Goal: Information Seeking & Learning: Learn about a topic

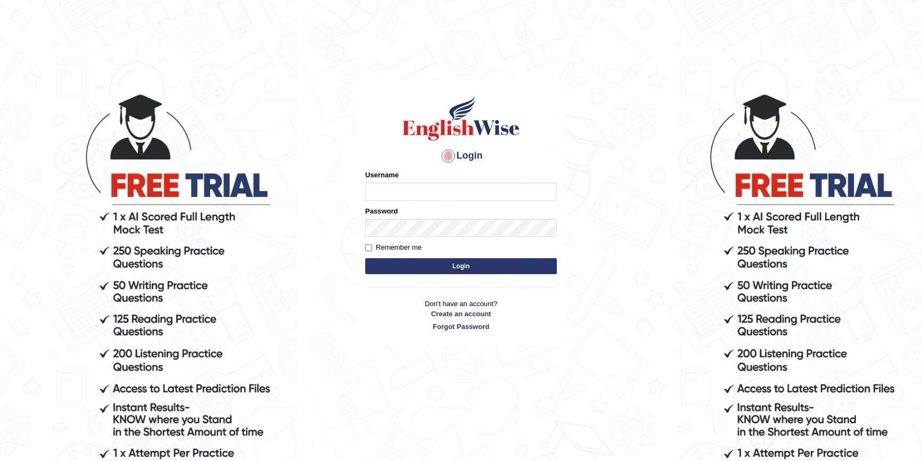
click at [387, 192] on input "Username" at bounding box center [461, 192] width 192 height 18
type input "ken32"
click at [365, 258] on button "Login" at bounding box center [461, 266] width 192 height 16
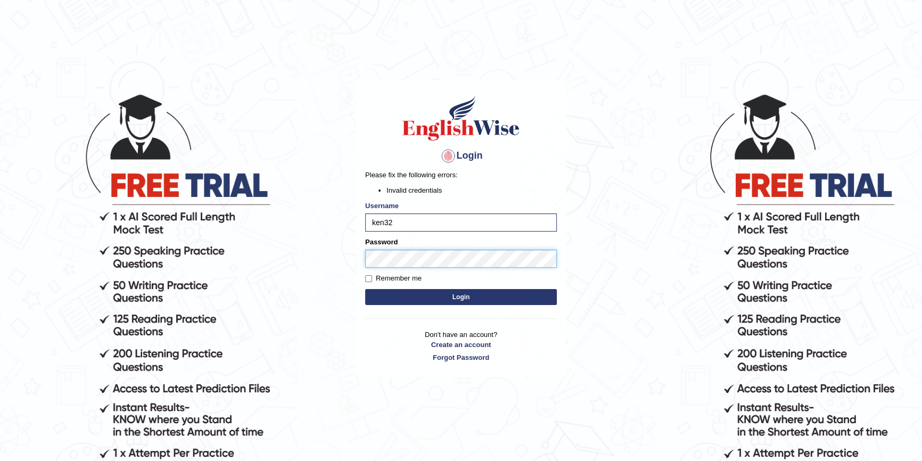
click at [365, 289] on button "Login" at bounding box center [461, 297] width 192 height 16
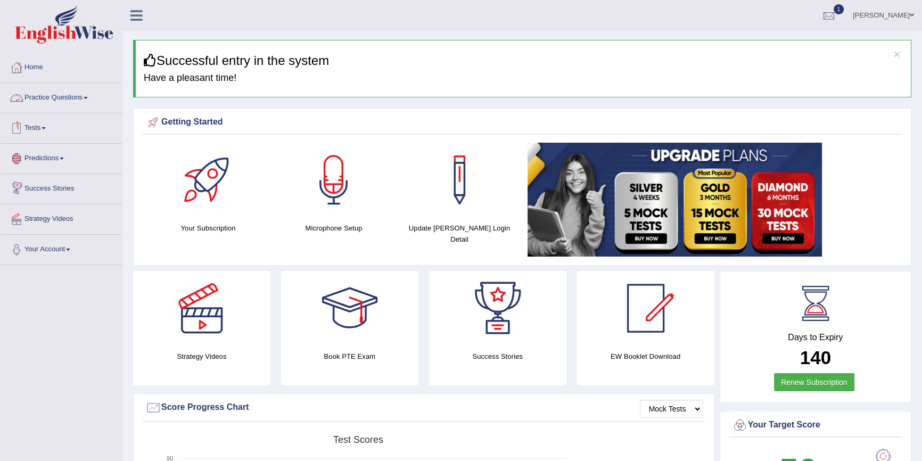
click at [71, 98] on link "Practice Questions" at bounding box center [61, 96] width 121 height 27
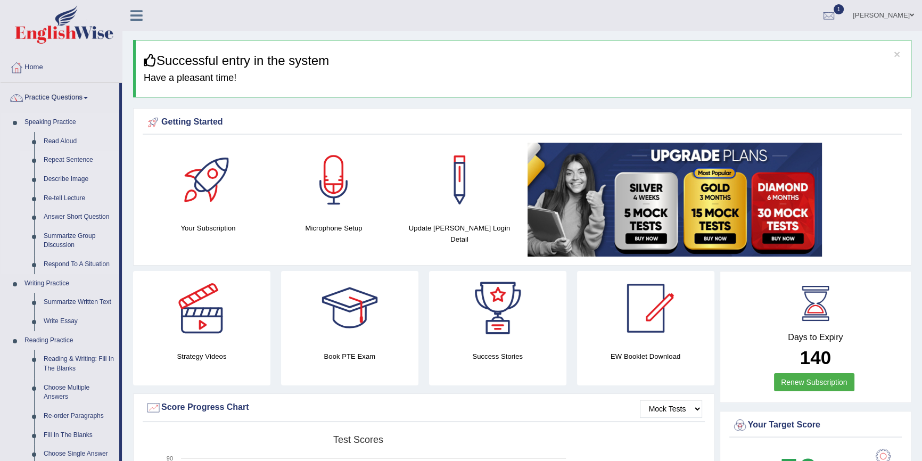
click at [71, 158] on link "Repeat Sentence" at bounding box center [79, 160] width 80 height 19
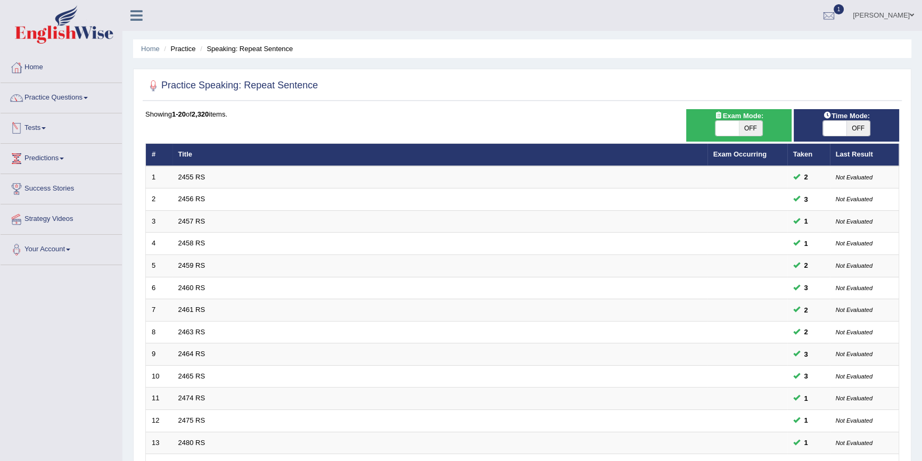
click at [38, 128] on link "Tests" at bounding box center [61, 126] width 121 height 27
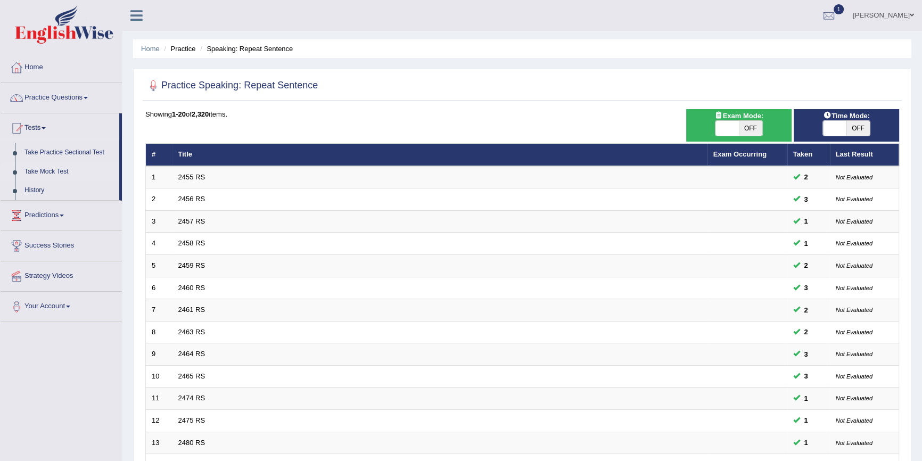
click at [53, 171] on link "Take Mock Test" at bounding box center [70, 171] width 100 height 19
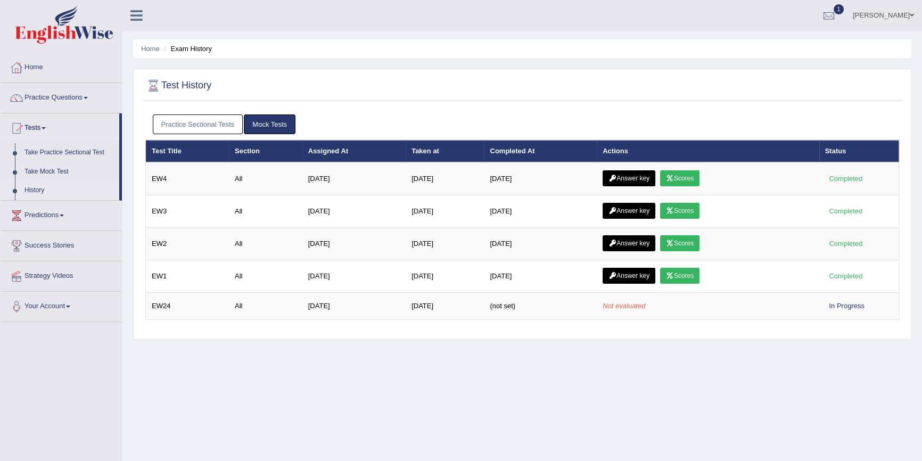
click at [691, 176] on link "Scores" at bounding box center [679, 178] width 39 height 16
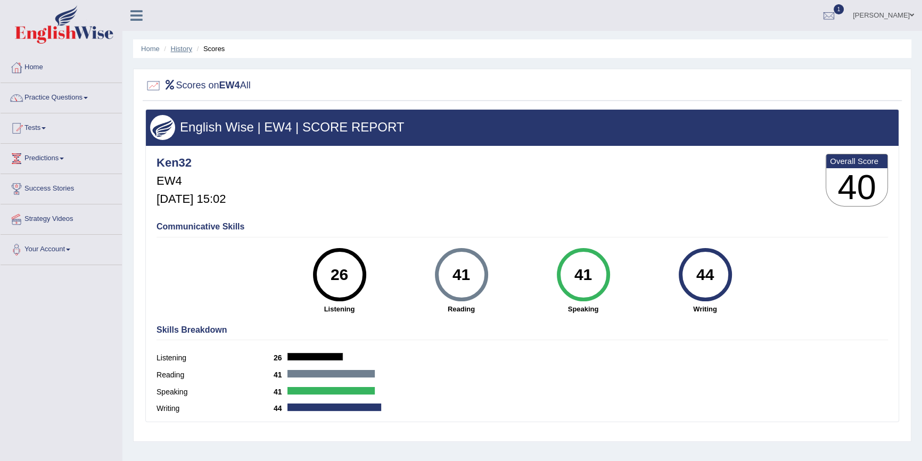
click at [182, 48] on link "History" at bounding box center [181, 49] width 21 height 8
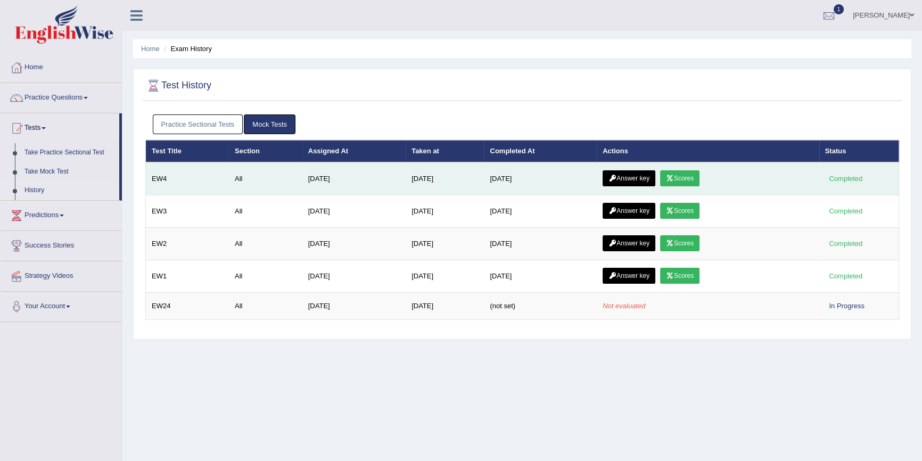
click at [628, 179] on link "Answer key" at bounding box center [629, 178] width 53 height 16
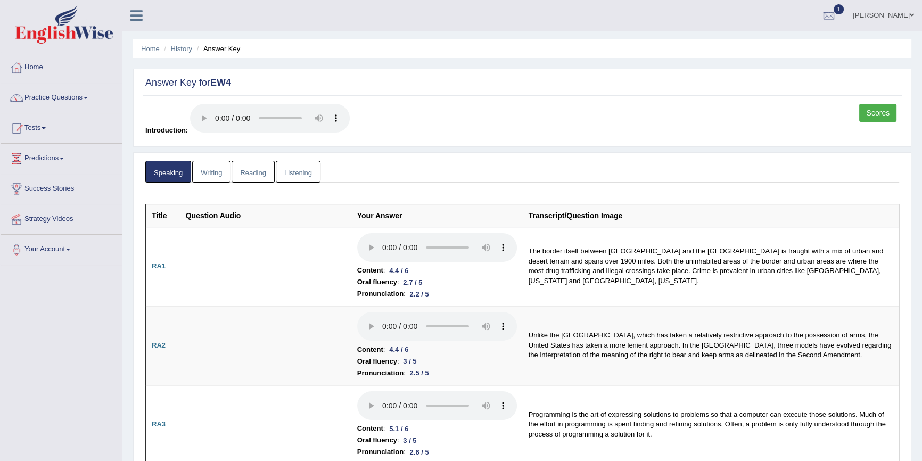
click at [314, 171] on link "Listening" at bounding box center [298, 172] width 45 height 22
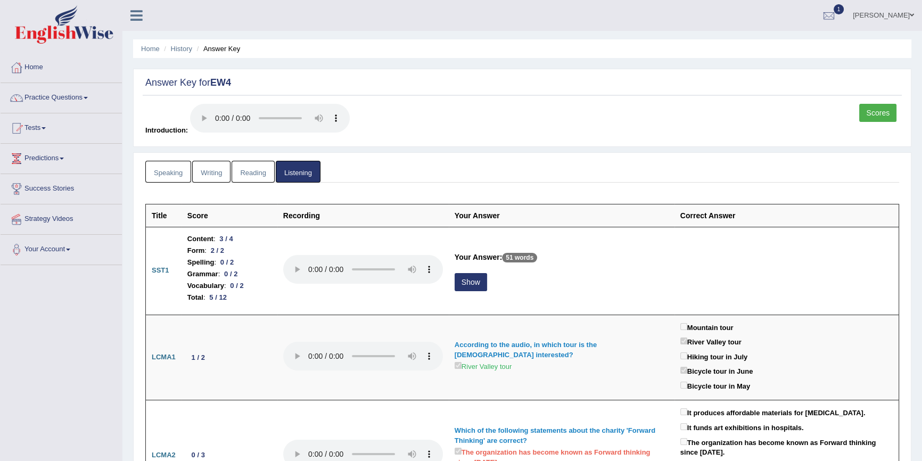
click at [182, 174] on link "Speaking" at bounding box center [168, 172] width 46 height 22
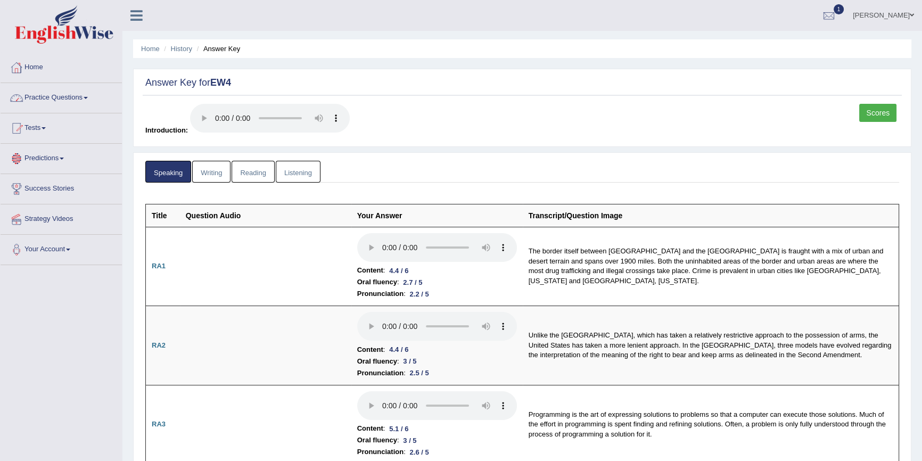
click at [35, 68] on link "Home" at bounding box center [61, 66] width 121 height 27
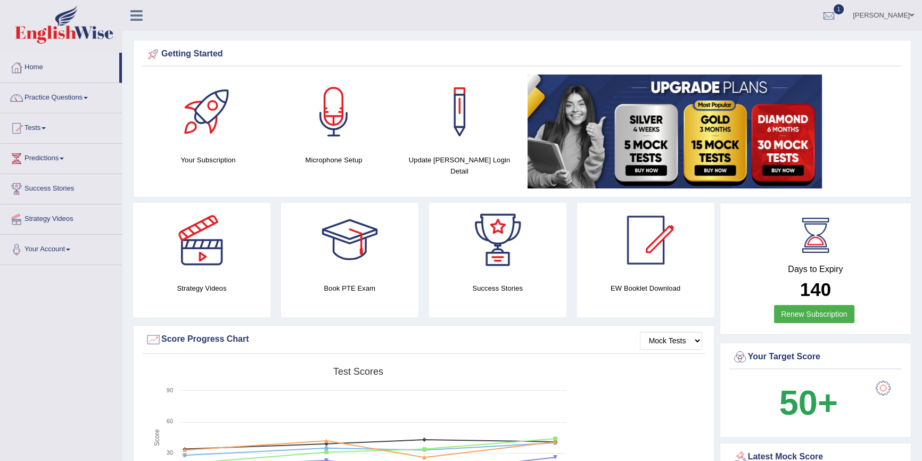
click at [70, 97] on link "Practice Questions" at bounding box center [61, 96] width 121 height 27
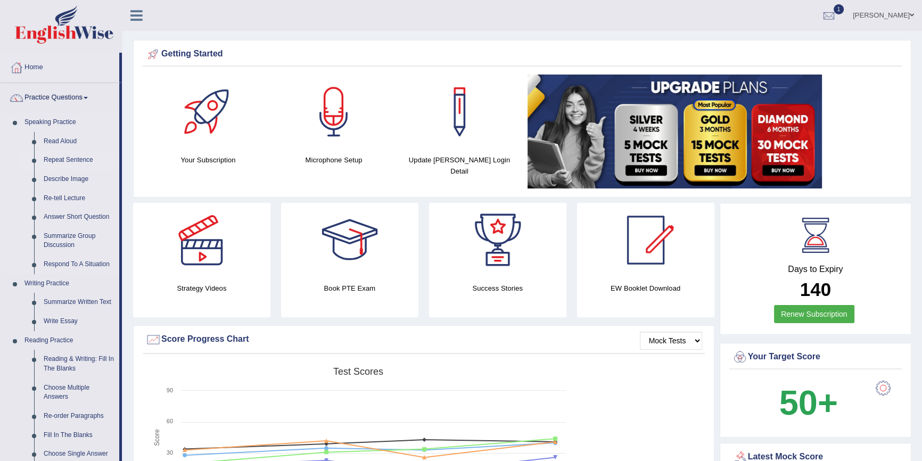
click at [63, 155] on link "Repeat Sentence" at bounding box center [79, 160] width 80 height 19
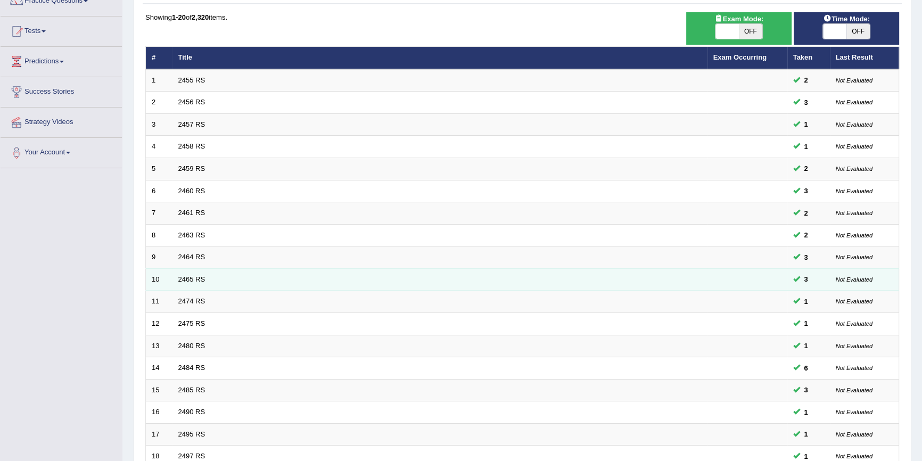
scroll to position [242, 0]
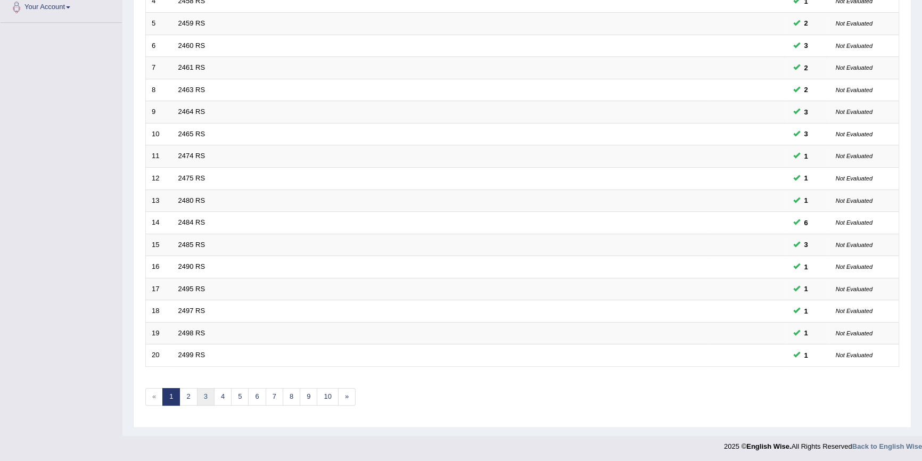
click at [207, 395] on link "3" at bounding box center [206, 397] width 18 height 18
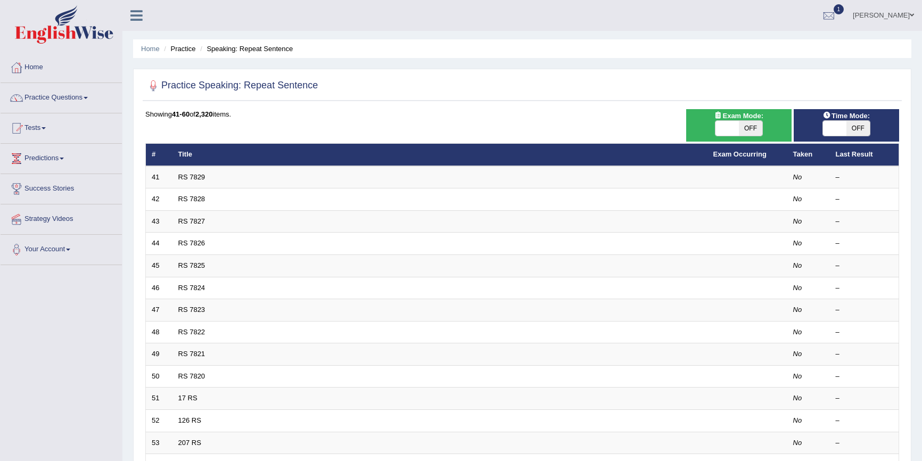
click at [200, 182] on td "RS 7829" at bounding box center [439, 177] width 535 height 22
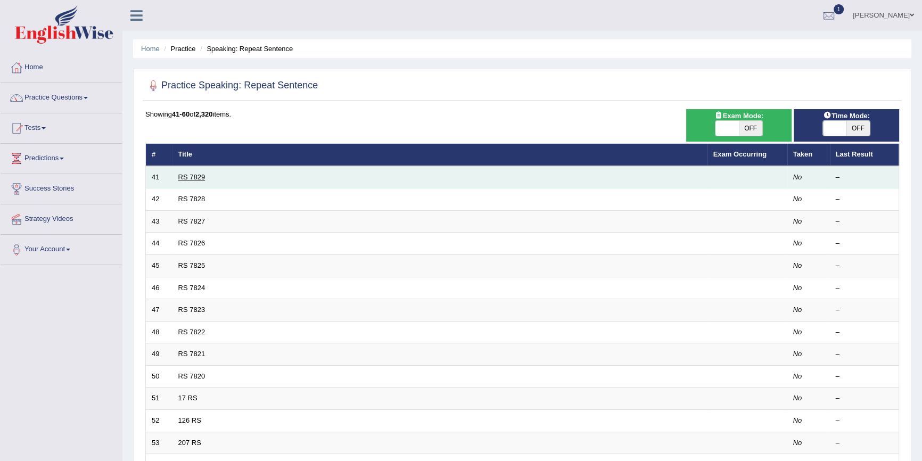
click at [194, 176] on link "RS 7829" at bounding box center [191, 177] width 27 height 8
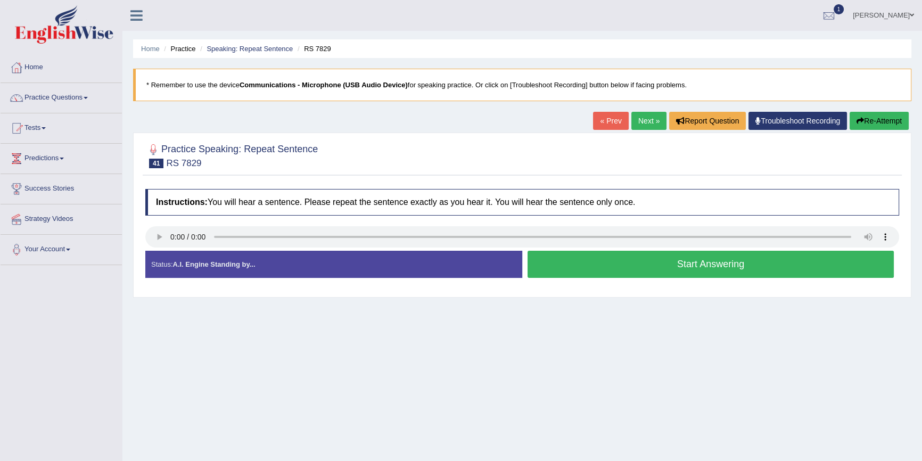
click at [698, 263] on button "Start Answering" at bounding box center [710, 264] width 366 height 27
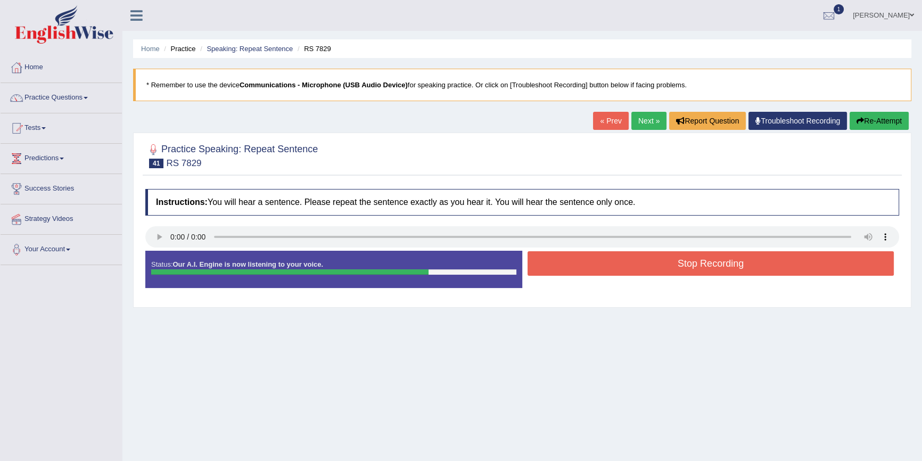
click at [711, 270] on button "Stop Recording" at bounding box center [710, 263] width 366 height 24
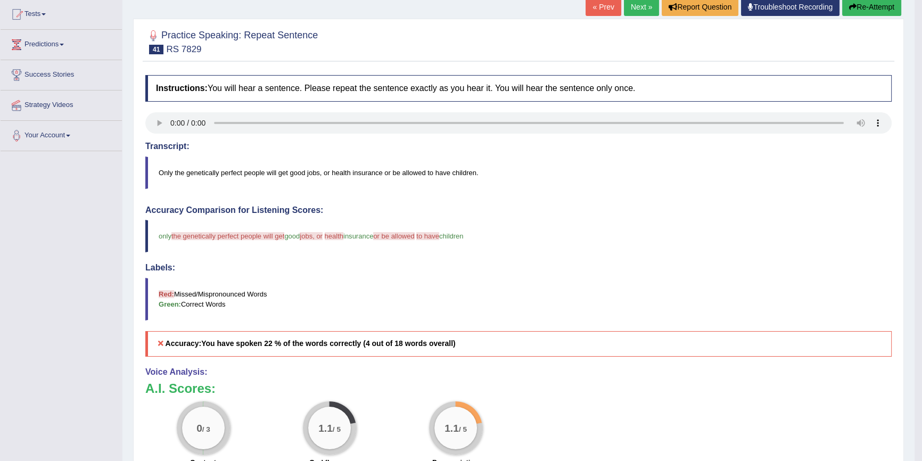
scroll to position [96, 0]
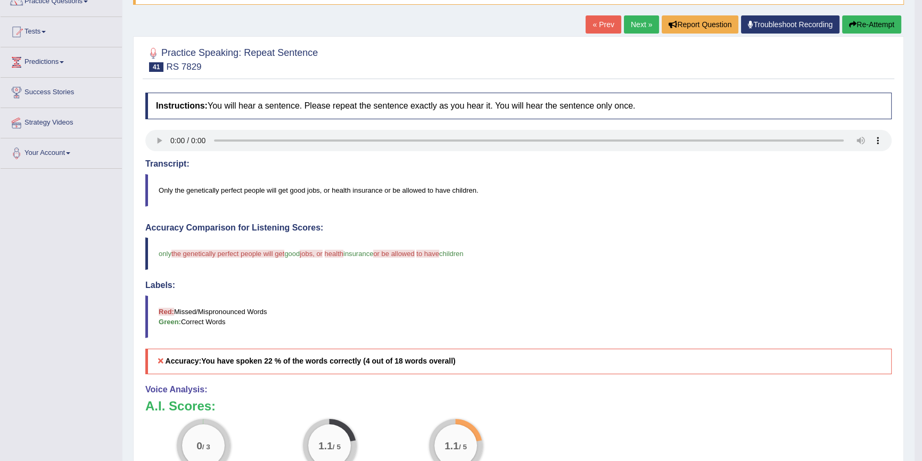
click at [646, 27] on link "Next »" at bounding box center [641, 24] width 35 height 18
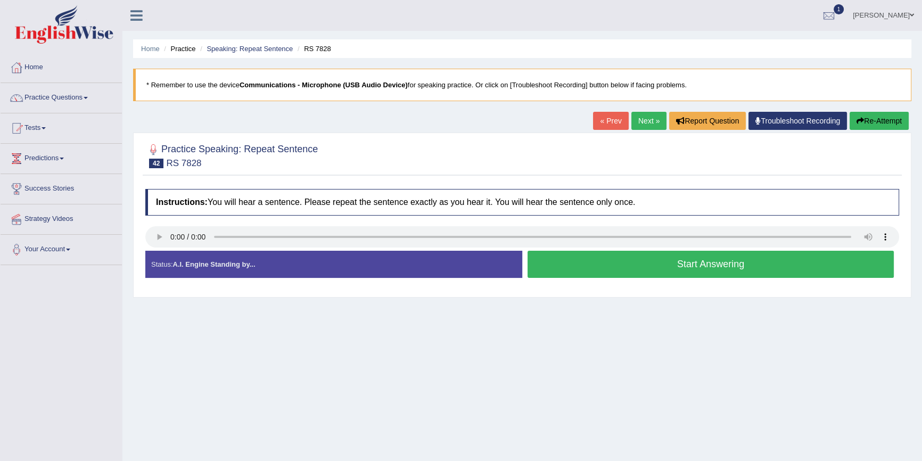
click at [736, 271] on button "Start Answering" at bounding box center [710, 264] width 366 height 27
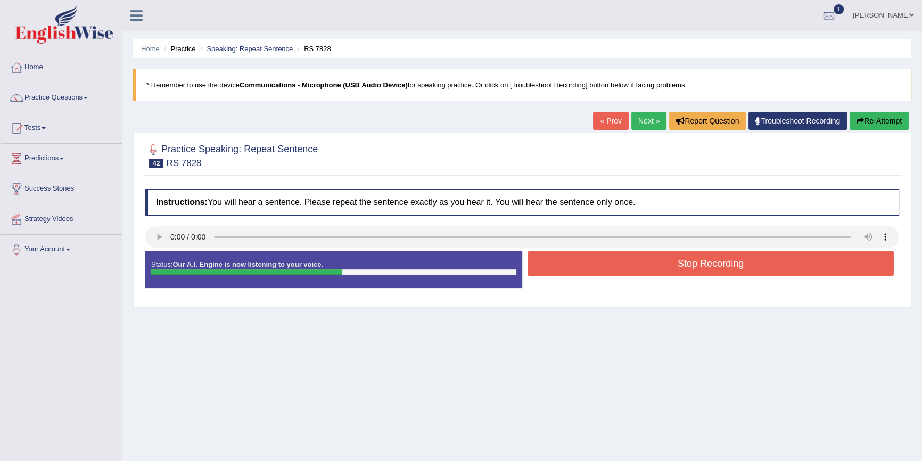
click at [763, 265] on button "Stop Recording" at bounding box center [710, 263] width 366 height 24
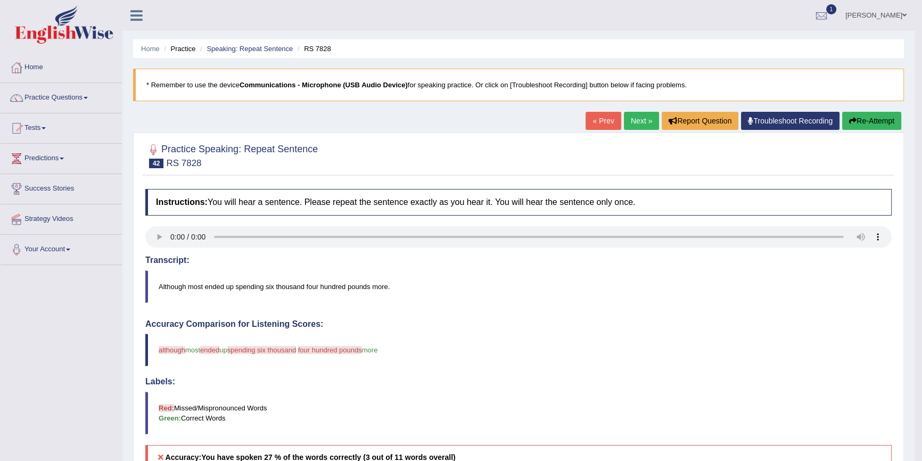
click at [869, 118] on button "Re-Attempt" at bounding box center [871, 121] width 59 height 18
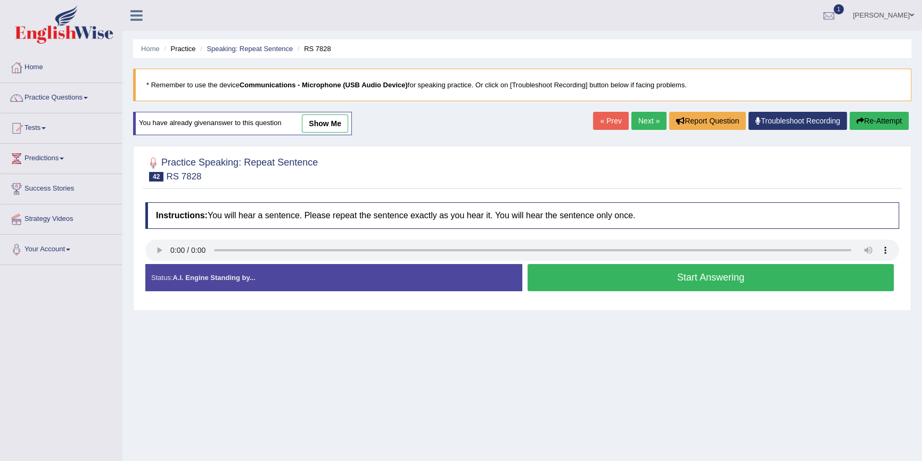
click at [636, 279] on button "Start Answering" at bounding box center [710, 277] width 366 height 27
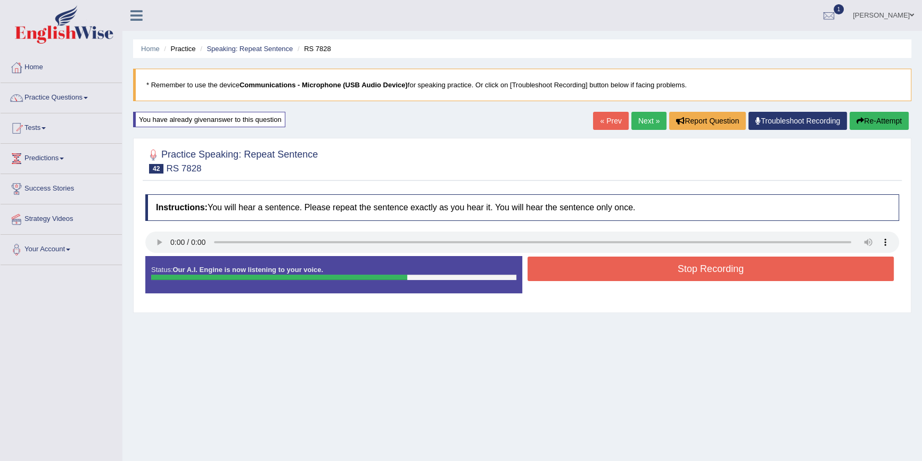
click at [646, 271] on button "Stop Recording" at bounding box center [710, 269] width 366 height 24
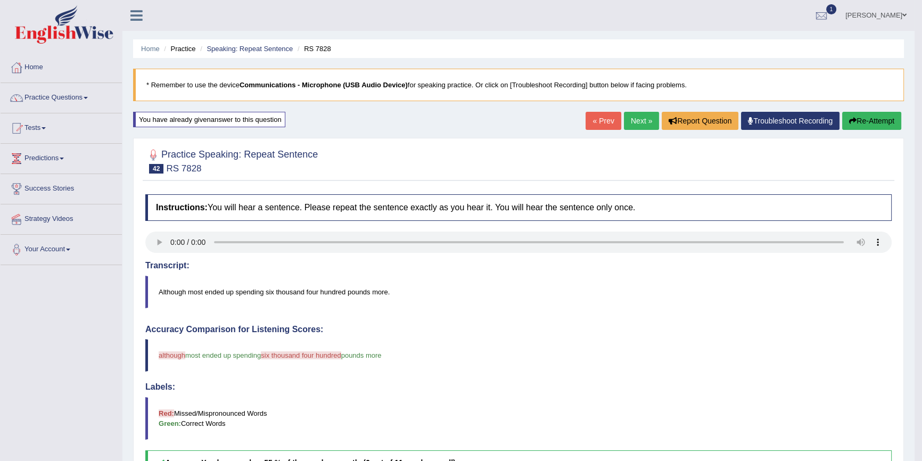
click at [882, 119] on button "Re-Attempt" at bounding box center [871, 121] width 59 height 18
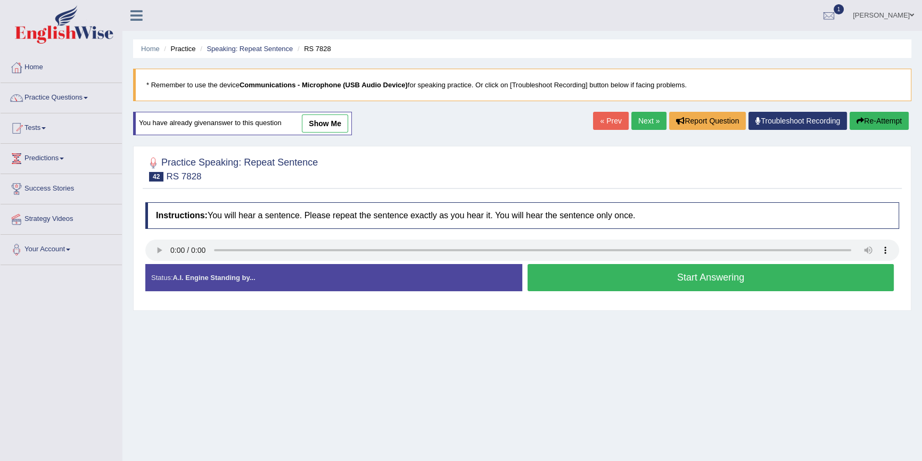
click at [595, 276] on button "Start Answering" at bounding box center [710, 277] width 366 height 27
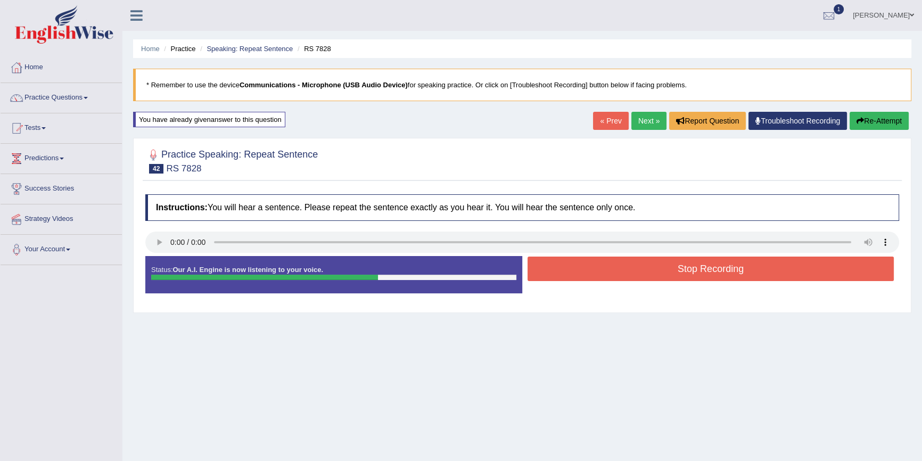
click at [613, 267] on button "Stop Recording" at bounding box center [710, 269] width 366 height 24
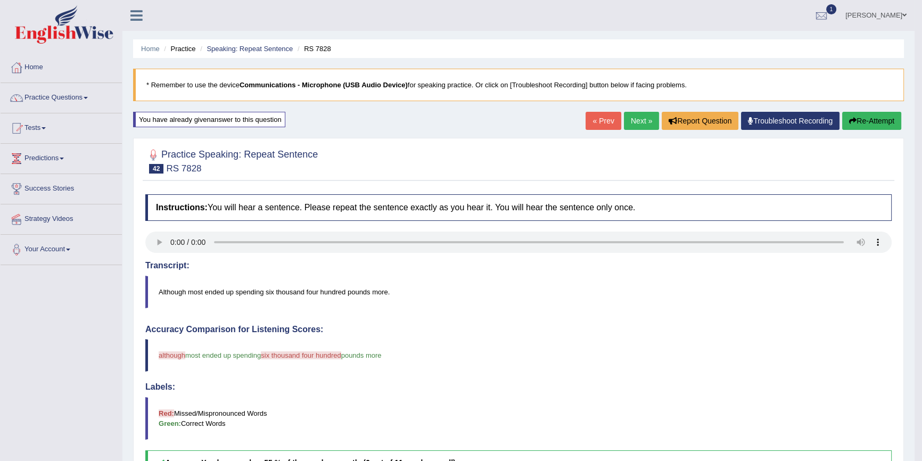
click at [852, 122] on icon "button" at bounding box center [852, 120] width 7 height 7
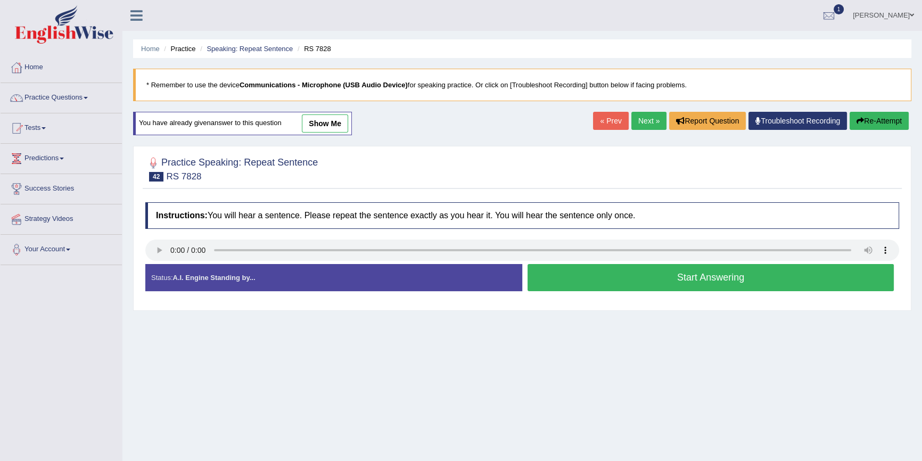
click at [577, 277] on button "Start Answering" at bounding box center [710, 277] width 366 height 27
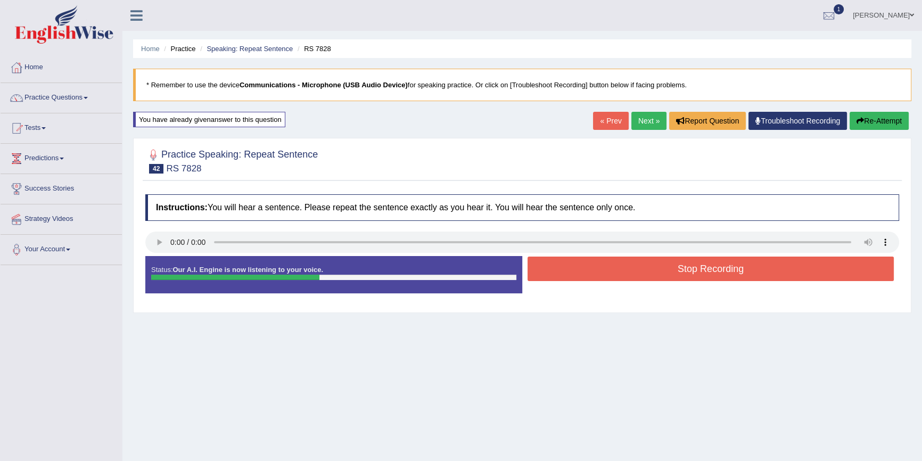
click at [598, 268] on button "Stop Recording" at bounding box center [710, 269] width 366 height 24
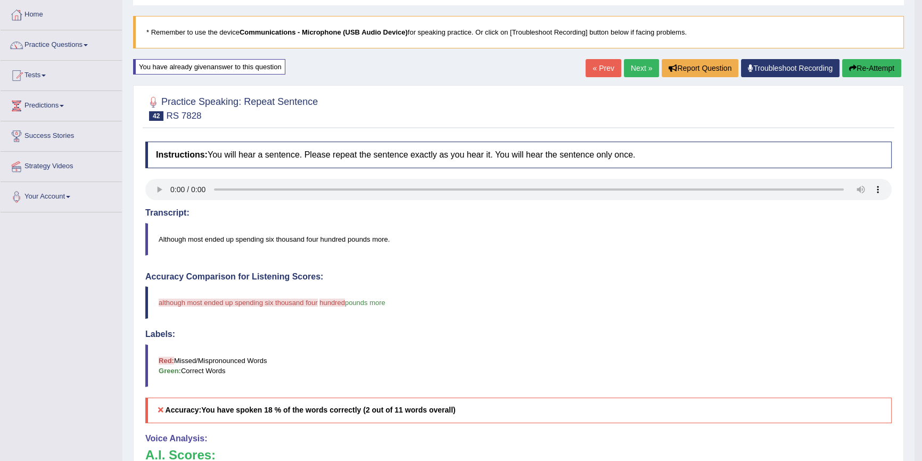
scroll to position [48, 0]
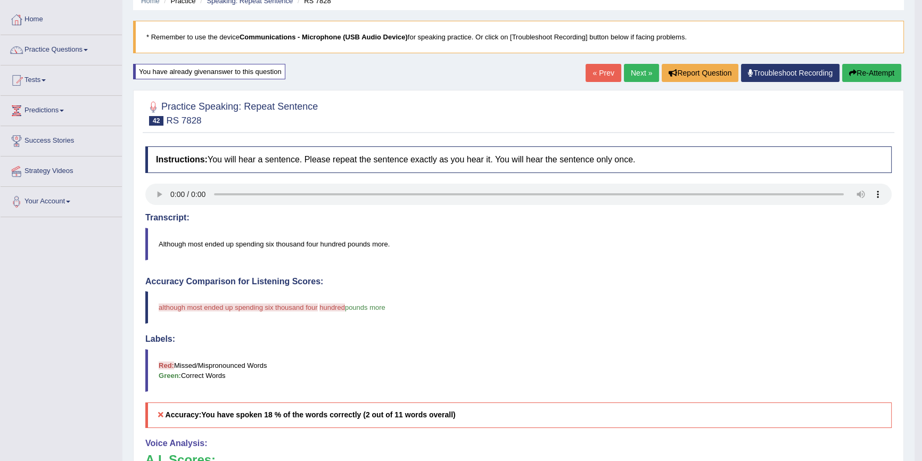
click at [881, 62] on div "Home Practice Speaking: Repeat Sentence RS 7828 * Remember to use the device Co…" at bounding box center [518, 301] width 792 height 698
click at [879, 67] on button "Re-Attempt" at bounding box center [871, 73] width 59 height 18
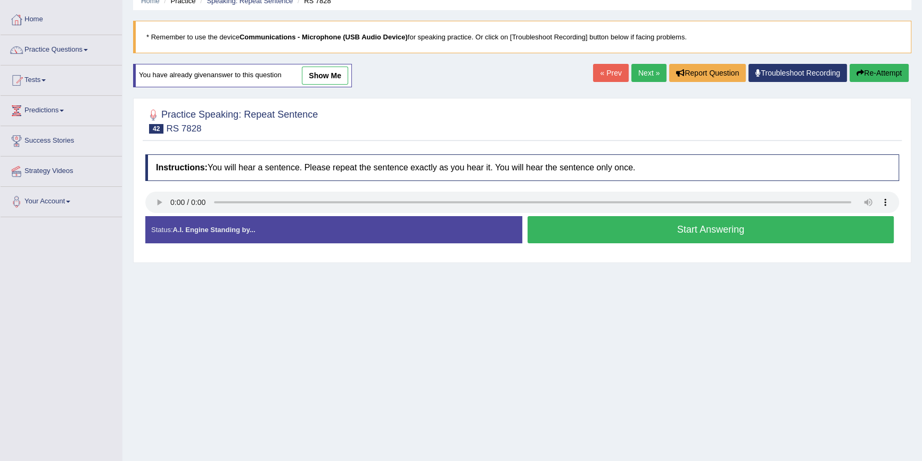
click at [841, 222] on button "Start Answering" at bounding box center [710, 229] width 366 height 27
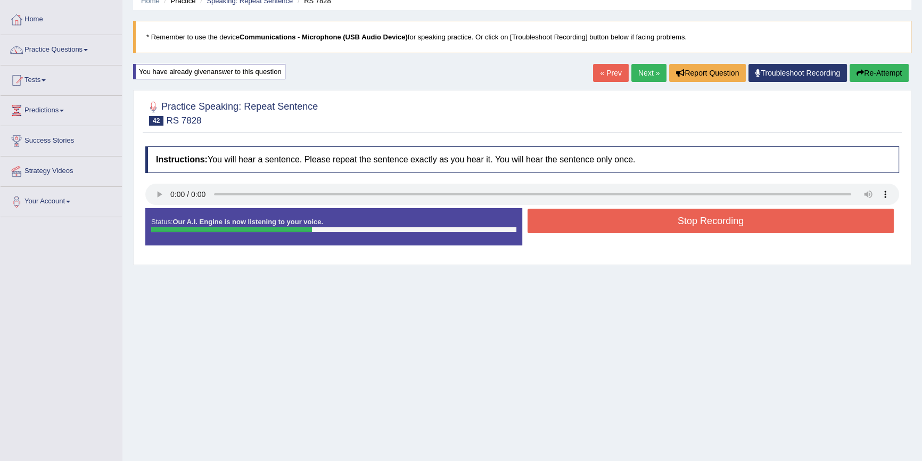
click at [841, 222] on button "Stop Recording" at bounding box center [710, 221] width 366 height 24
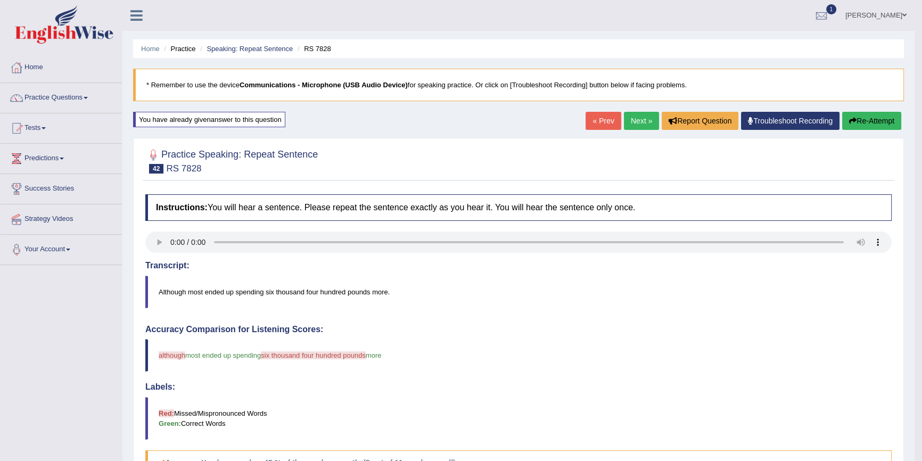
click at [639, 118] on link "Next »" at bounding box center [641, 121] width 35 height 18
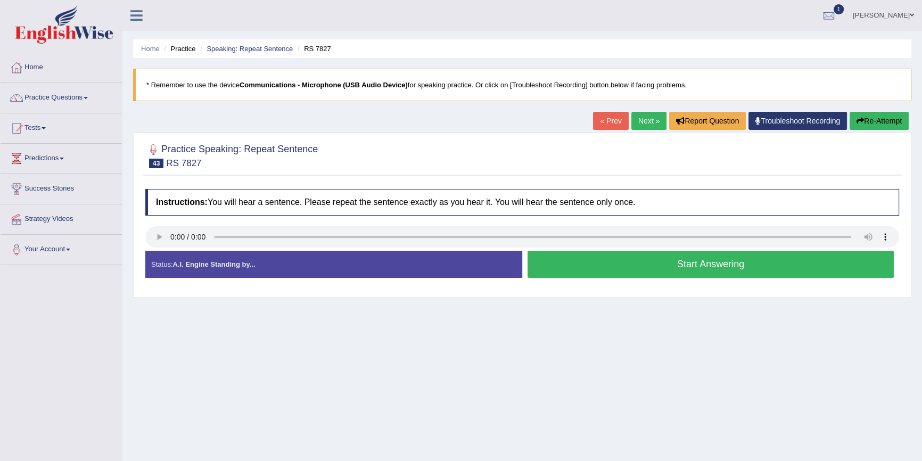
click at [660, 266] on button "Start Answering" at bounding box center [710, 264] width 366 height 27
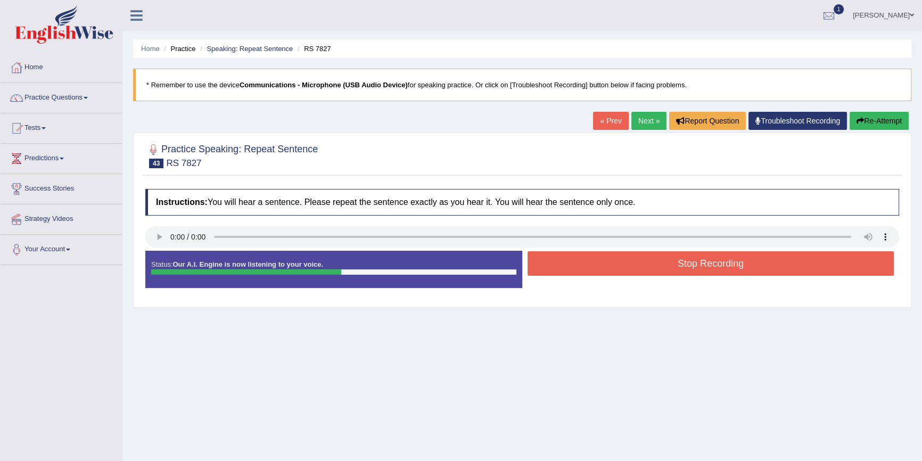
click at [660, 266] on button "Stop Recording" at bounding box center [710, 263] width 366 height 24
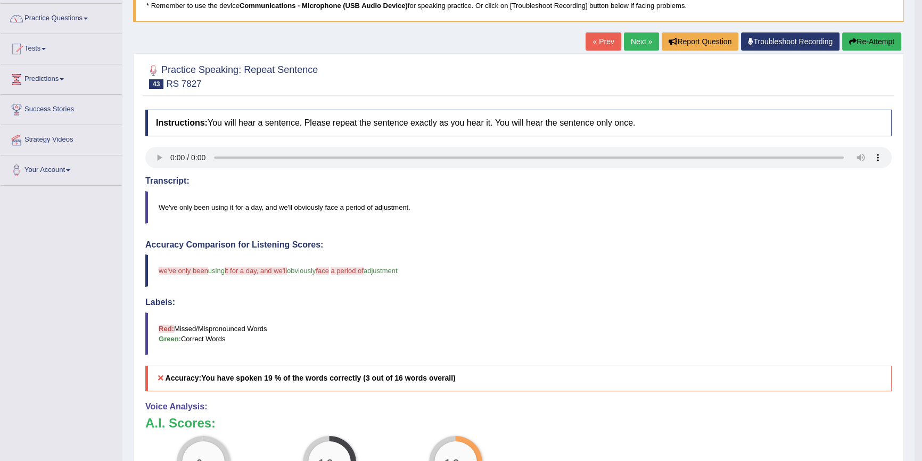
scroll to position [96, 0]
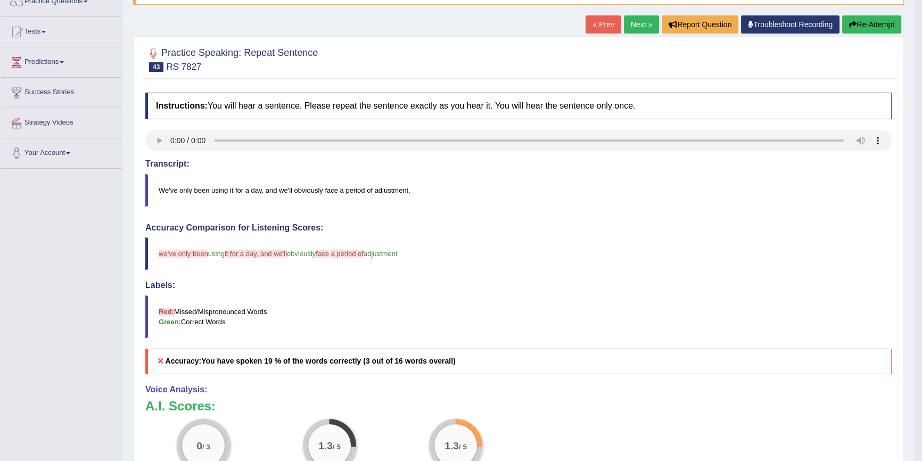
click at [869, 22] on button "Re-Attempt" at bounding box center [871, 24] width 59 height 18
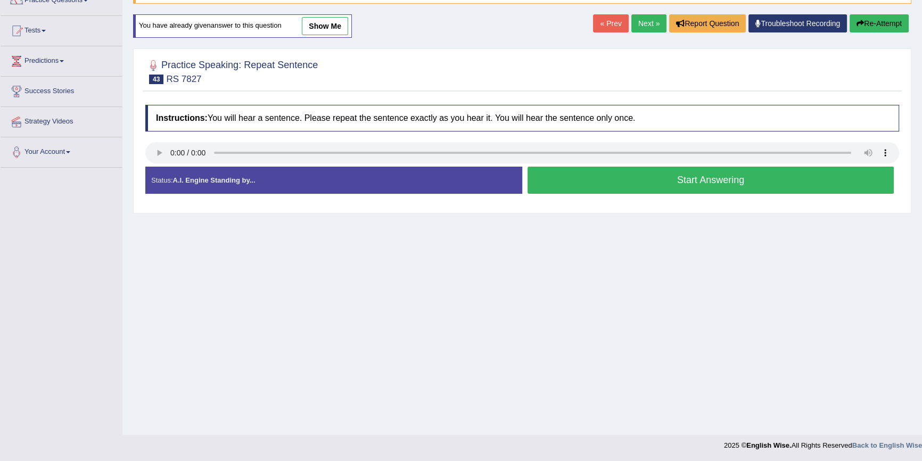
scroll to position [96, 0]
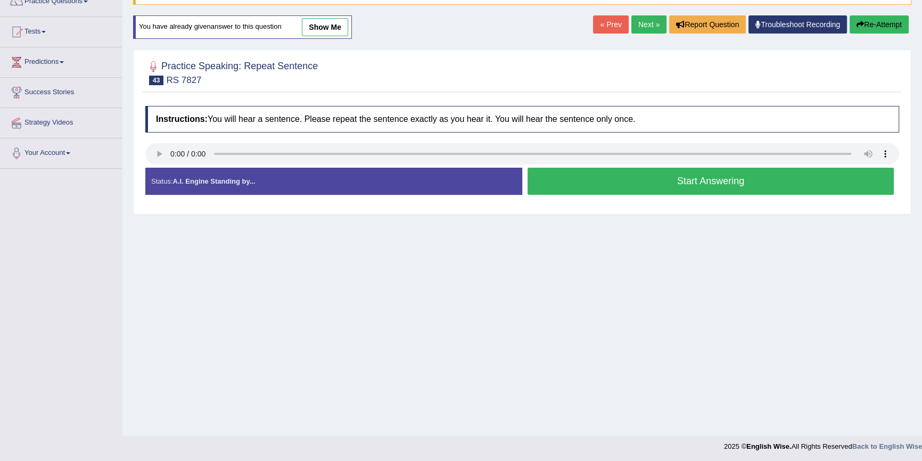
click at [665, 176] on button "Start Answering" at bounding box center [710, 181] width 366 height 27
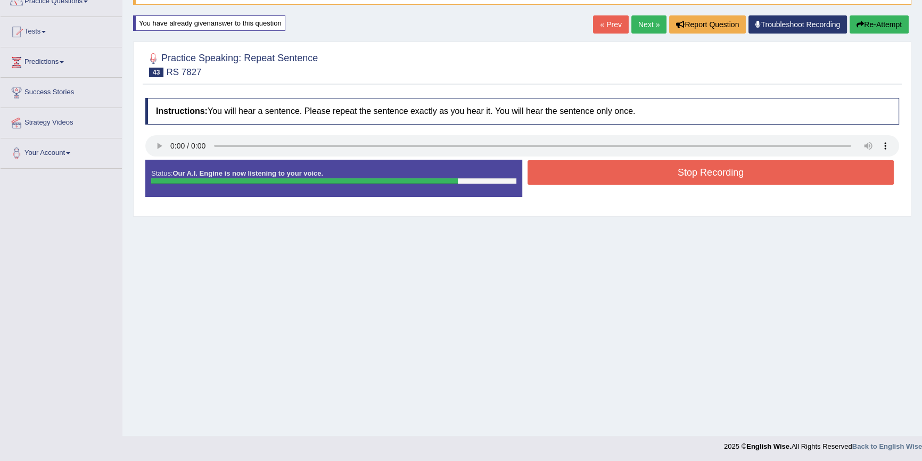
click at [664, 176] on button "Stop Recording" at bounding box center [710, 172] width 366 height 24
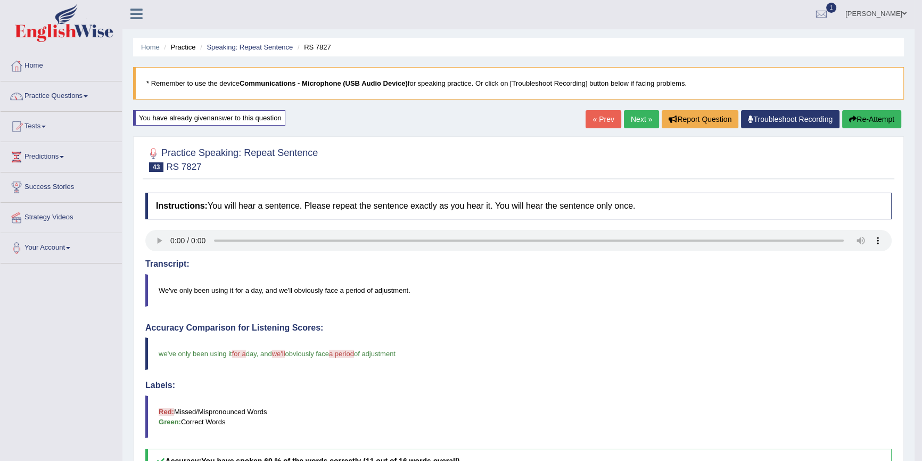
scroll to position [0, 0]
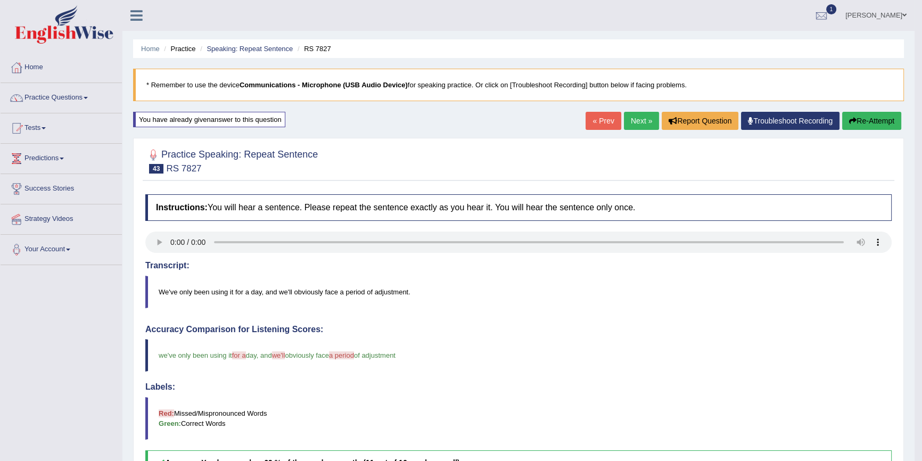
click at [855, 118] on button "Re-Attempt" at bounding box center [871, 121] width 59 height 18
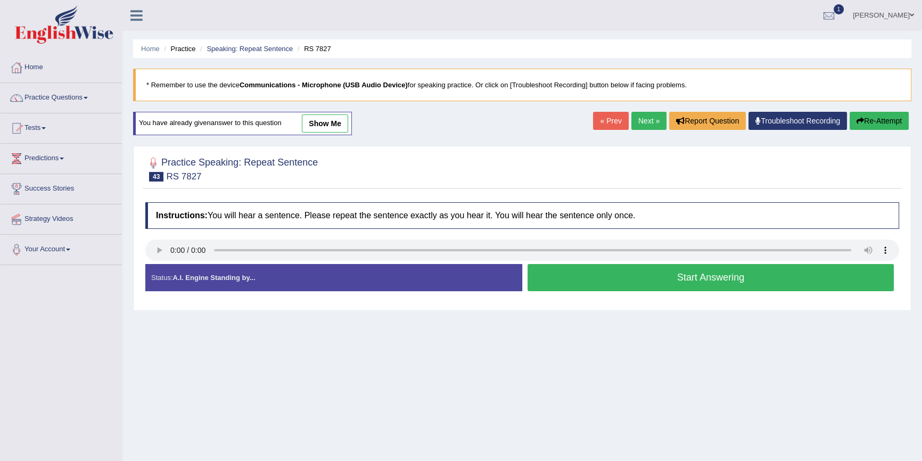
click at [635, 123] on link "Next »" at bounding box center [648, 121] width 35 height 18
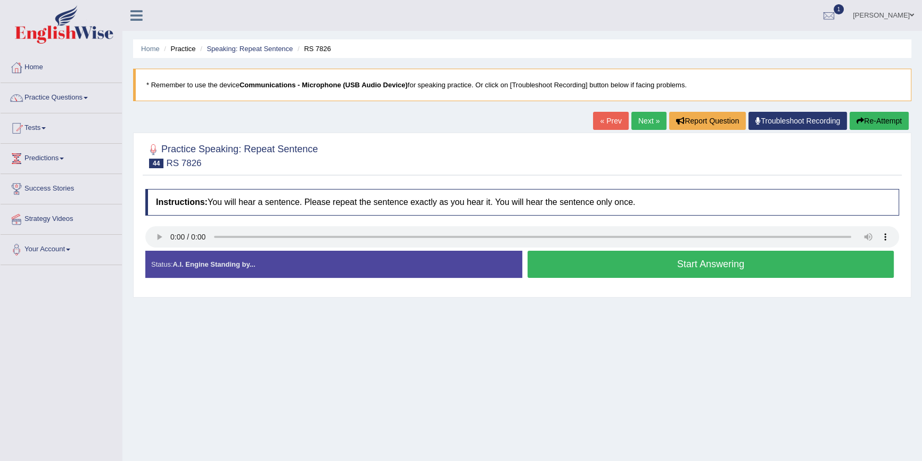
click at [566, 261] on button "Start Answering" at bounding box center [710, 264] width 366 height 27
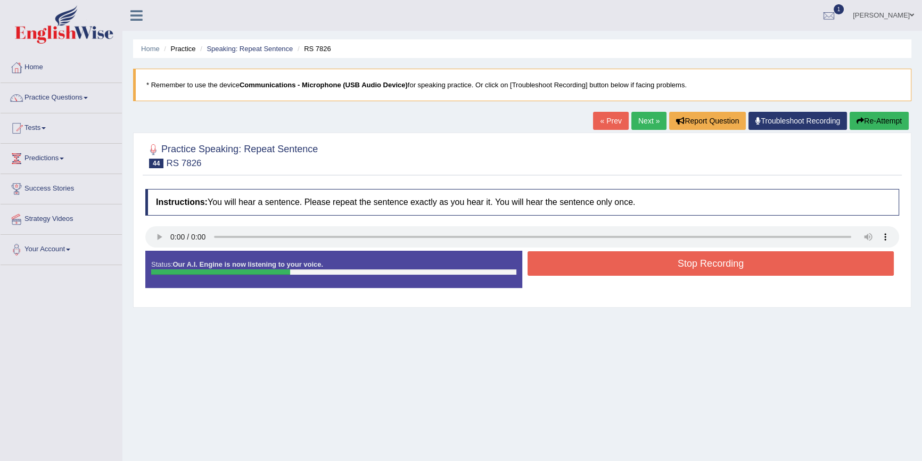
click at [540, 256] on button "Stop Recording" at bounding box center [710, 263] width 366 height 24
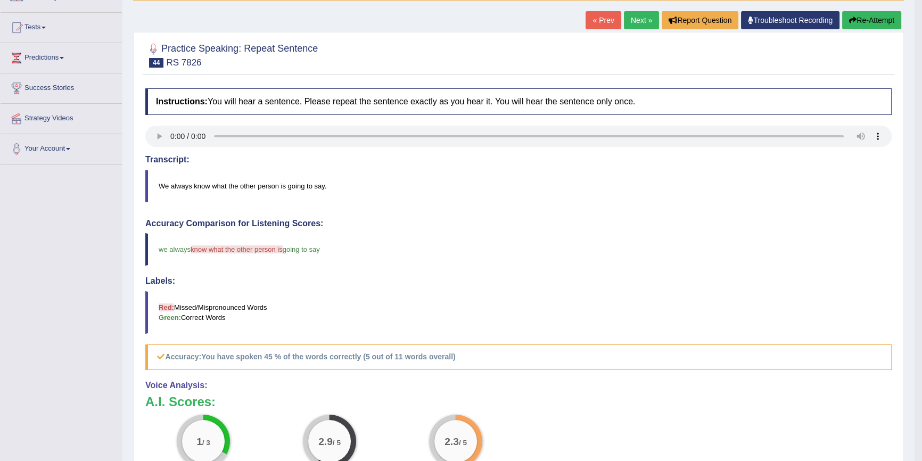
scroll to position [96, 0]
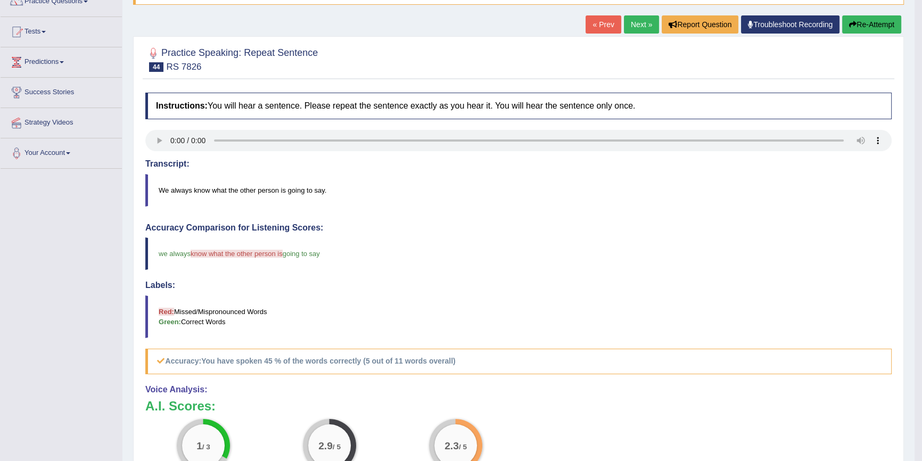
click at [863, 24] on button "Re-Attempt" at bounding box center [871, 24] width 59 height 18
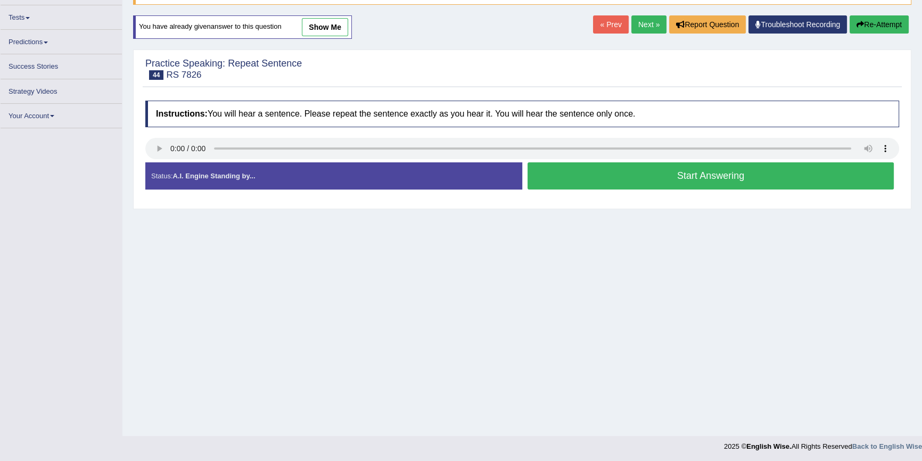
scroll to position [97, 0]
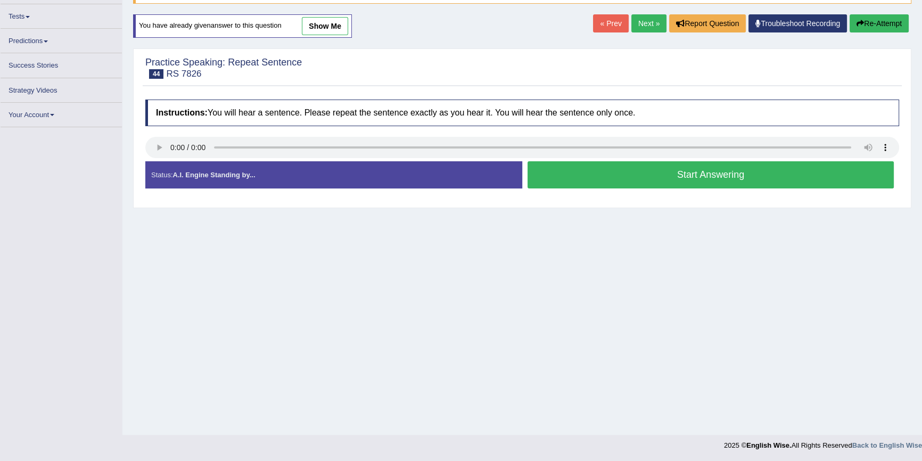
click at [637, 180] on button "Start Answering" at bounding box center [710, 174] width 366 height 27
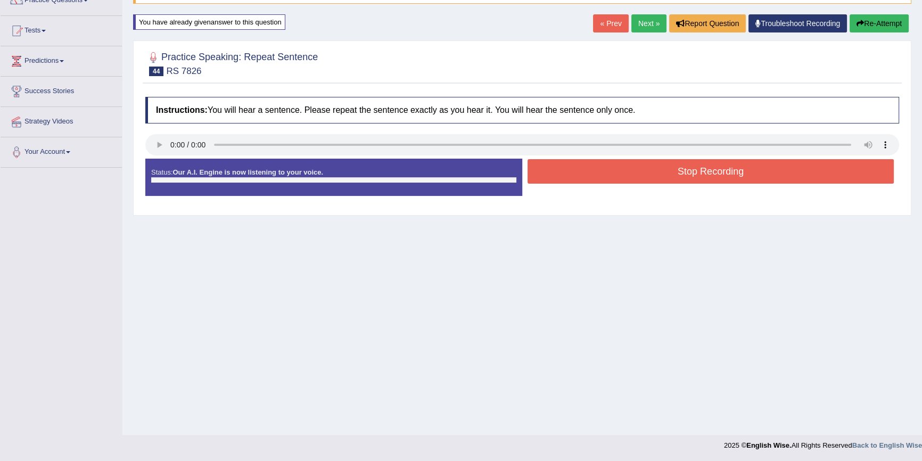
scroll to position [96, 0]
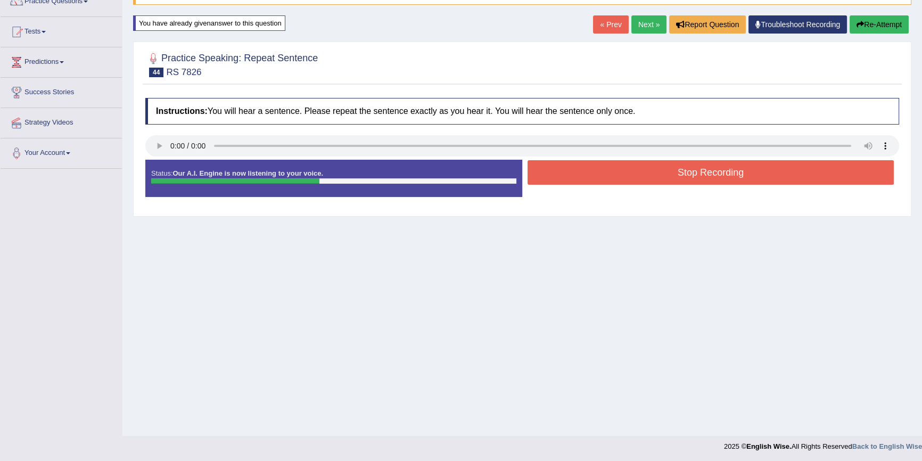
click at [639, 166] on button "Stop Recording" at bounding box center [710, 172] width 366 height 24
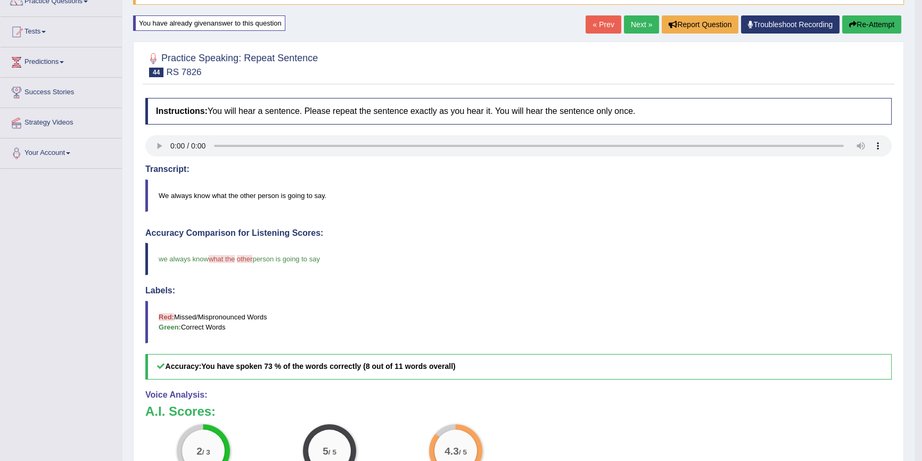
click at [849, 21] on icon "button" at bounding box center [852, 24] width 7 height 7
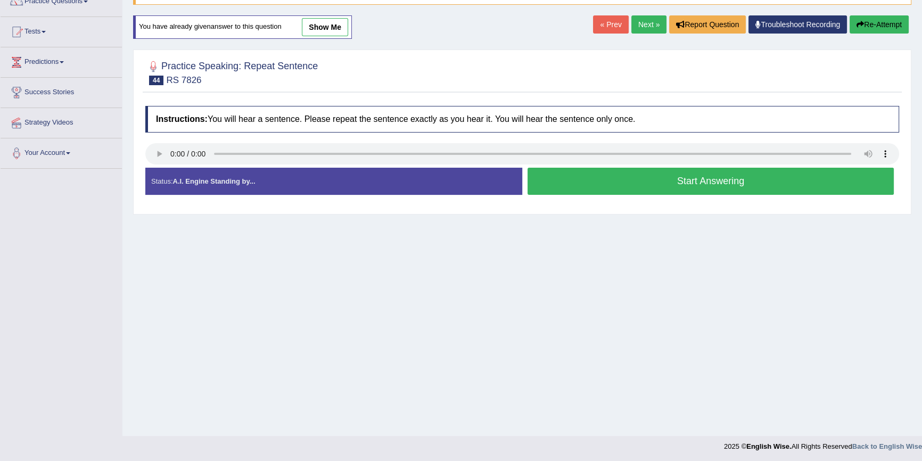
click at [580, 178] on button "Start Answering" at bounding box center [710, 181] width 366 height 27
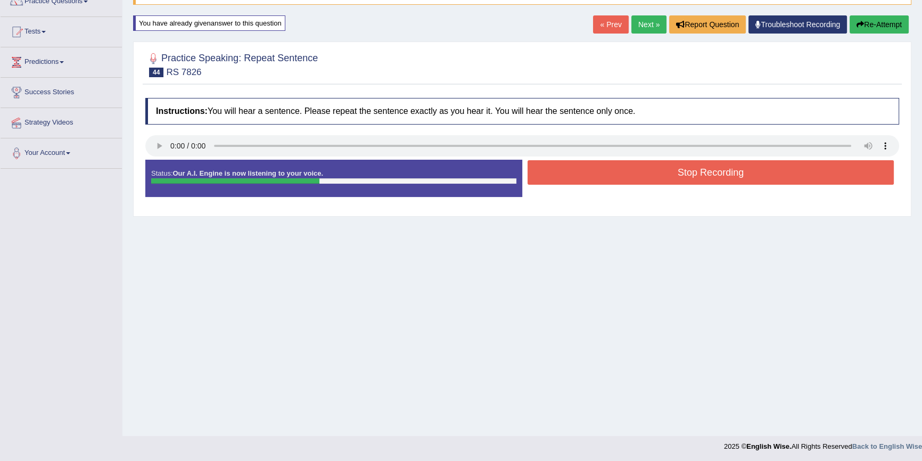
click at [580, 178] on button "Stop Recording" at bounding box center [710, 172] width 366 height 24
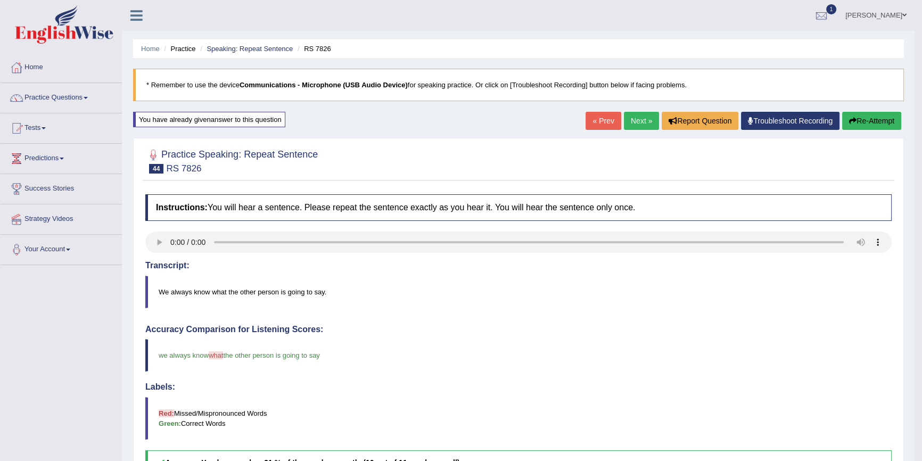
click at [640, 121] on link "Next »" at bounding box center [641, 121] width 35 height 18
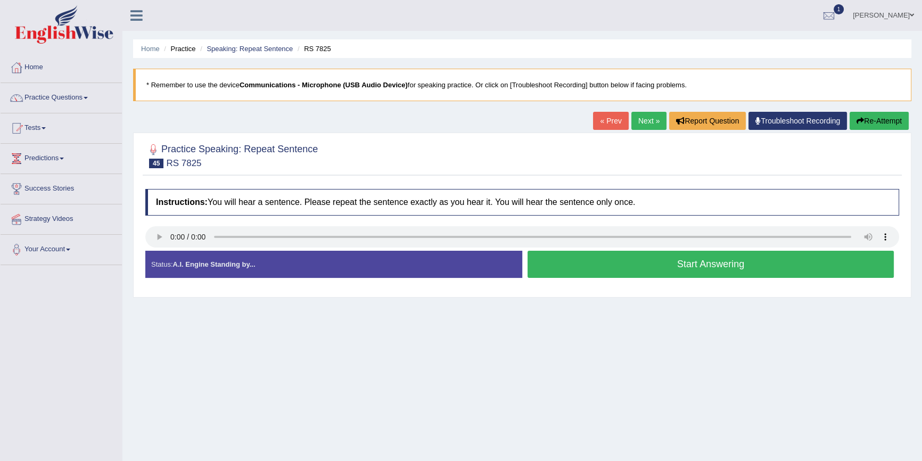
click at [713, 269] on button "Start Answering" at bounding box center [710, 264] width 366 height 27
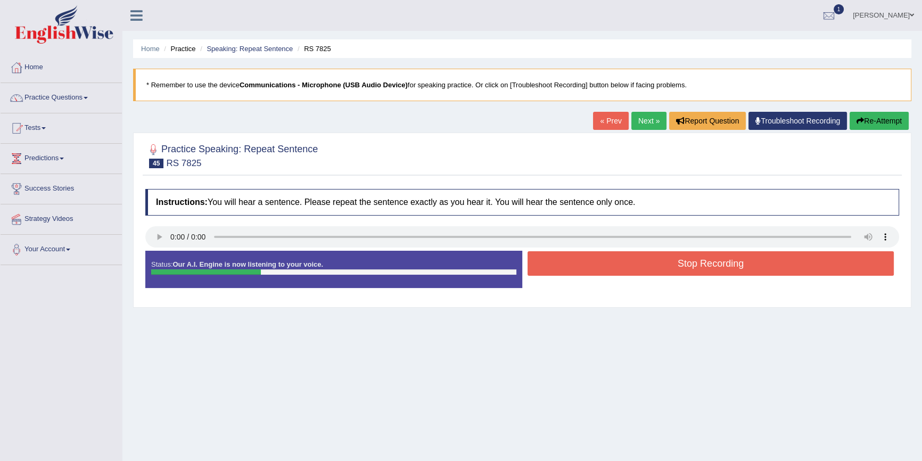
click at [713, 269] on button "Stop Recording" at bounding box center [710, 263] width 366 height 24
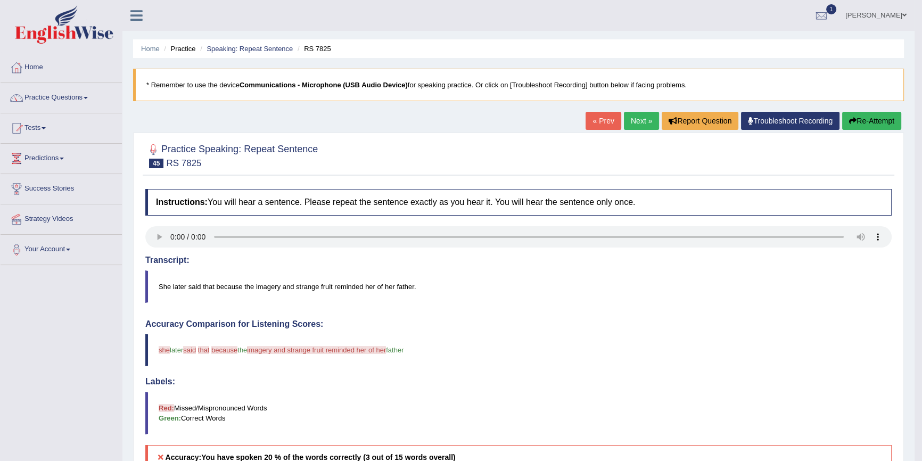
click at [873, 122] on button "Re-Attempt" at bounding box center [871, 121] width 59 height 18
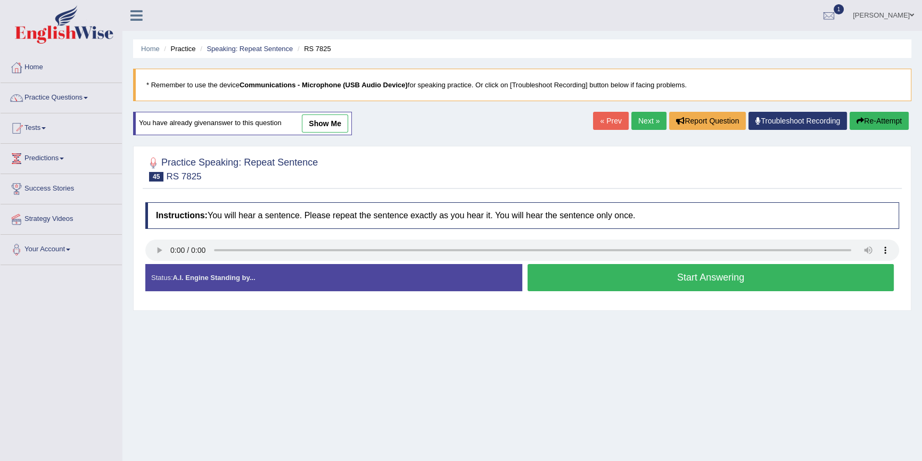
click at [665, 280] on button "Start Answering" at bounding box center [710, 277] width 366 height 27
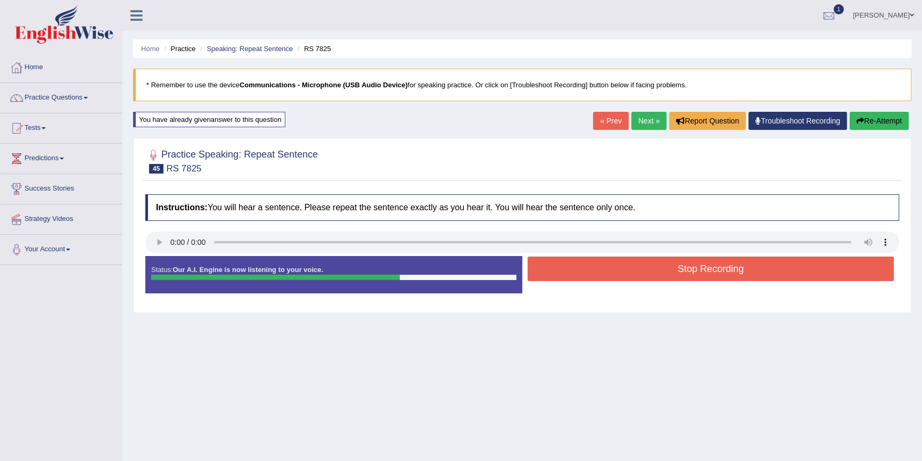
click at [671, 272] on button "Stop Recording" at bounding box center [710, 269] width 366 height 24
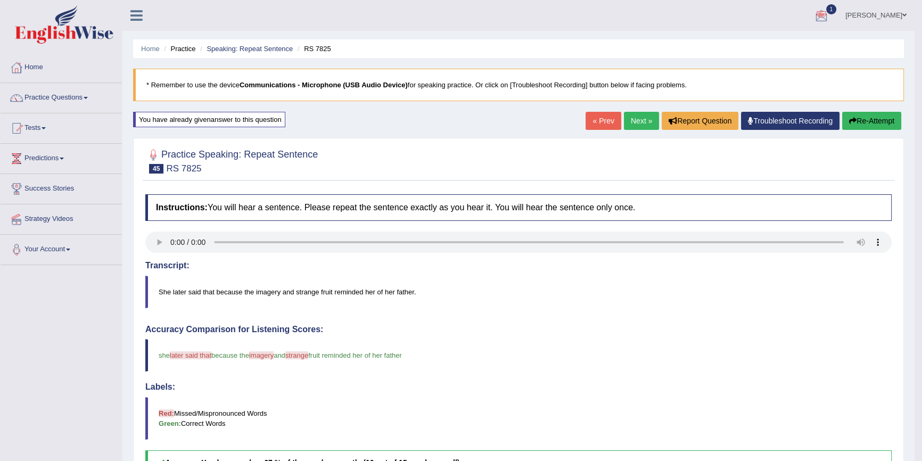
click at [829, 15] on div at bounding box center [821, 16] width 16 height 16
click at [829, 11] on div at bounding box center [821, 16] width 16 height 16
drag, startPoint x: 730, startPoint y: 326, endPoint x: 774, endPoint y: 326, distance: 44.2
click at [731, 326] on h4 "Accuracy Comparison for Listening Scores:" at bounding box center [518, 330] width 746 height 10
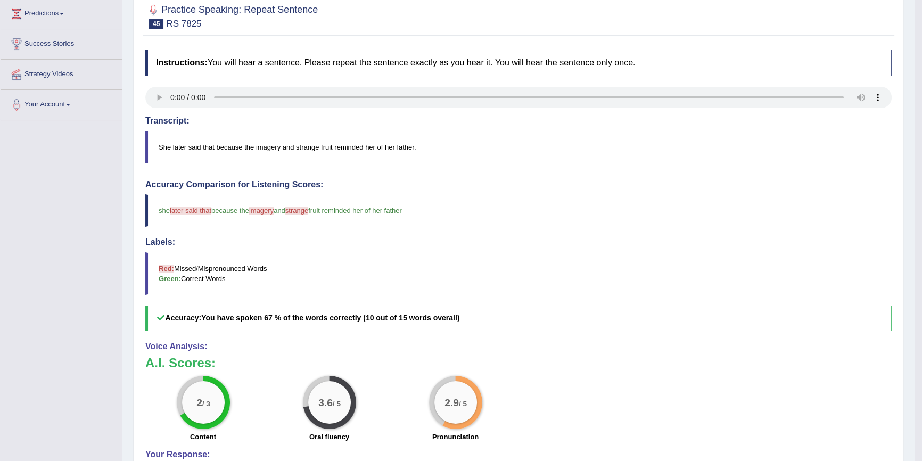
scroll to position [48, 0]
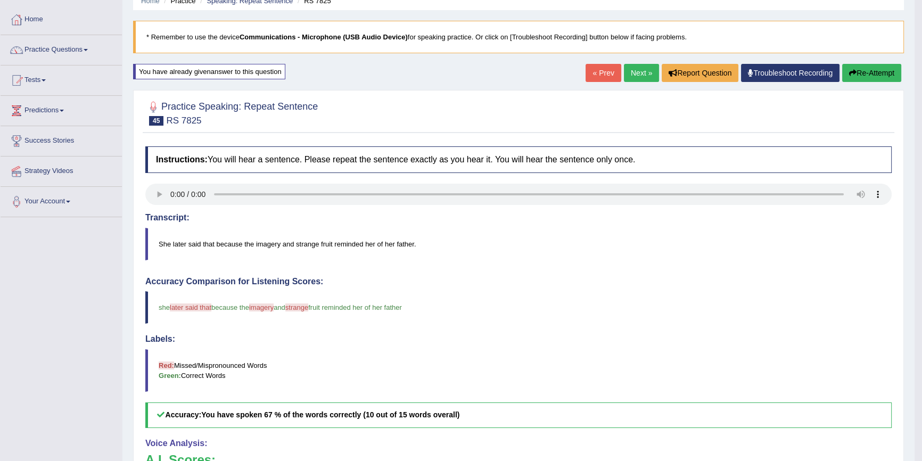
click at [629, 74] on link "Next »" at bounding box center [641, 73] width 35 height 18
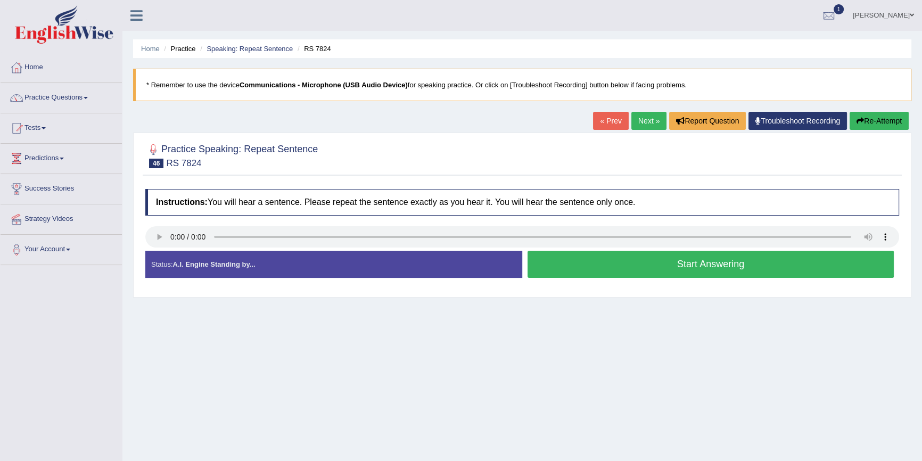
click at [572, 261] on button "Start Answering" at bounding box center [710, 264] width 366 height 27
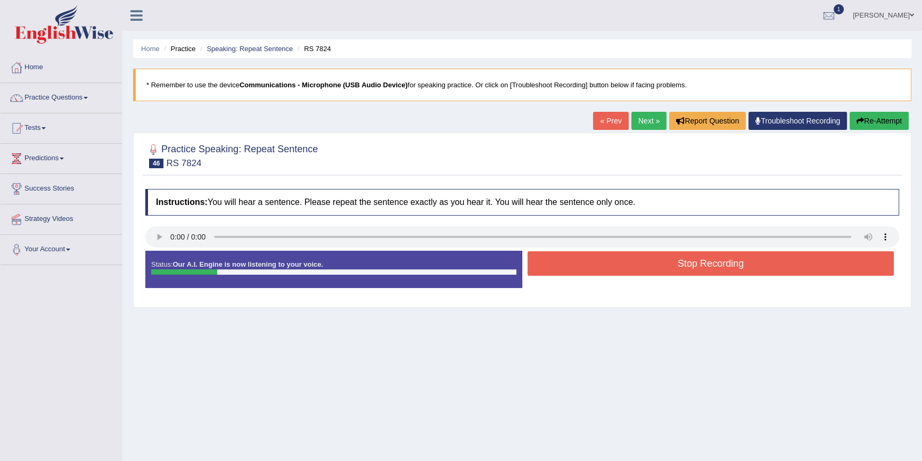
click at [561, 255] on button "Stop Recording" at bounding box center [710, 263] width 366 height 24
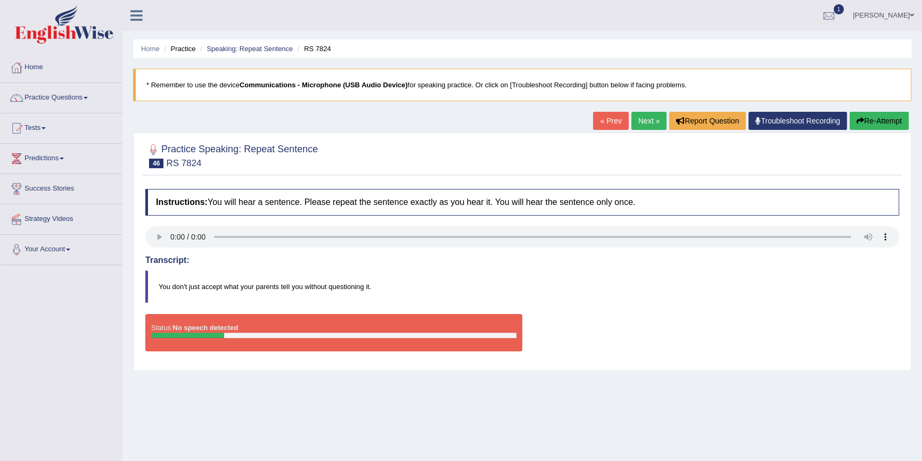
click at [287, 311] on div "Instructions: You will hear a sentence. Please repeat the sentence exactly as y…" at bounding box center [522, 275] width 759 height 182
click at [896, 126] on button "Re-Attempt" at bounding box center [878, 121] width 59 height 18
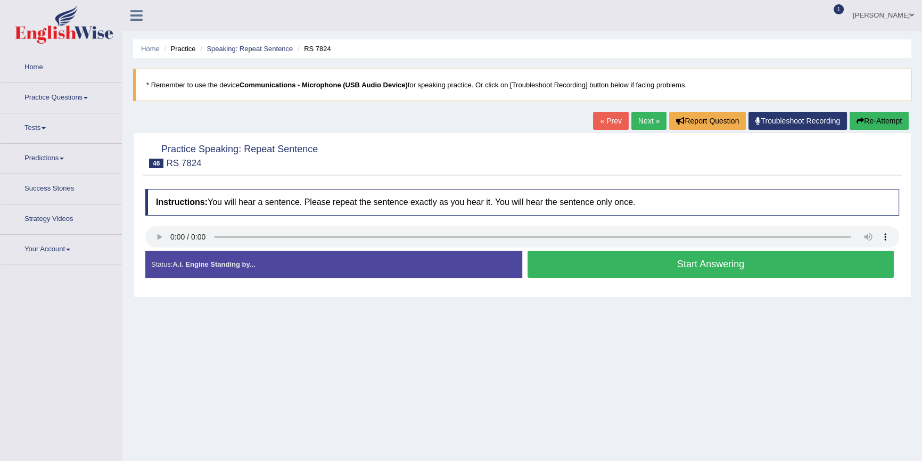
click at [611, 260] on button "Start Answering" at bounding box center [710, 264] width 366 height 27
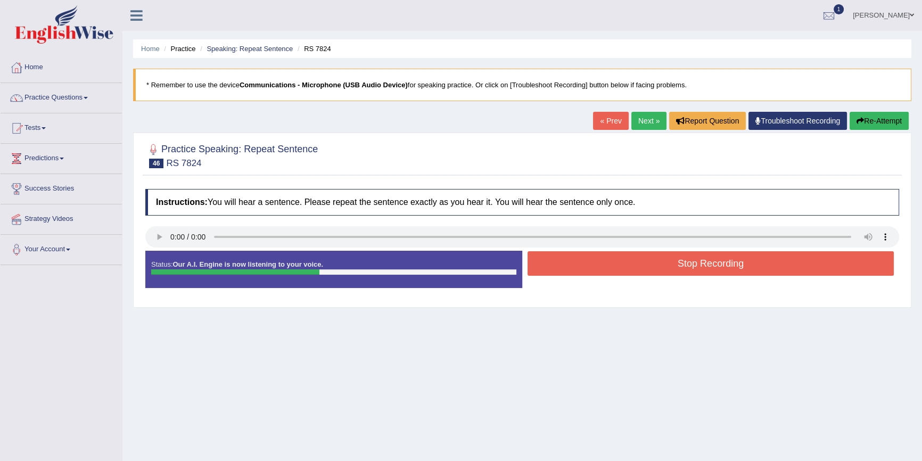
click at [625, 266] on button "Stop Recording" at bounding box center [710, 263] width 366 height 24
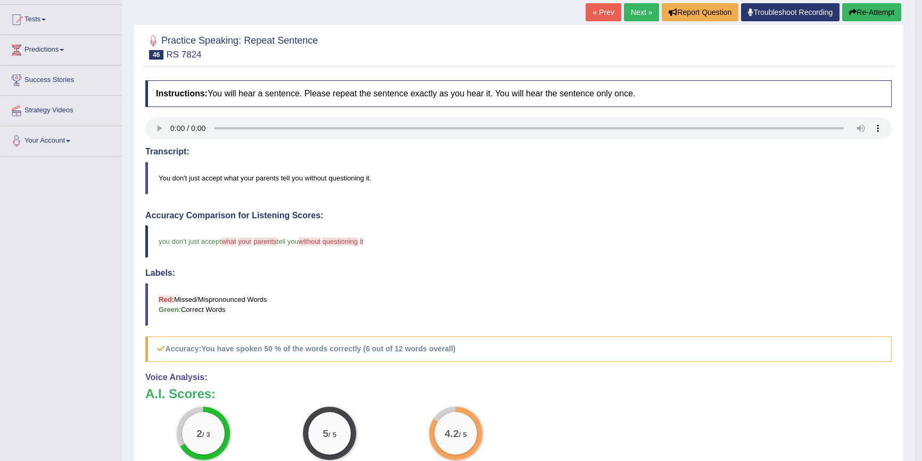
scroll to position [48, 0]
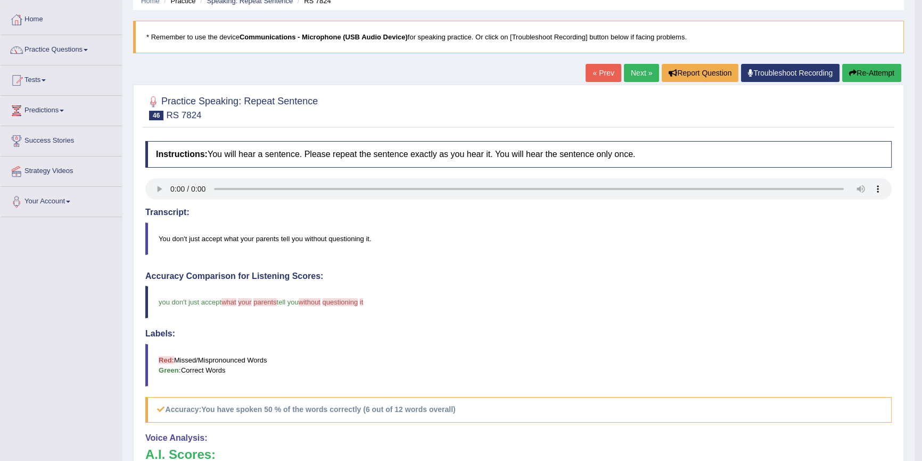
click at [870, 70] on button "Re-Attempt" at bounding box center [871, 73] width 59 height 18
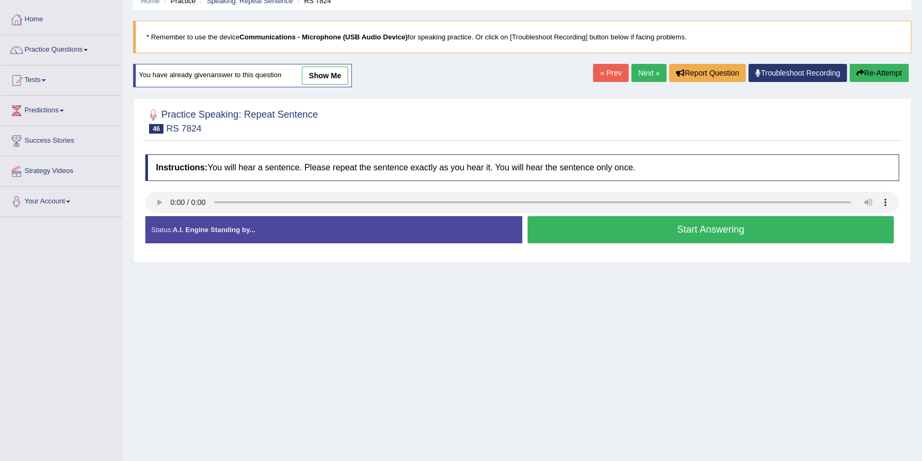
click at [611, 226] on button "Start Answering" at bounding box center [710, 229] width 366 height 27
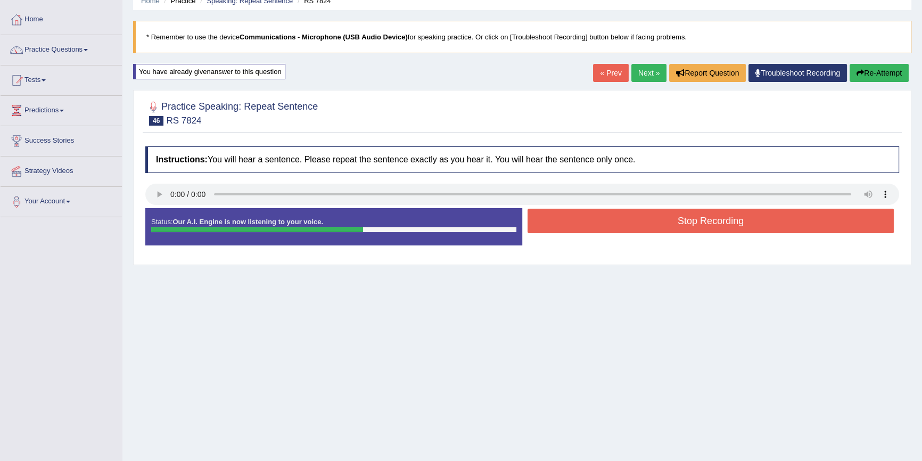
click at [617, 215] on button "Stop Recording" at bounding box center [710, 221] width 366 height 24
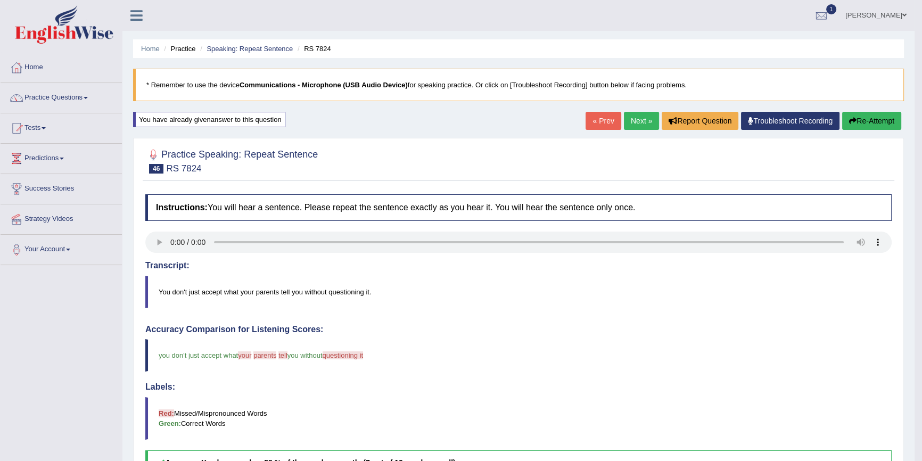
click at [855, 119] on button "Re-Attempt" at bounding box center [871, 121] width 59 height 18
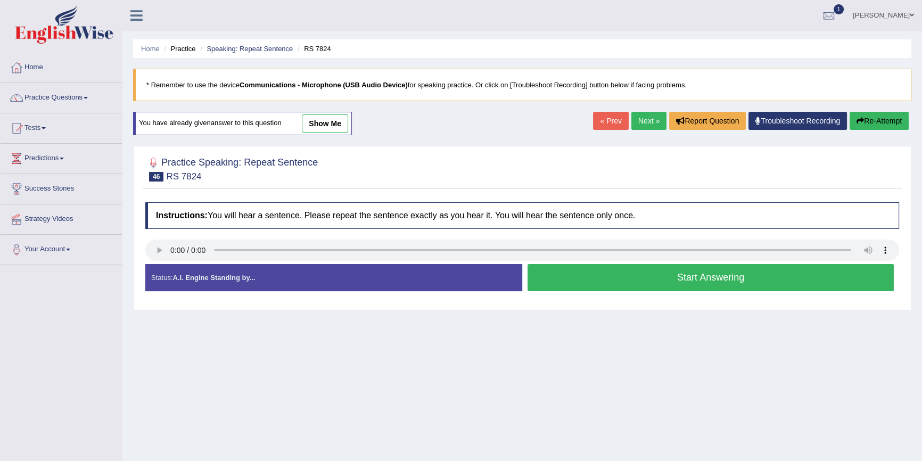
click at [585, 274] on button "Start Answering" at bounding box center [710, 277] width 366 height 27
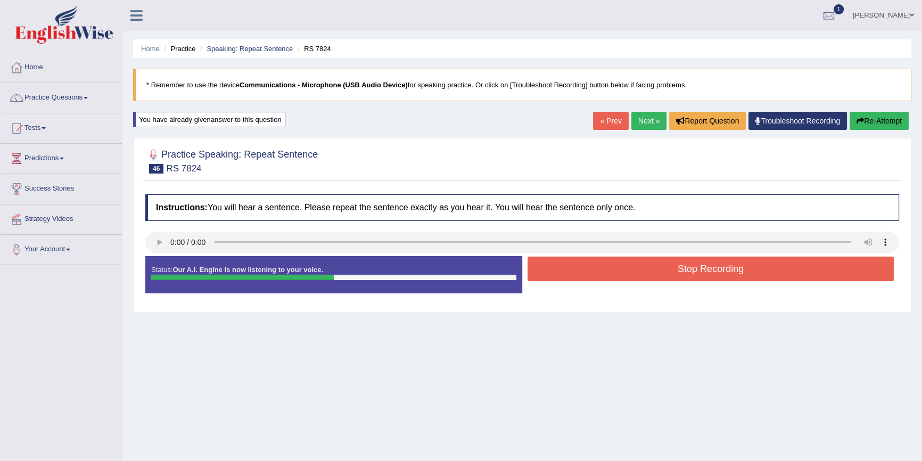
click at [588, 275] on button "Stop Recording" at bounding box center [710, 269] width 366 height 24
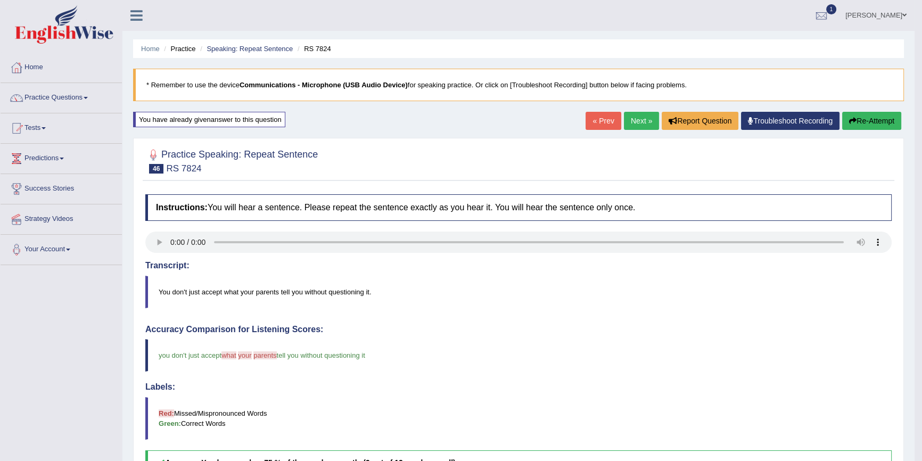
drag, startPoint x: 842, startPoint y: 117, endPoint x: 841, endPoint y: 122, distance: 5.4
click at [842, 117] on button "Re-Attempt" at bounding box center [871, 121] width 59 height 18
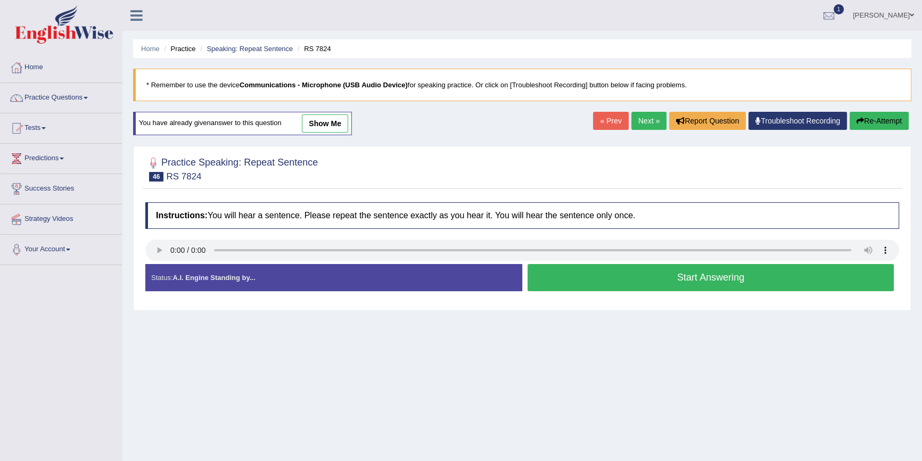
click at [566, 274] on button "Start Answering" at bounding box center [710, 277] width 366 height 27
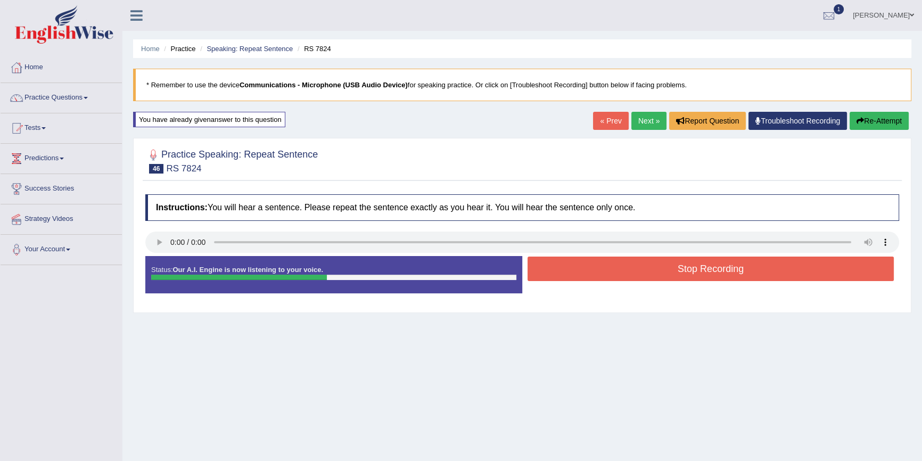
click at [566, 274] on button "Stop Recording" at bounding box center [710, 269] width 366 height 24
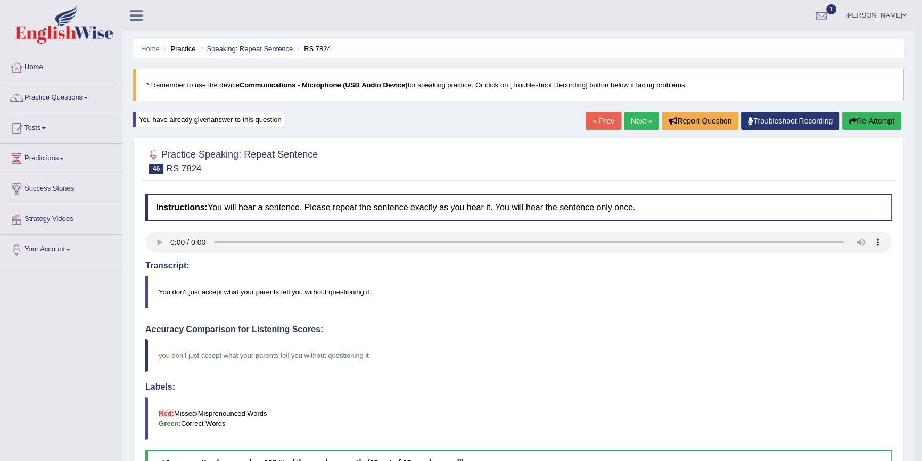
click at [592, 120] on link "« Prev" at bounding box center [602, 121] width 35 height 18
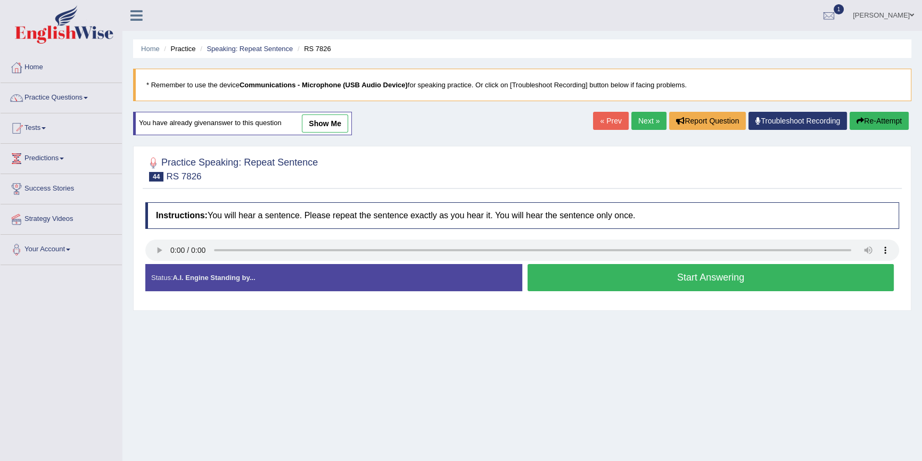
click at [610, 123] on link "« Prev" at bounding box center [610, 121] width 35 height 18
click at [591, 276] on button "Start Answering" at bounding box center [710, 277] width 366 height 27
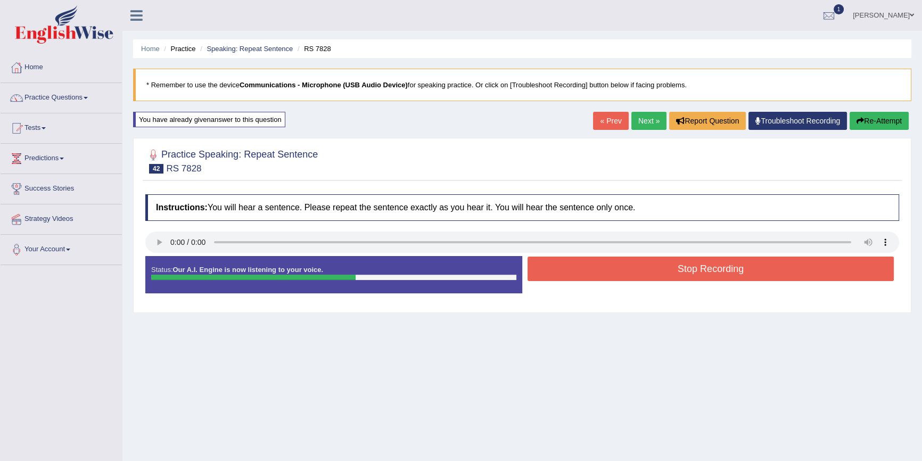
click at [631, 269] on button "Stop Recording" at bounding box center [710, 269] width 366 height 24
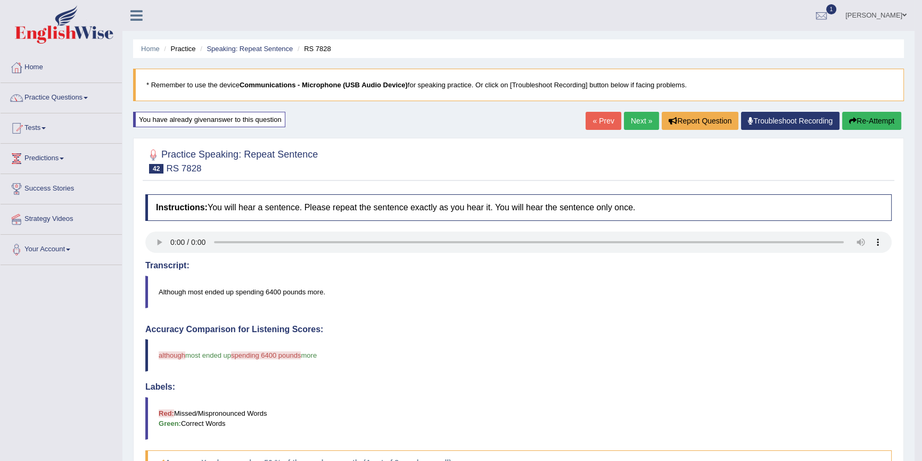
click at [877, 119] on button "Re-Attempt" at bounding box center [871, 121] width 59 height 18
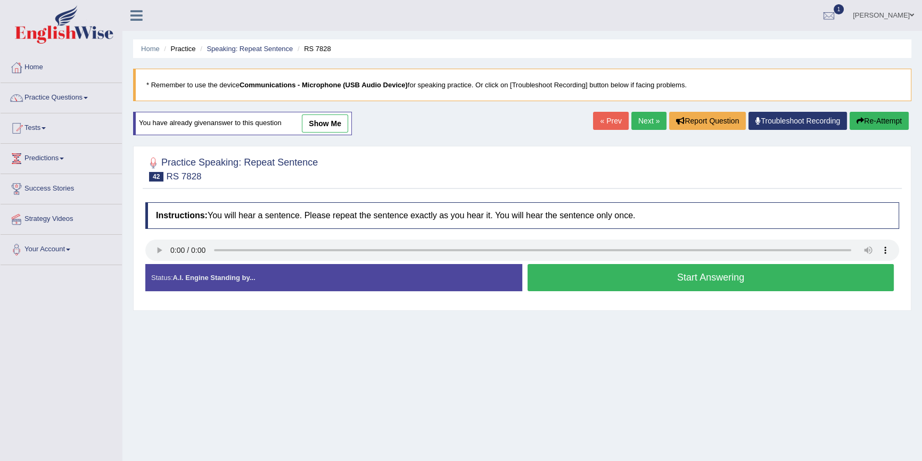
click at [606, 282] on button "Start Answering" at bounding box center [710, 277] width 366 height 27
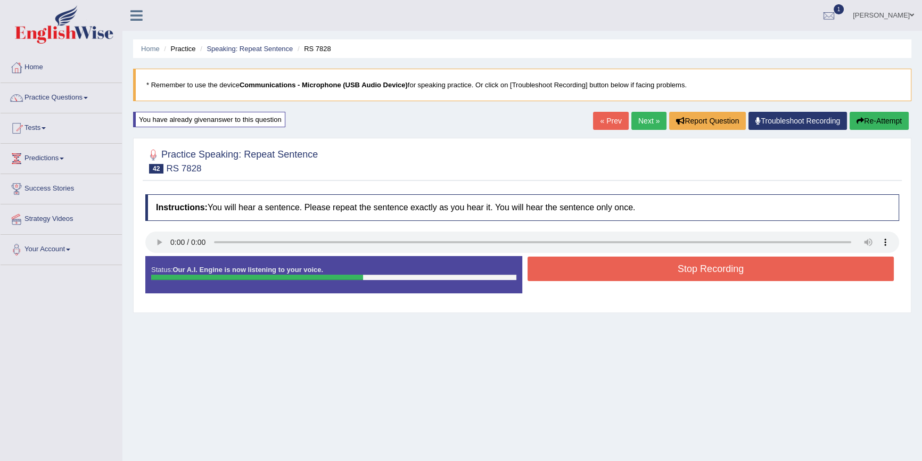
click at [615, 267] on button "Stop Recording" at bounding box center [710, 269] width 366 height 24
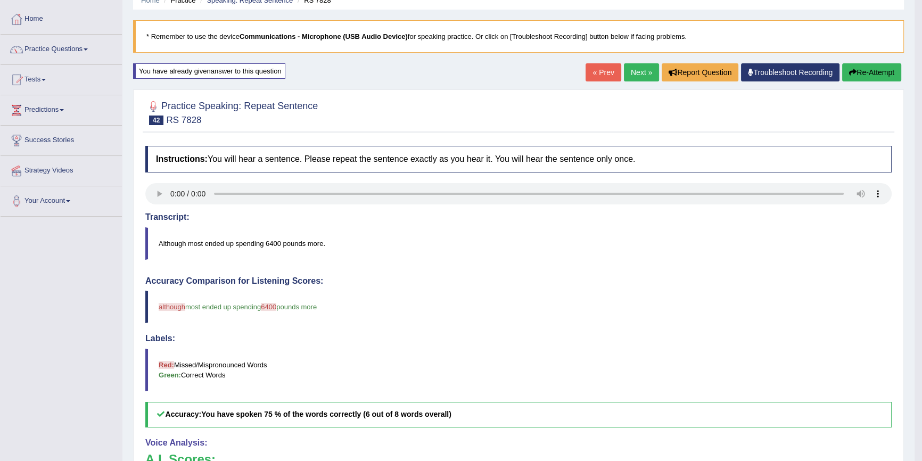
scroll to position [48, 0]
click at [885, 75] on button "Re-Attempt" at bounding box center [871, 73] width 59 height 18
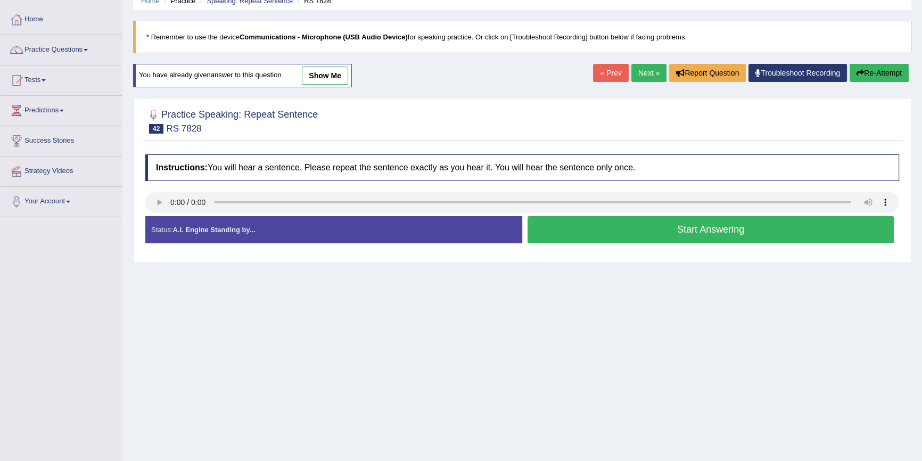
click at [551, 224] on button "Start Answering" at bounding box center [710, 229] width 366 height 27
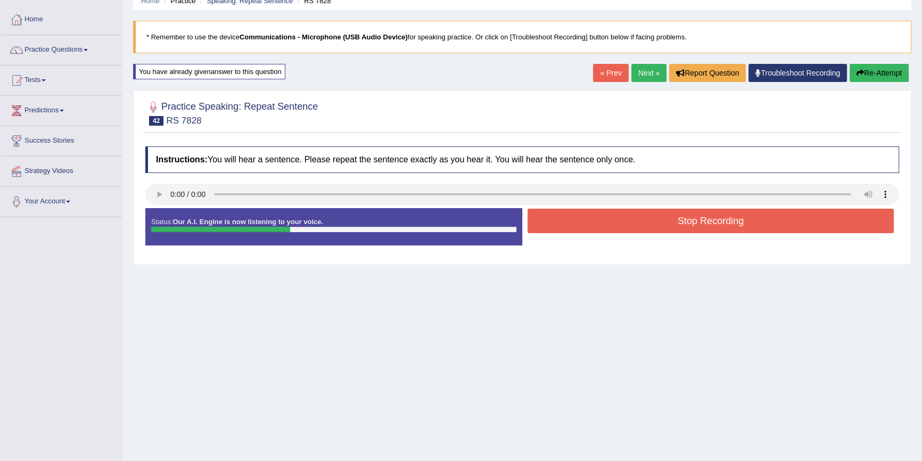
click at [552, 222] on button "Stop Recording" at bounding box center [710, 221] width 366 height 24
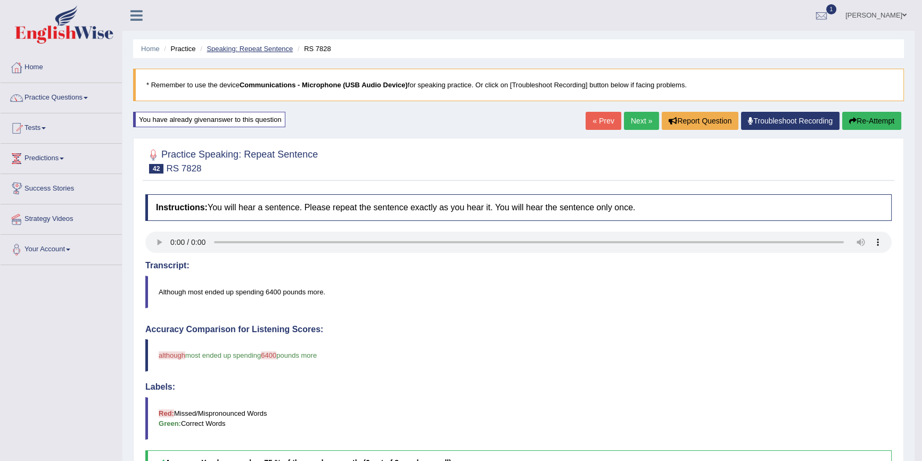
click at [260, 48] on link "Speaking: Repeat Sentence" at bounding box center [250, 49] width 86 height 8
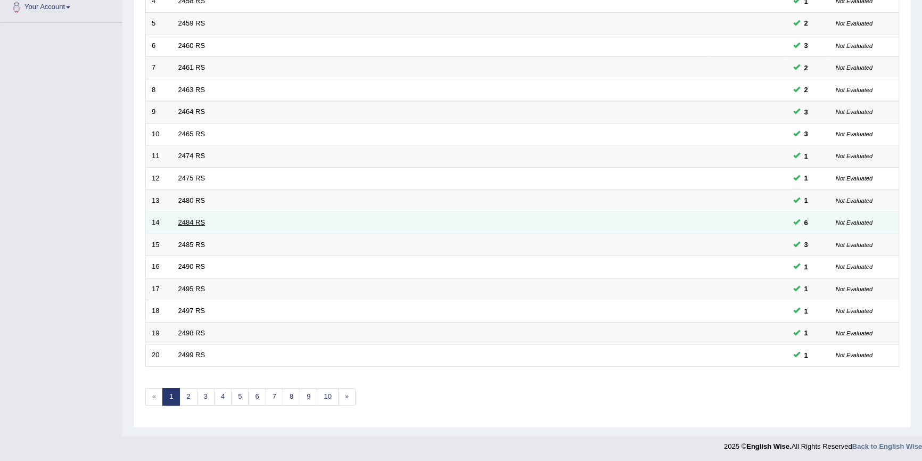
click at [187, 221] on link "2484 RS" at bounding box center [191, 222] width 27 height 8
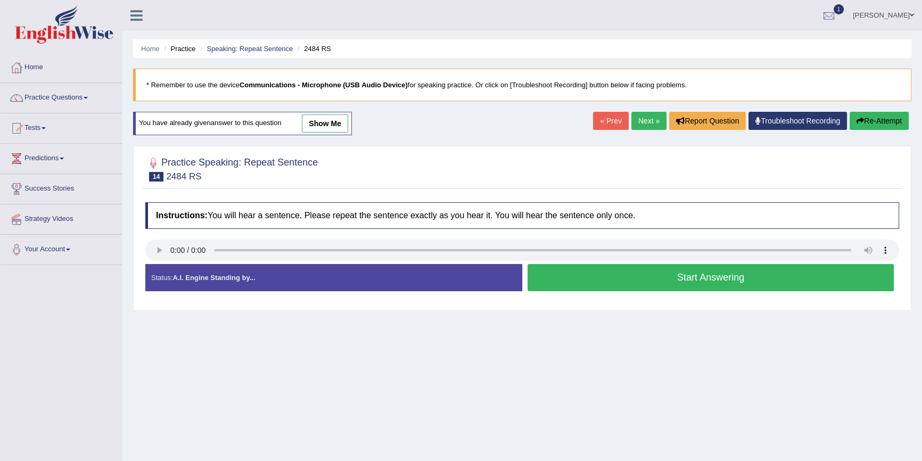
click at [623, 273] on button "Start Answering" at bounding box center [710, 277] width 366 height 27
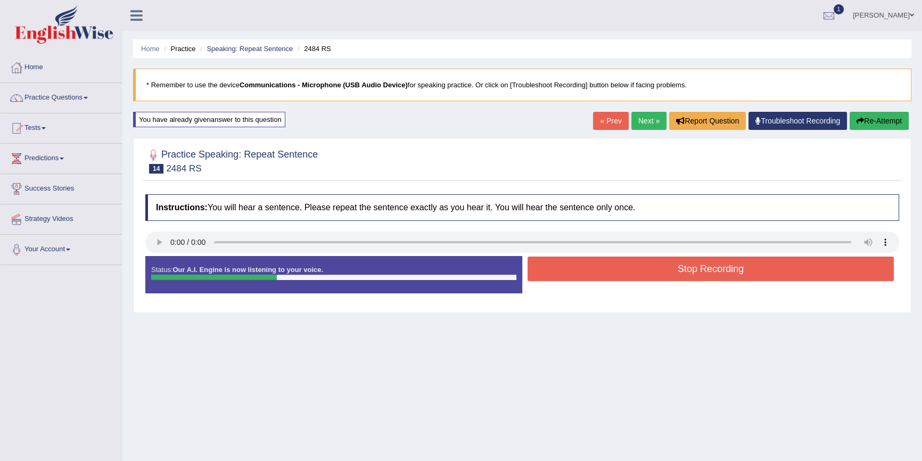
click at [632, 263] on button "Stop Recording" at bounding box center [710, 269] width 366 height 24
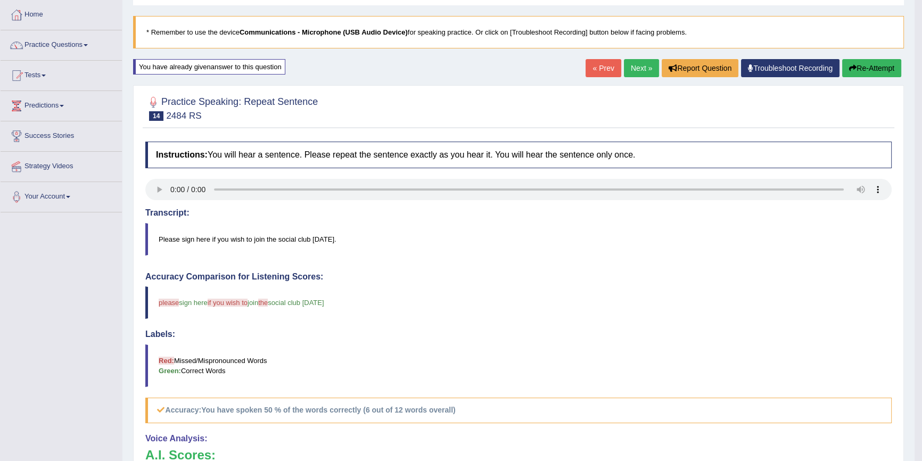
scroll to position [48, 0]
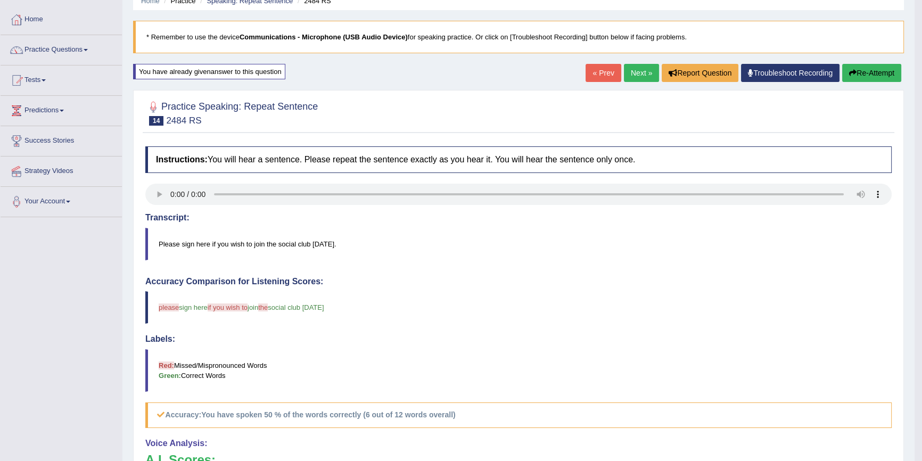
click at [875, 75] on button "Re-Attempt" at bounding box center [871, 73] width 59 height 18
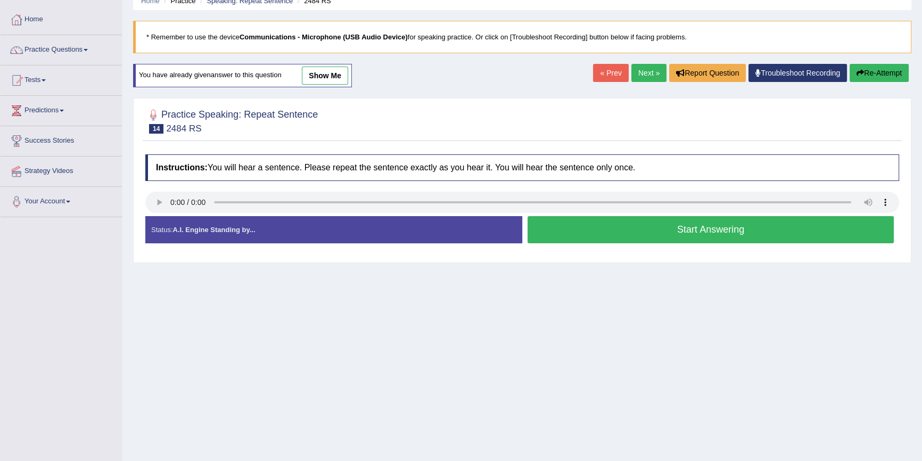
click at [798, 224] on button "Start Answering" at bounding box center [710, 229] width 366 height 27
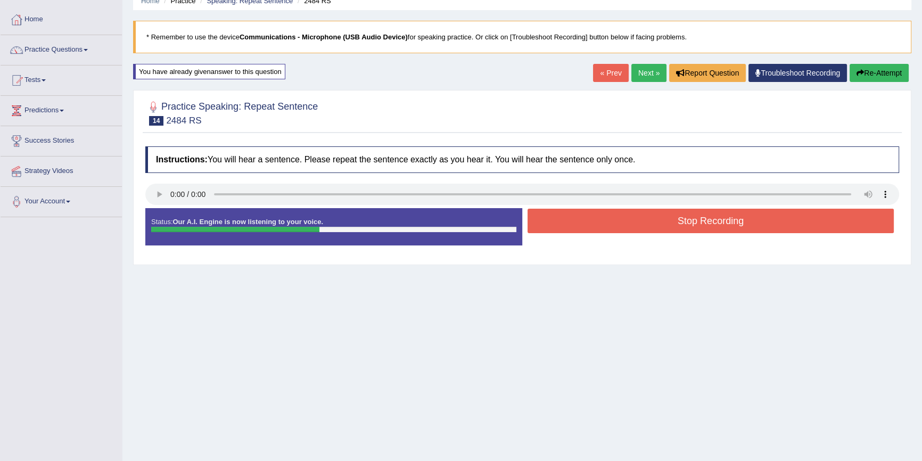
click at [797, 219] on button "Stop Recording" at bounding box center [710, 221] width 366 height 24
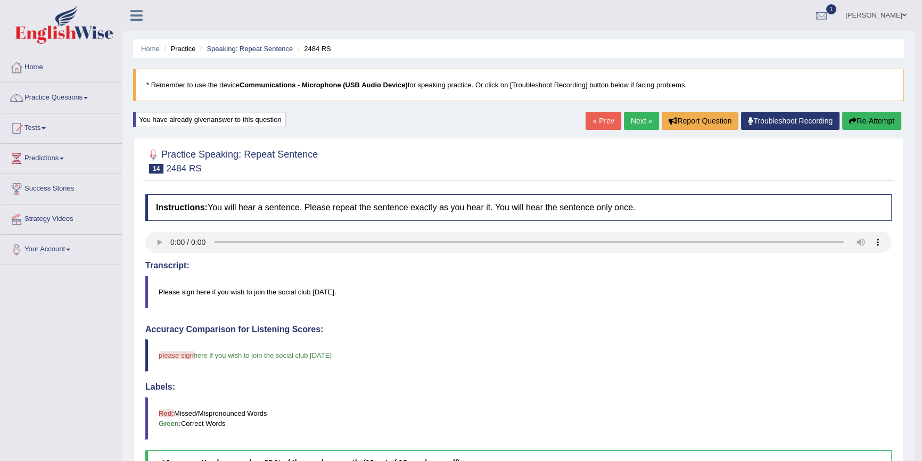
click at [857, 123] on button "Re-Attempt" at bounding box center [871, 121] width 59 height 18
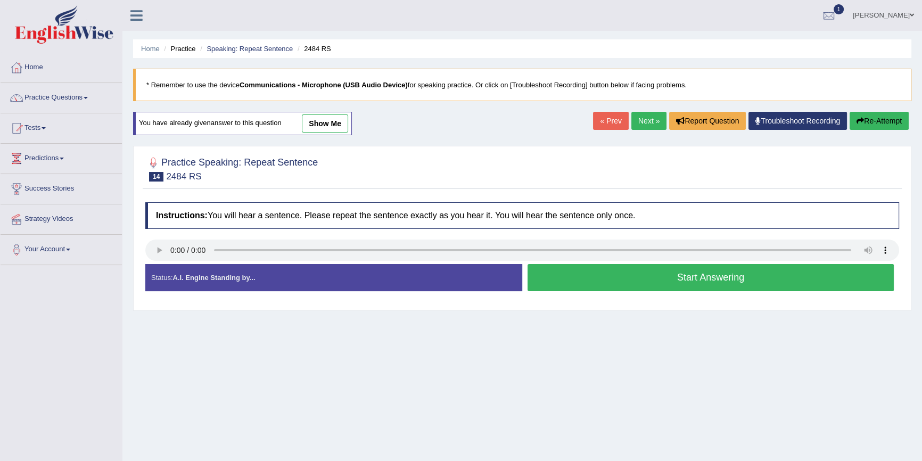
click at [551, 286] on button "Start Answering" at bounding box center [710, 277] width 366 height 27
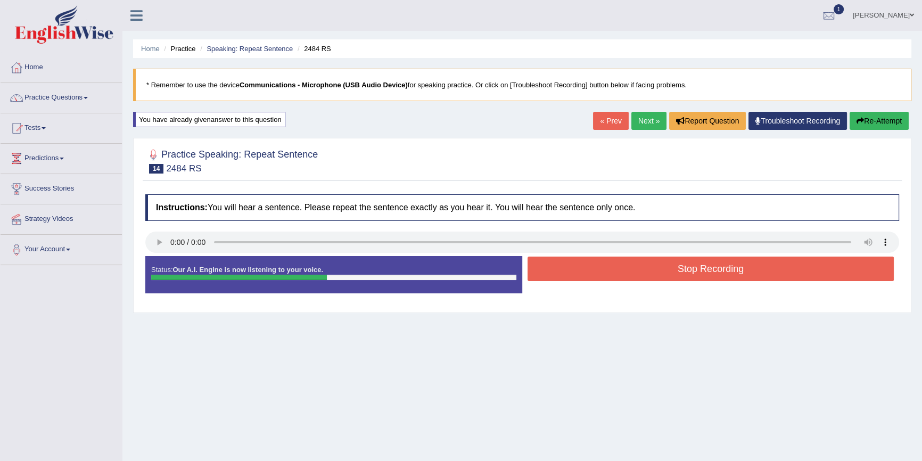
click at [570, 270] on button "Stop Recording" at bounding box center [710, 269] width 366 height 24
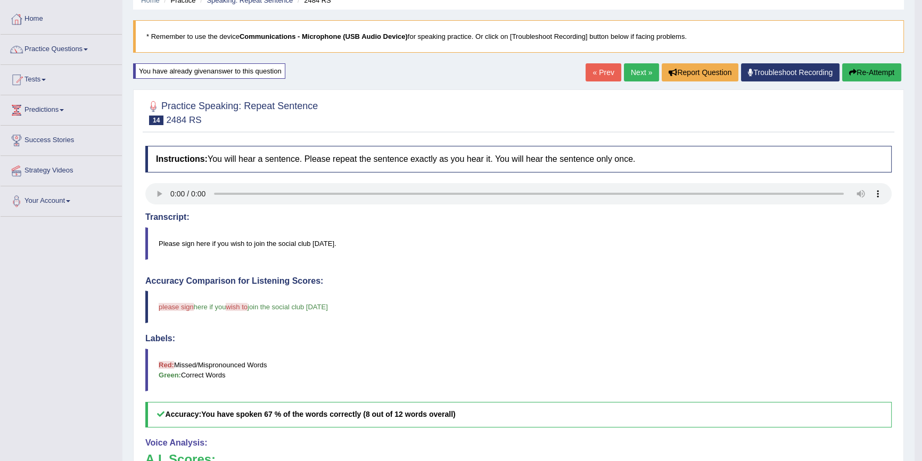
scroll to position [48, 0]
click at [857, 65] on button "Re-Attempt" at bounding box center [871, 73] width 59 height 18
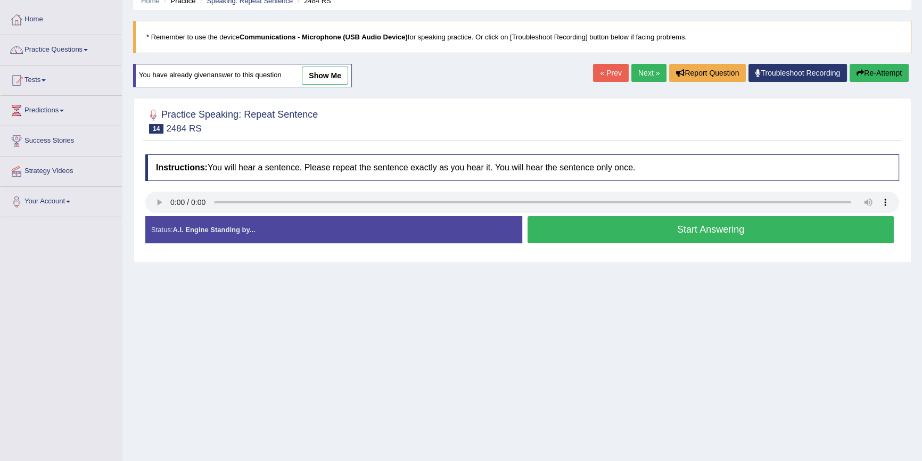
click at [697, 232] on button "Start Answering" at bounding box center [710, 229] width 366 height 27
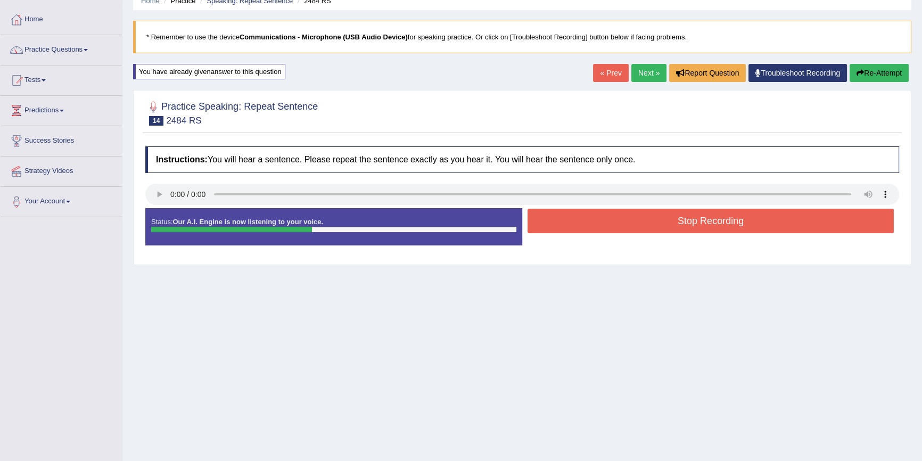
click at [706, 223] on button "Stop Recording" at bounding box center [710, 221] width 366 height 24
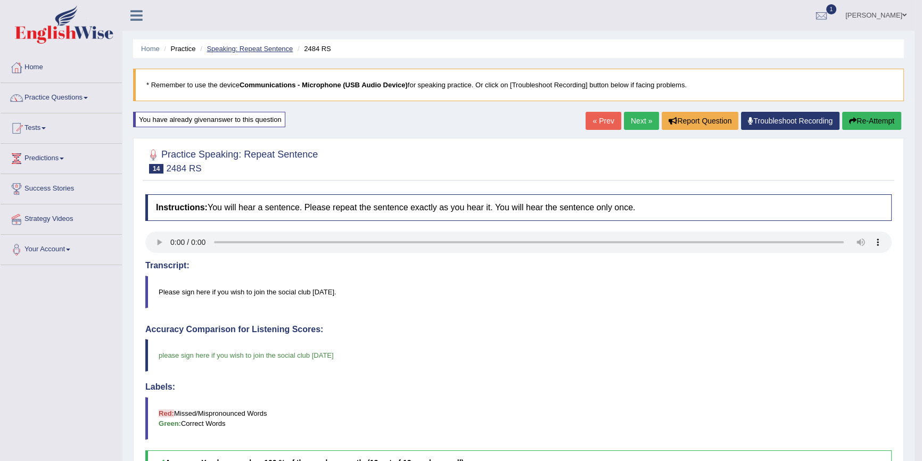
click at [268, 47] on link "Speaking: Repeat Sentence" at bounding box center [250, 49] width 86 height 8
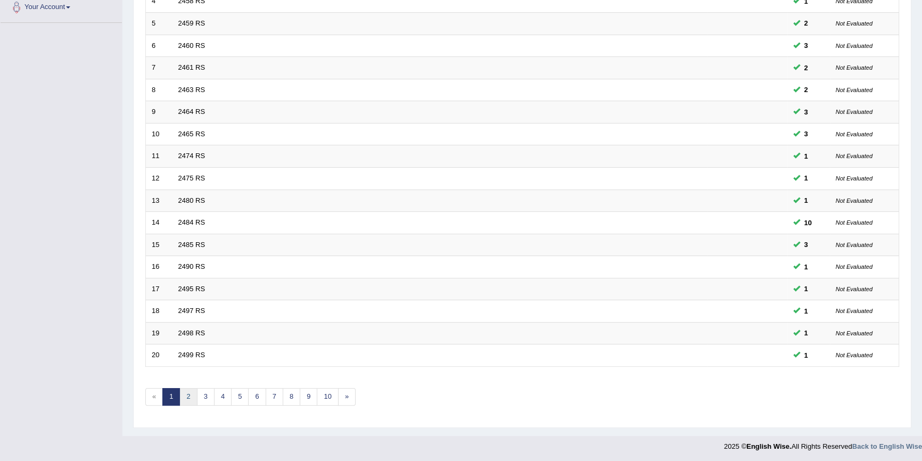
scroll to position [242, 0]
click at [189, 395] on link "2" at bounding box center [188, 397] width 18 height 18
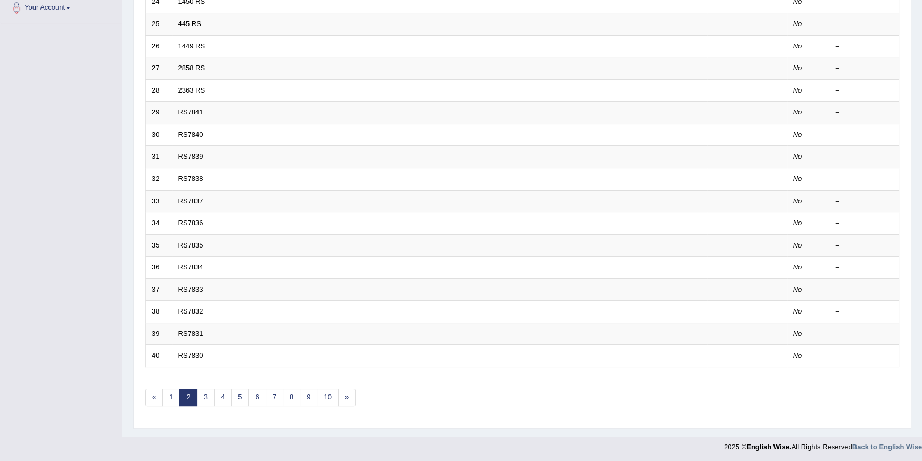
scroll to position [242, 0]
click at [170, 400] on link "1" at bounding box center [171, 397] width 18 height 18
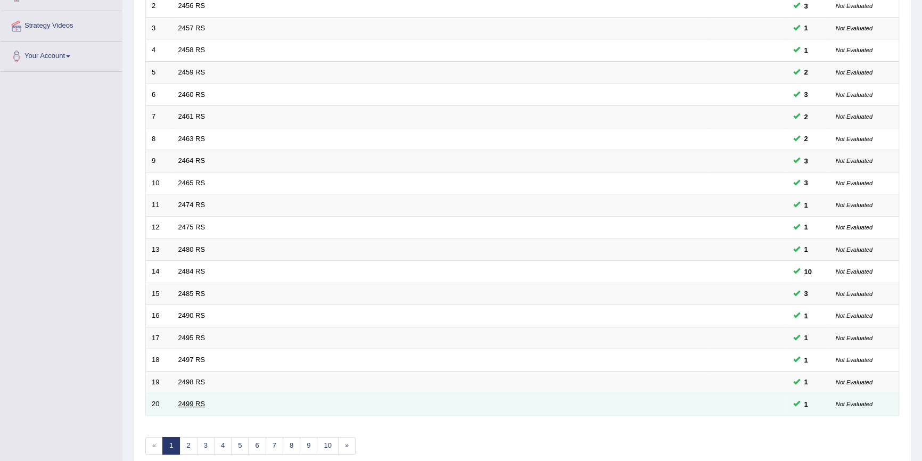
click at [188, 402] on link "2499 RS" at bounding box center [191, 404] width 27 height 8
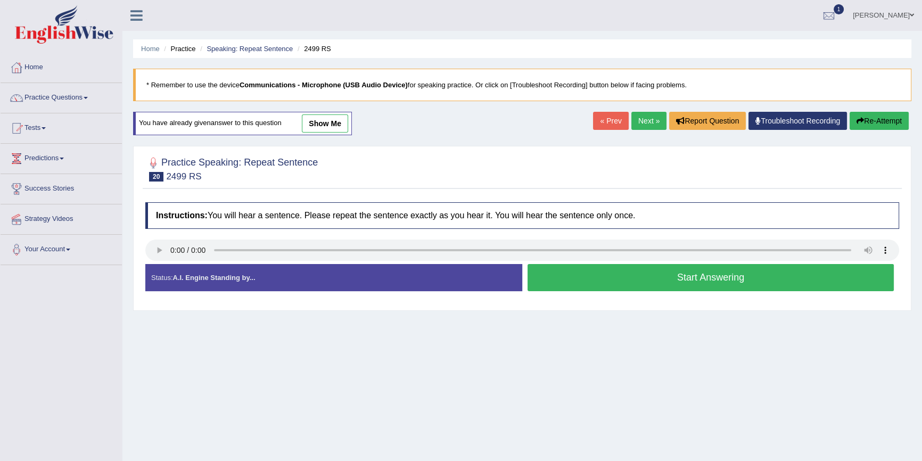
click at [576, 278] on button "Start Answering" at bounding box center [710, 277] width 366 height 27
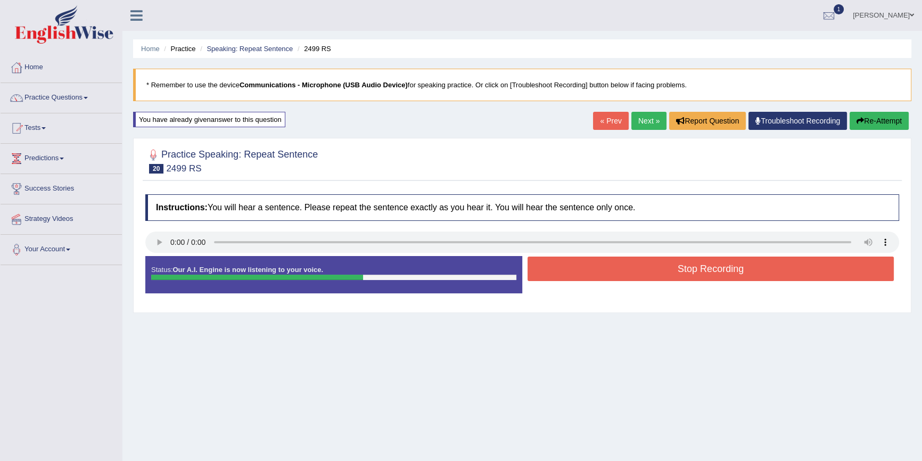
click at [576, 278] on button "Stop Recording" at bounding box center [710, 269] width 366 height 24
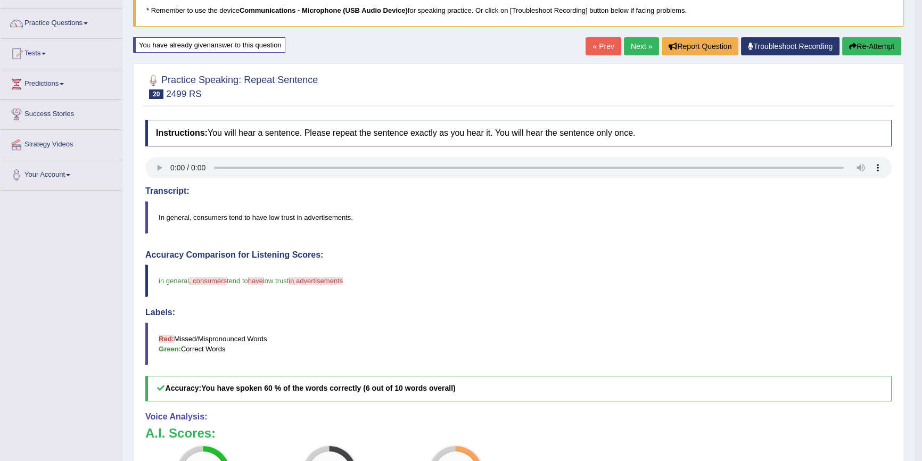
scroll to position [70, 0]
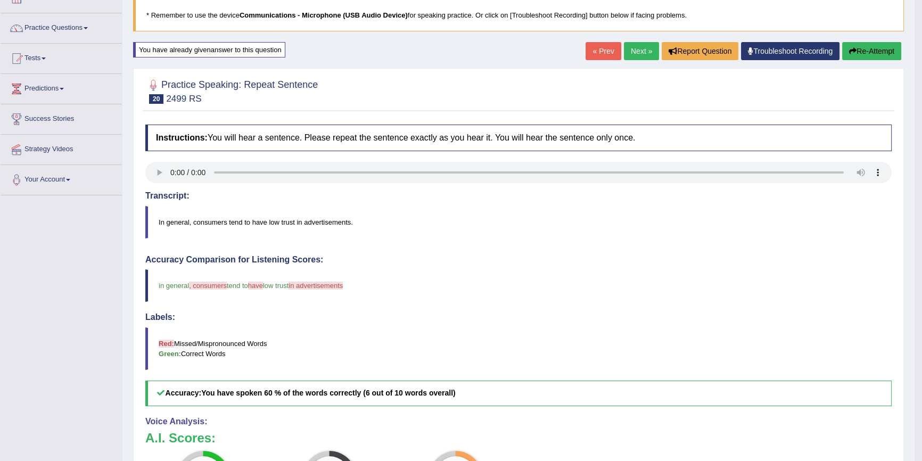
drag, startPoint x: 865, startPoint y: 53, endPoint x: 863, endPoint y: 63, distance: 10.8
click at [865, 53] on button "Re-Attempt" at bounding box center [871, 51] width 59 height 18
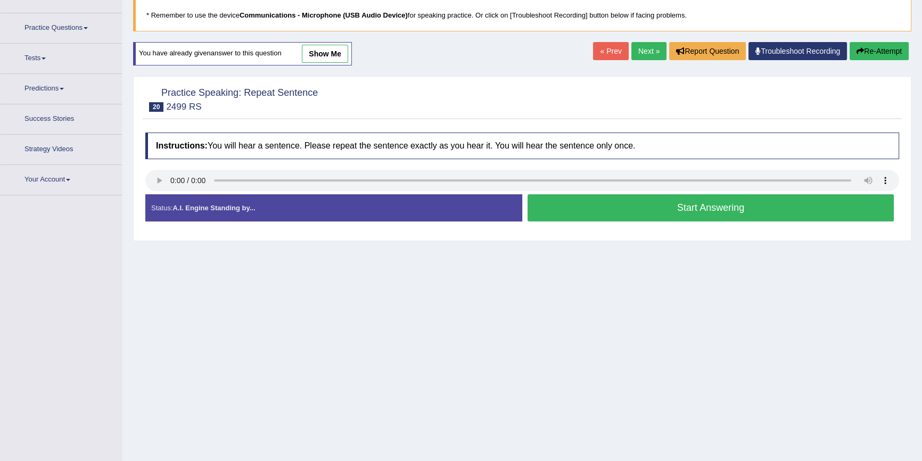
scroll to position [70, 0]
click at [601, 202] on button "Start Answering" at bounding box center [710, 207] width 366 height 27
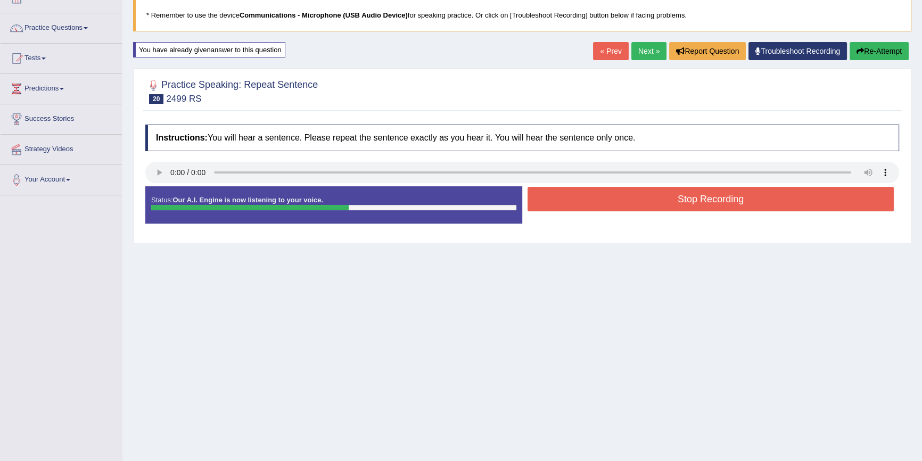
click at [601, 203] on button "Stop Recording" at bounding box center [710, 199] width 366 height 24
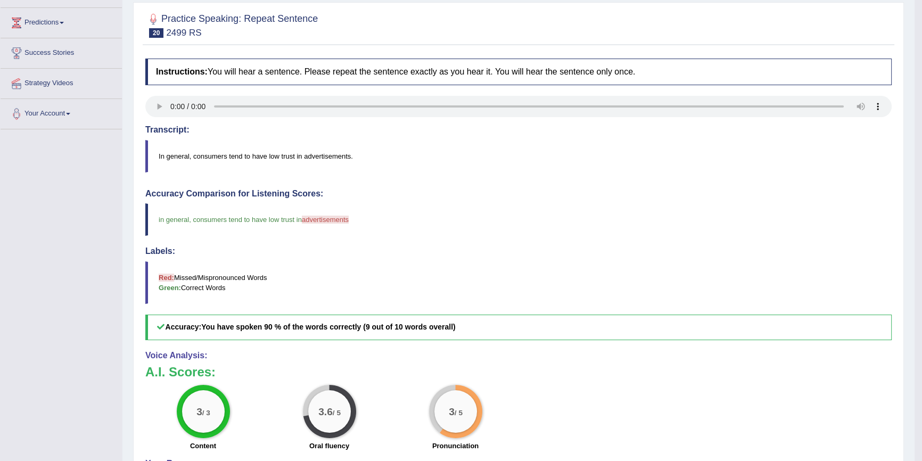
scroll to position [118, 0]
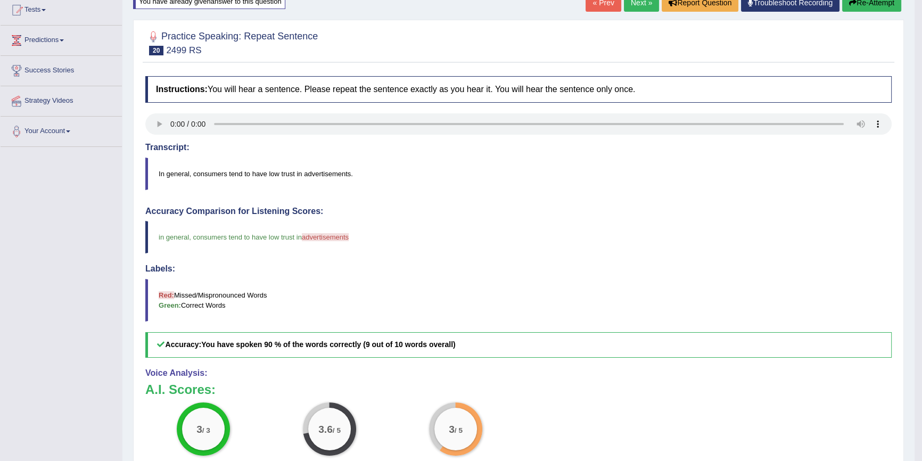
click at [333, 236] on span "advertisements" at bounding box center [325, 237] width 47 height 8
click at [326, 174] on blockquote "In general, consumers tend to have low trust in advertisements." at bounding box center [518, 174] width 746 height 32
drag, startPoint x: 304, startPoint y: 171, endPoint x: 357, endPoint y: 174, distance: 52.2
click at [357, 174] on blockquote "In general, consumers tend to have low trust in advertisements." at bounding box center [518, 174] width 746 height 32
drag, startPoint x: 308, startPoint y: 238, endPoint x: 382, endPoint y: 241, distance: 74.0
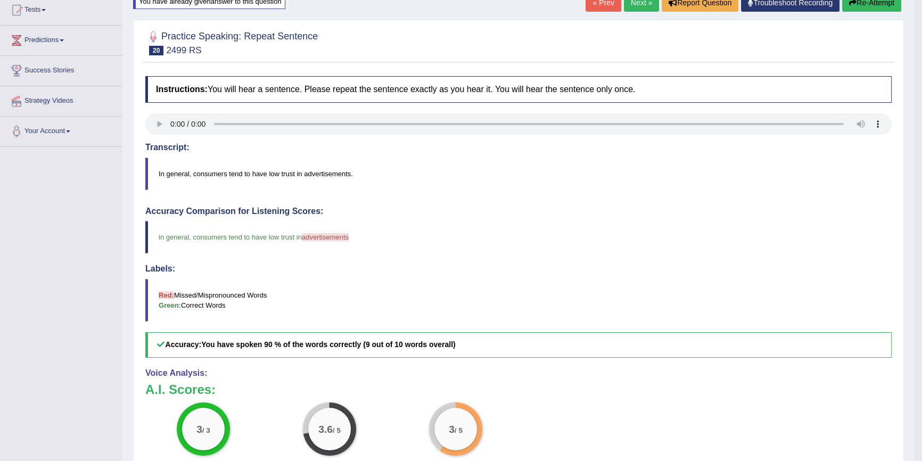
click at [382, 241] on blockquote "in general , consumers tend to have low trust in advertisements advertisement" at bounding box center [518, 237] width 746 height 32
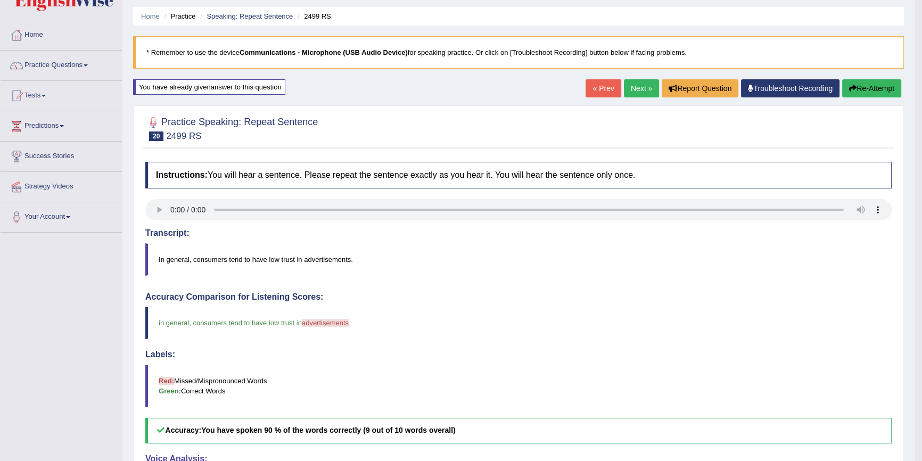
scroll to position [21, 0]
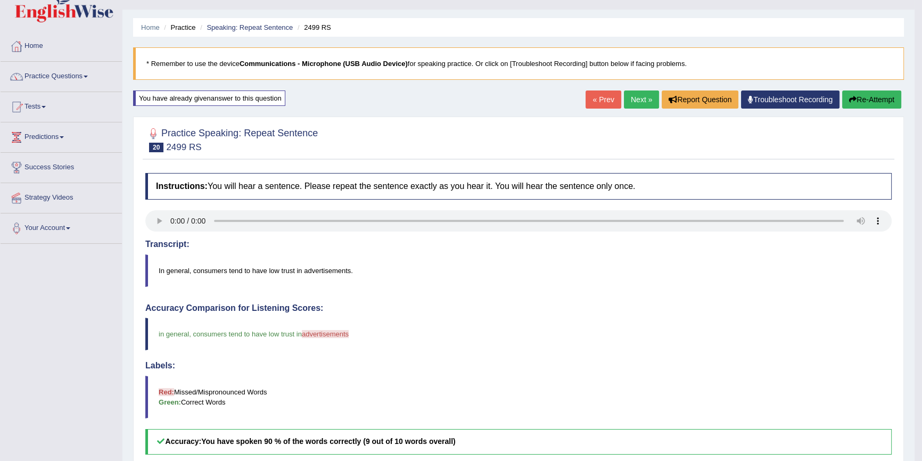
click at [889, 96] on button "Re-Attempt" at bounding box center [871, 99] width 59 height 18
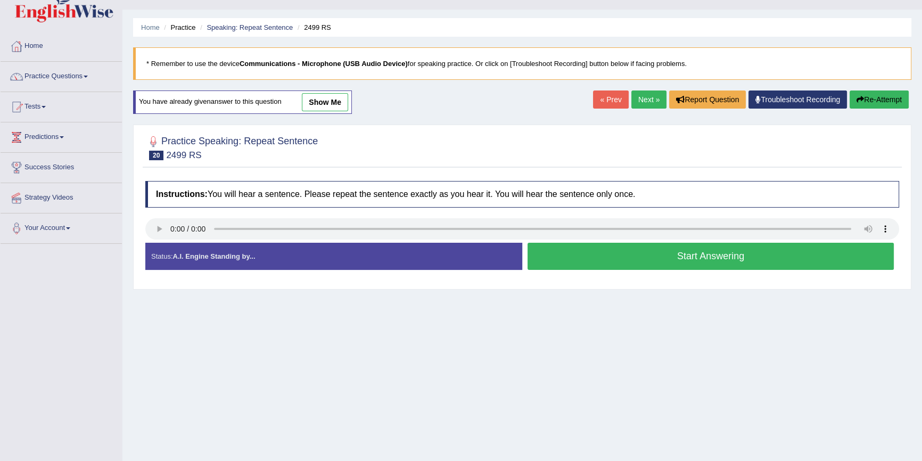
click at [647, 250] on button "Start Answering" at bounding box center [710, 256] width 366 height 27
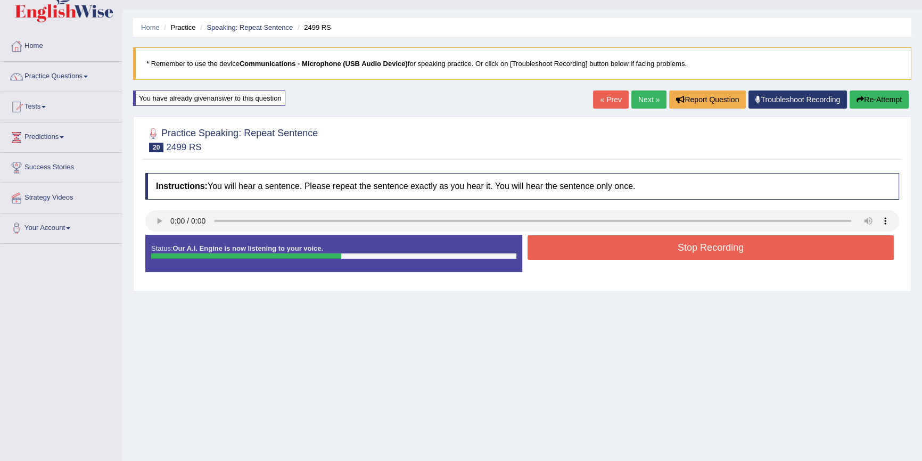
click at [647, 250] on button "Stop Recording" at bounding box center [710, 247] width 366 height 24
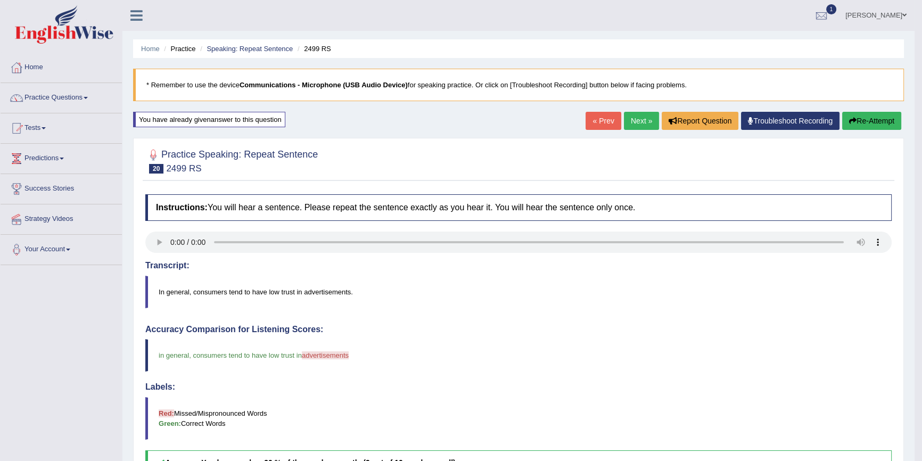
click at [629, 122] on link "Next »" at bounding box center [641, 121] width 35 height 18
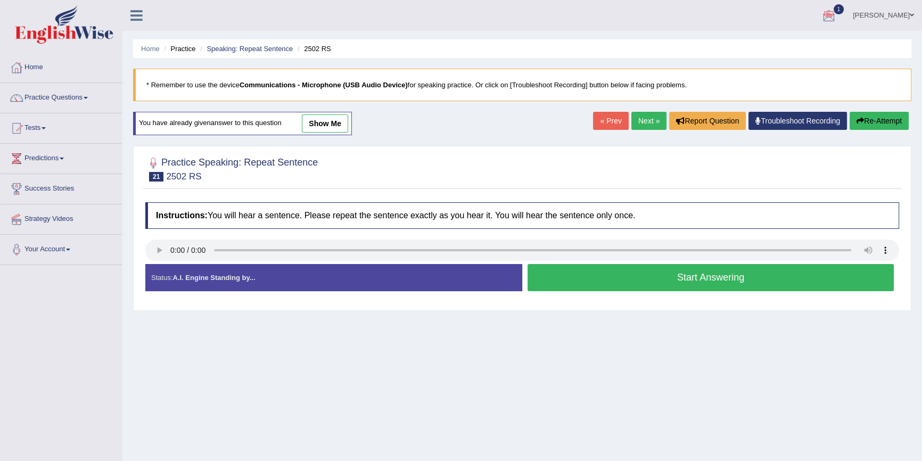
click at [740, 282] on button "Start Answering" at bounding box center [710, 277] width 366 height 27
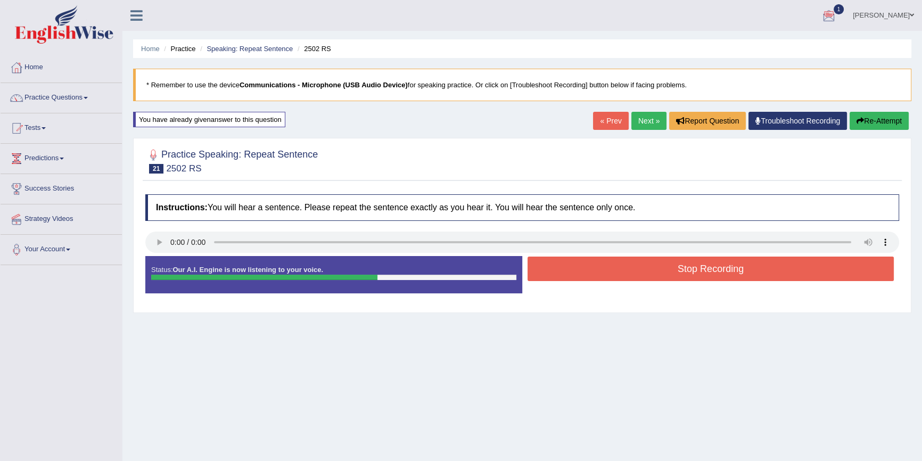
click at [739, 274] on button "Stop Recording" at bounding box center [710, 269] width 366 height 24
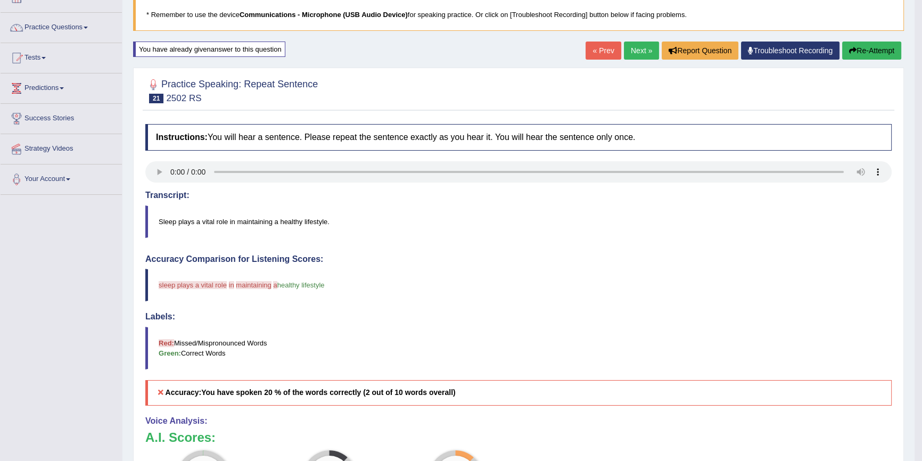
scroll to position [48, 0]
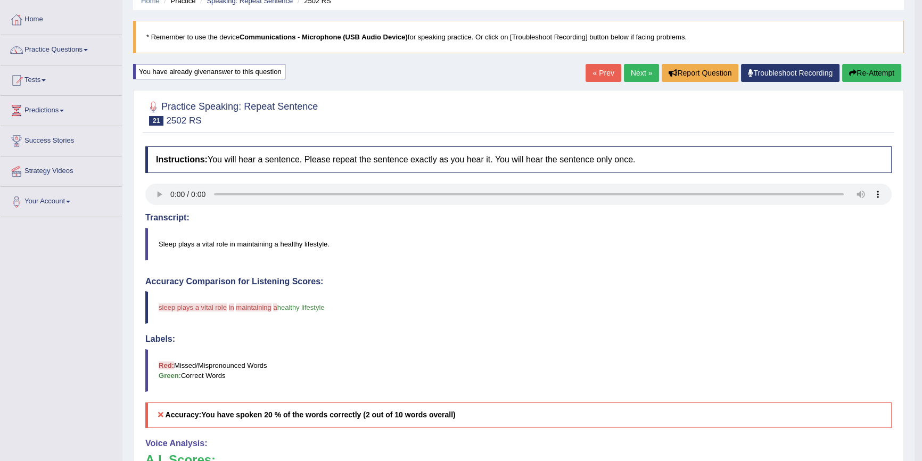
click at [868, 70] on button "Re-Attempt" at bounding box center [871, 73] width 59 height 18
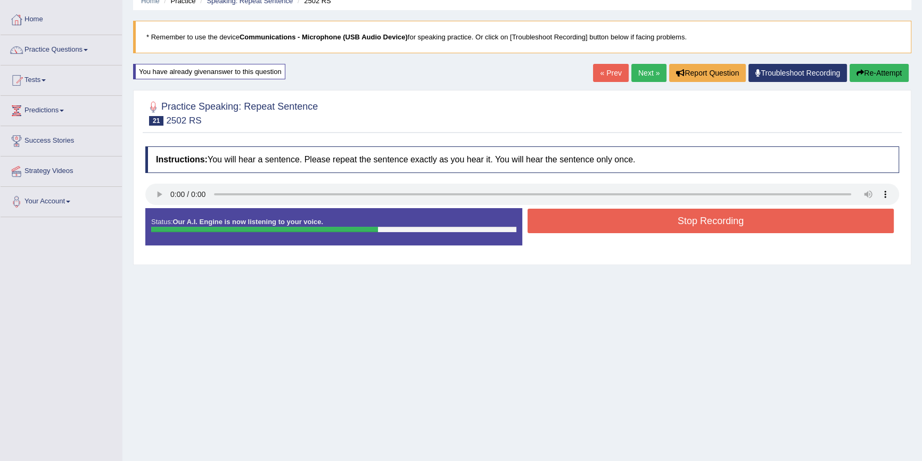
click at [589, 225] on button "Stop Recording" at bounding box center [710, 221] width 366 height 24
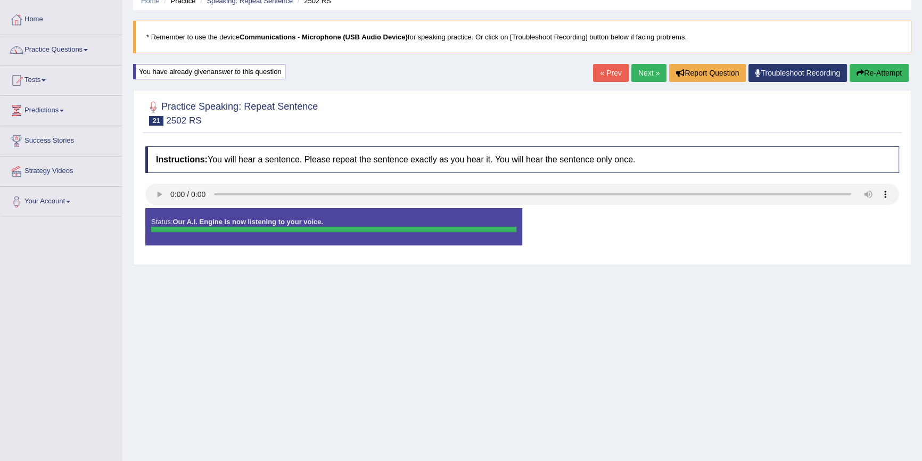
click at [622, 217] on div "Status: Our A.I. Engine is now listening to your voice. Start Answering Stop Re…" at bounding box center [522, 232] width 754 height 48
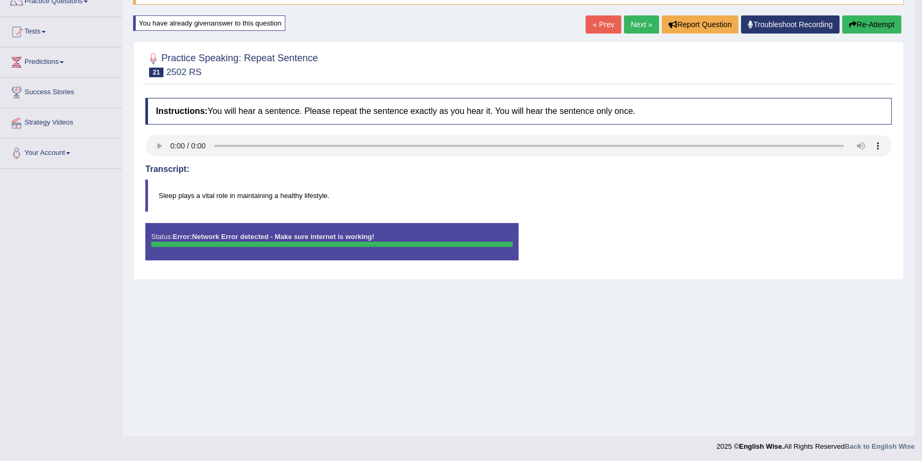
scroll to position [97, 0]
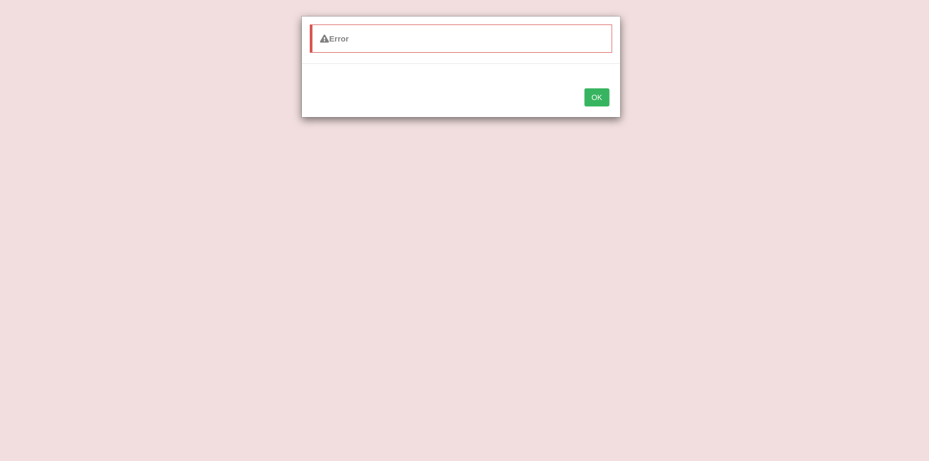
click at [589, 94] on button "OK" at bounding box center [596, 97] width 24 height 18
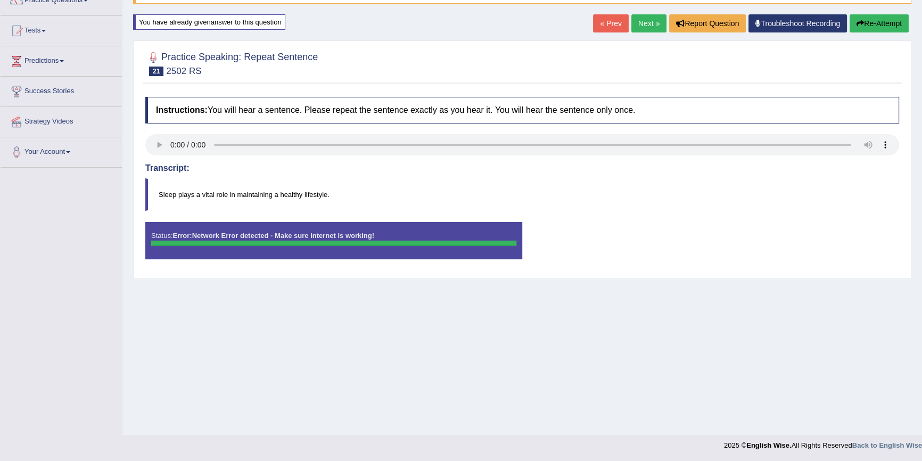
drag, startPoint x: 885, startPoint y: 22, endPoint x: 885, endPoint y: 32, distance: 10.1
click at [885, 22] on button "Re-Attempt" at bounding box center [878, 23] width 59 height 18
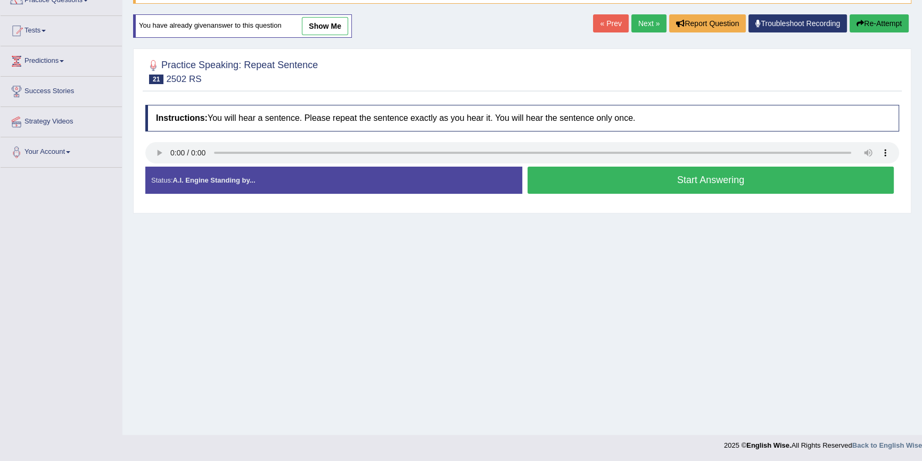
click at [579, 178] on button "Start Answering" at bounding box center [710, 180] width 366 height 27
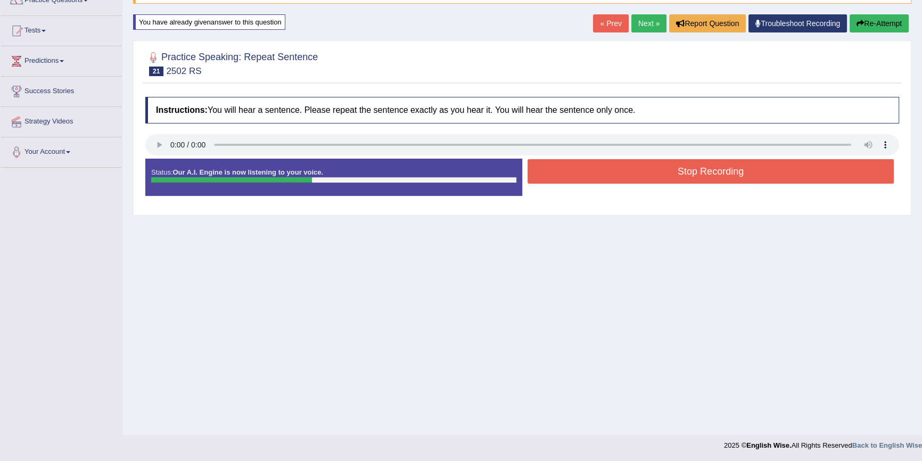
click at [581, 175] on button "Stop Recording" at bounding box center [710, 171] width 366 height 24
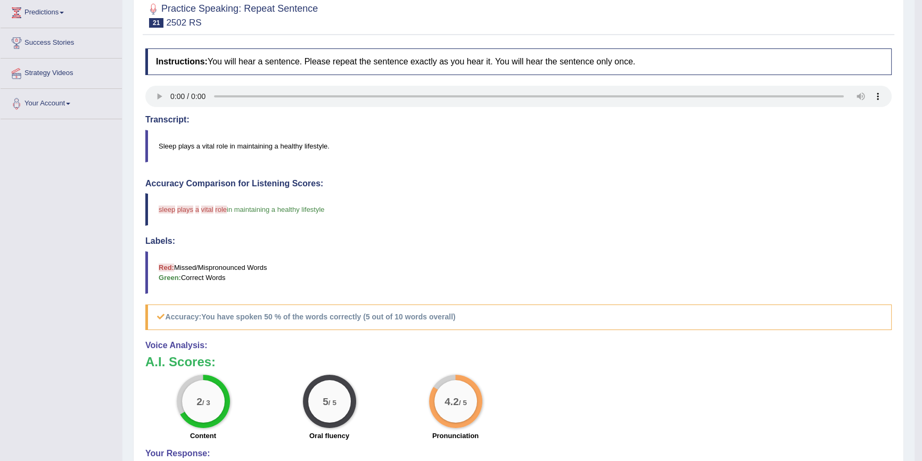
scroll to position [97, 0]
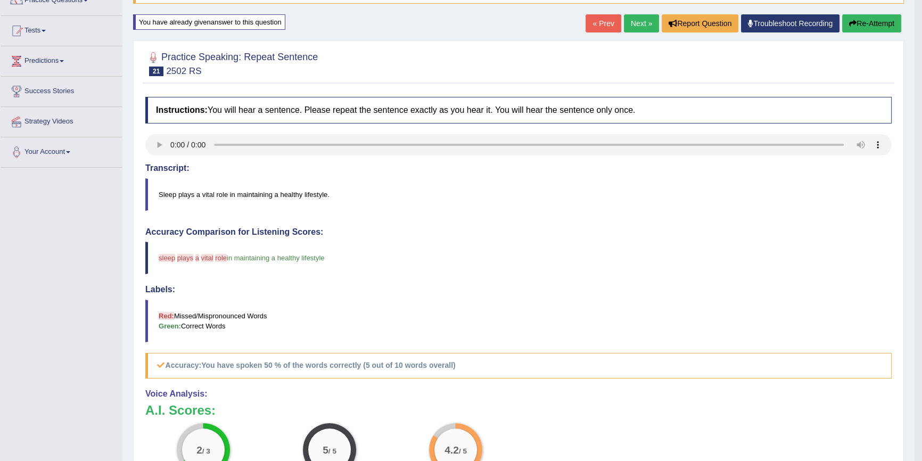
click at [863, 25] on button "Re-Attempt" at bounding box center [871, 23] width 59 height 18
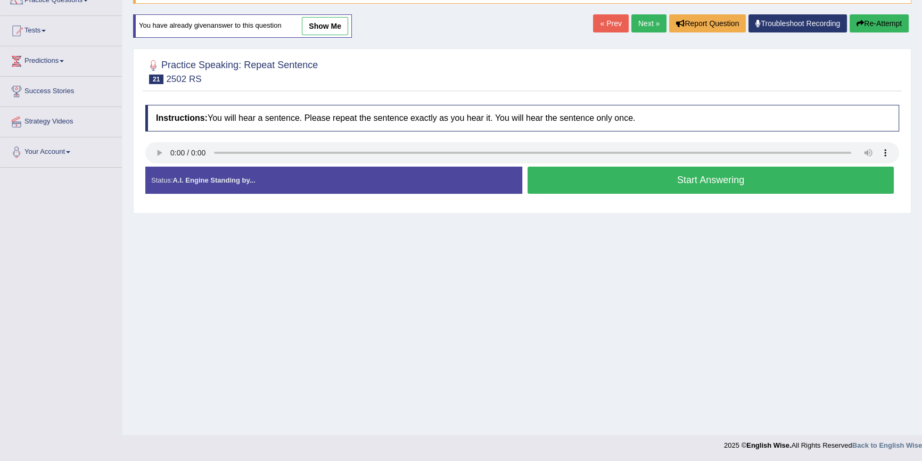
click at [601, 183] on button "Start Answering" at bounding box center [710, 180] width 366 height 27
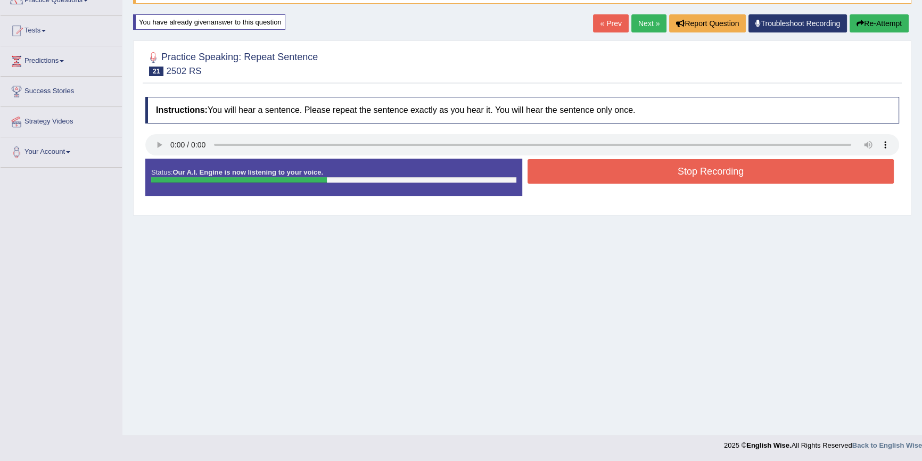
click at [609, 171] on button "Stop Recording" at bounding box center [710, 171] width 366 height 24
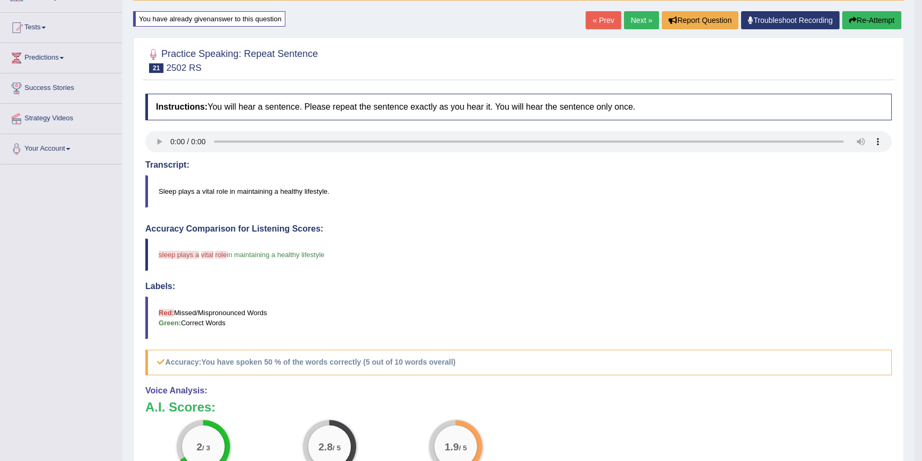
scroll to position [97, 0]
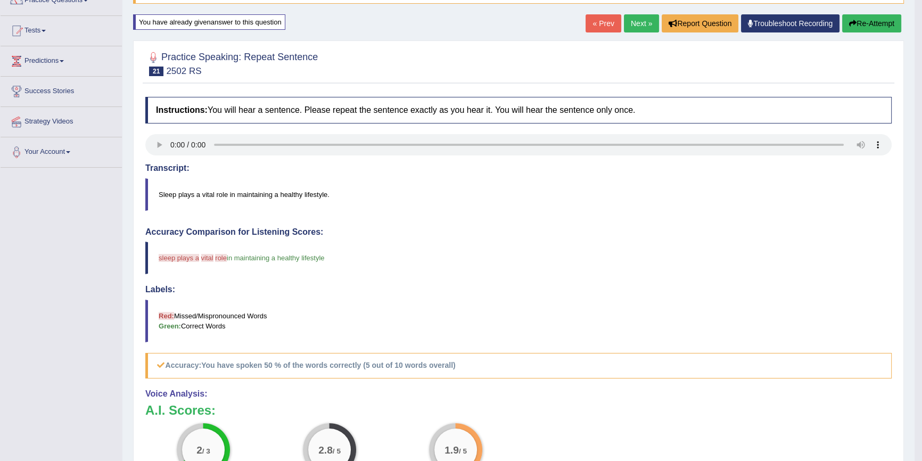
click at [863, 26] on button "Re-Attempt" at bounding box center [871, 23] width 59 height 18
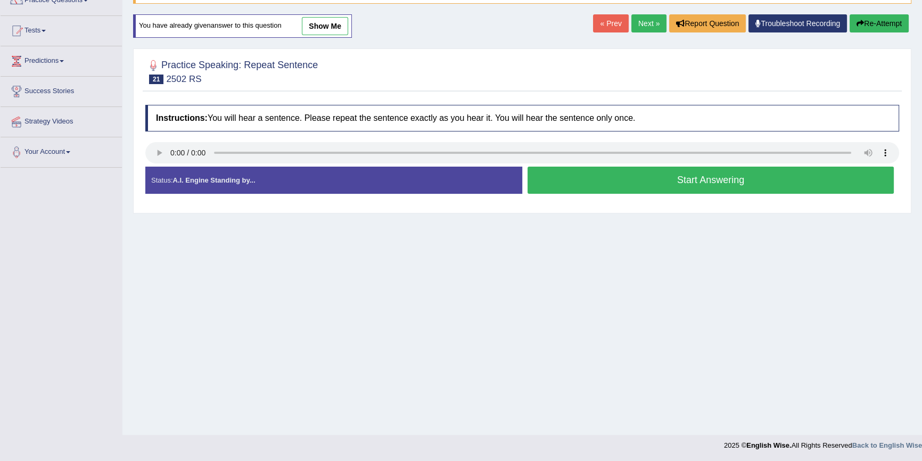
click at [573, 176] on button "Start Answering" at bounding box center [710, 180] width 366 height 27
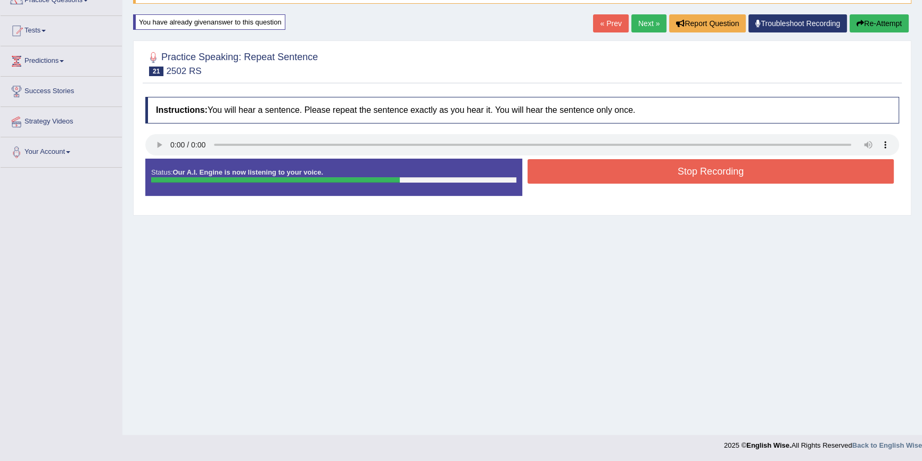
click at [580, 172] on button "Stop Recording" at bounding box center [710, 171] width 366 height 24
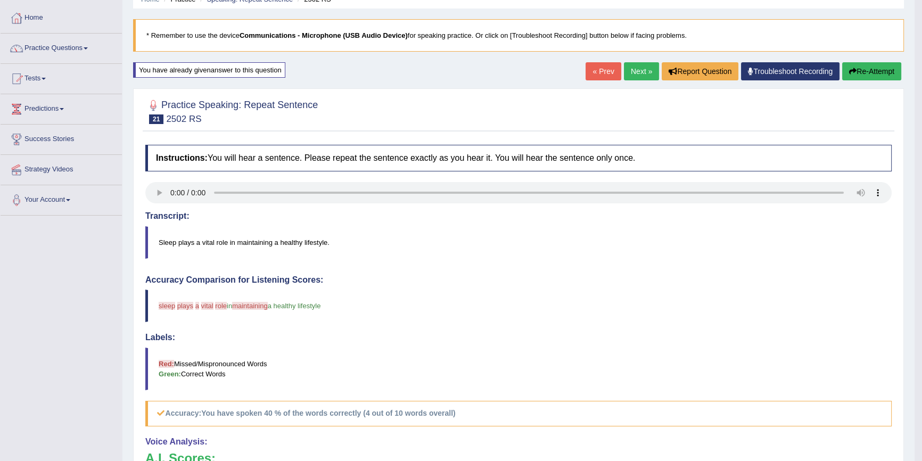
scroll to position [49, 0]
click at [861, 66] on button "Re-Attempt" at bounding box center [871, 72] width 59 height 18
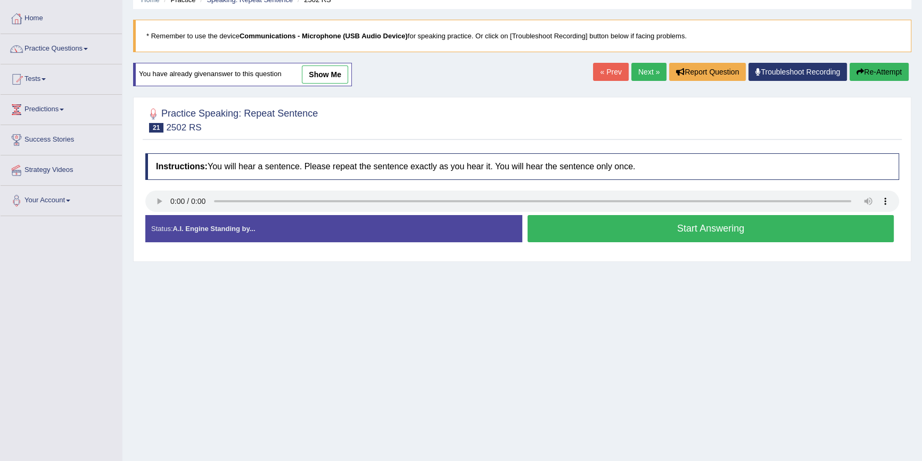
click at [773, 229] on button "Start Answering" at bounding box center [710, 228] width 366 height 27
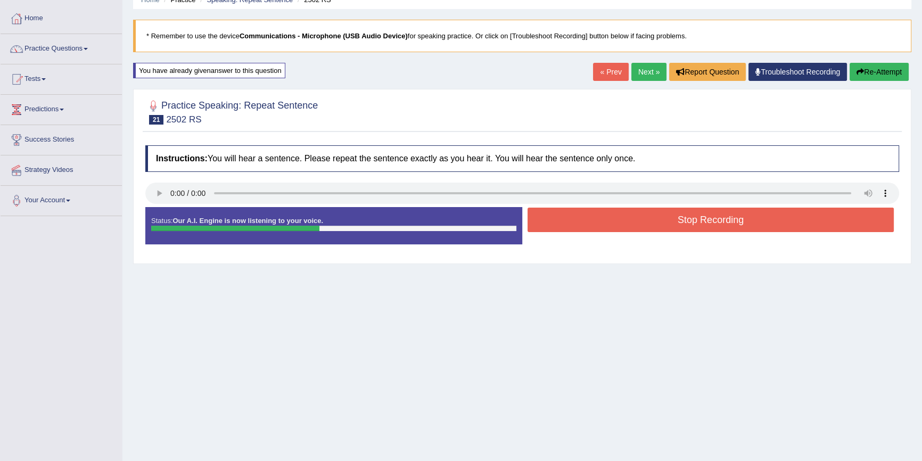
click at [745, 214] on button "Stop Recording" at bounding box center [710, 220] width 366 height 24
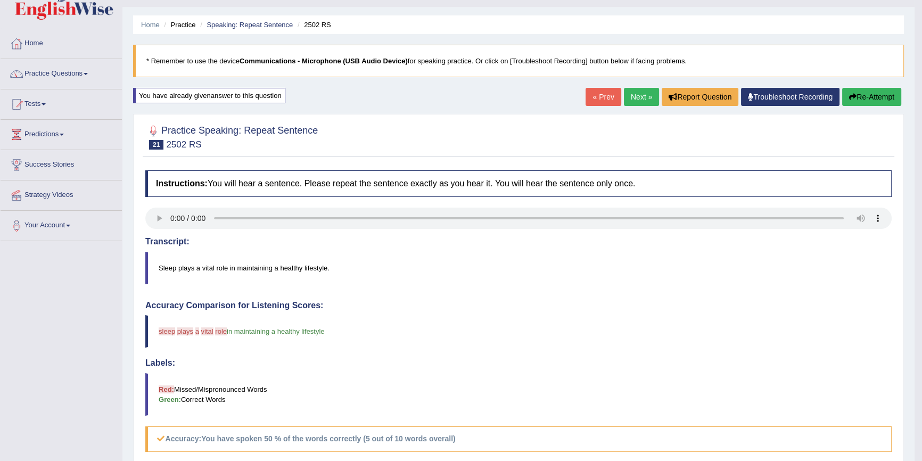
scroll to position [1, 0]
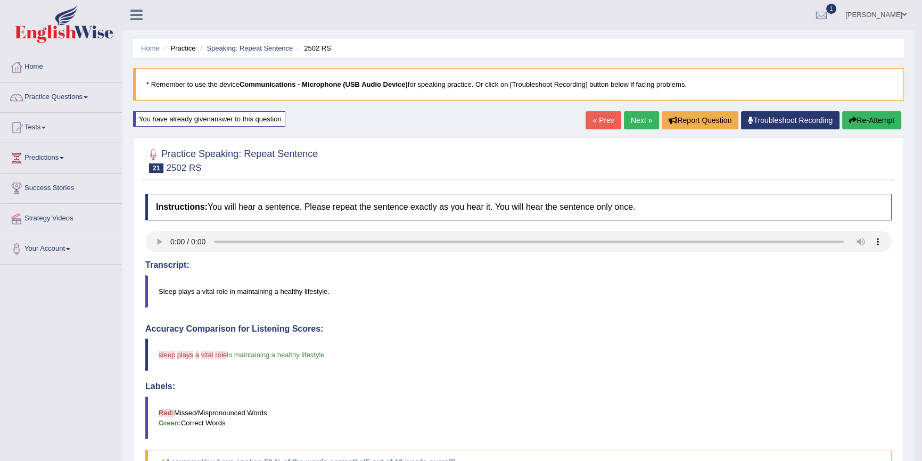
click at [624, 122] on link "Next »" at bounding box center [641, 120] width 35 height 18
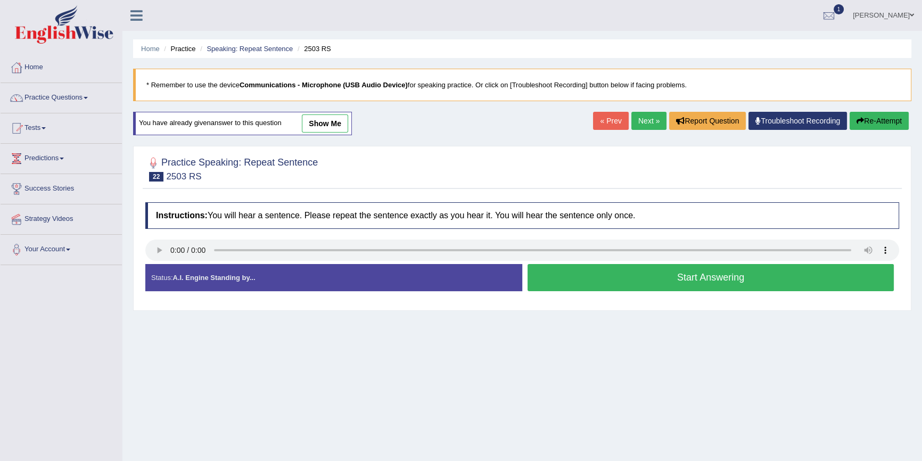
click at [524, 304] on div "Instructions: You will hear a sentence. Please repeat the sentence exactly as y…" at bounding box center [522, 251] width 759 height 108
click at [727, 274] on button "Start Answering" at bounding box center [710, 277] width 366 height 27
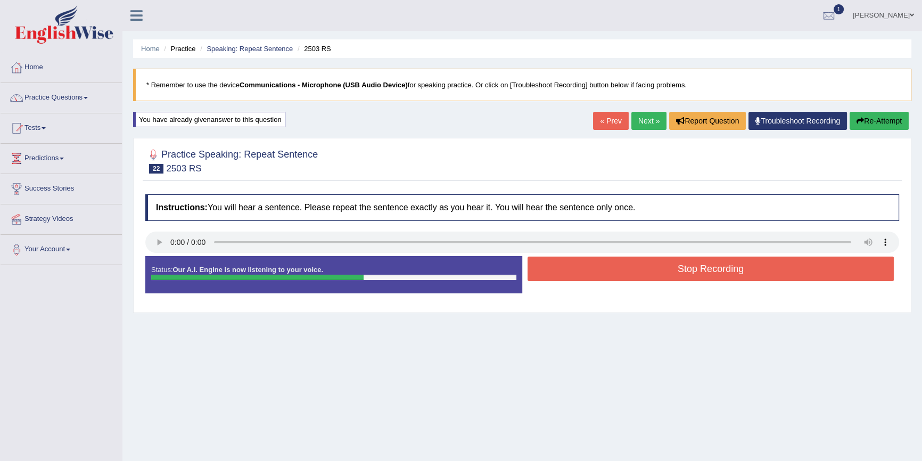
click at [727, 274] on button "Stop Recording" at bounding box center [710, 269] width 366 height 24
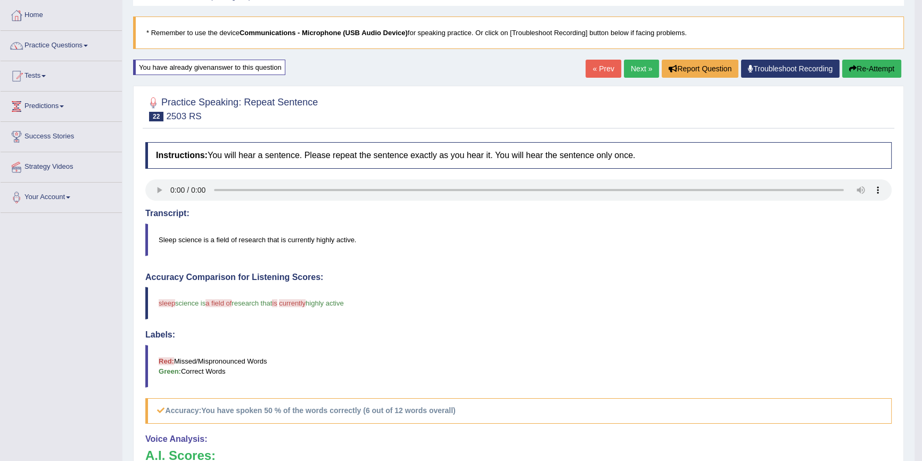
scroll to position [48, 0]
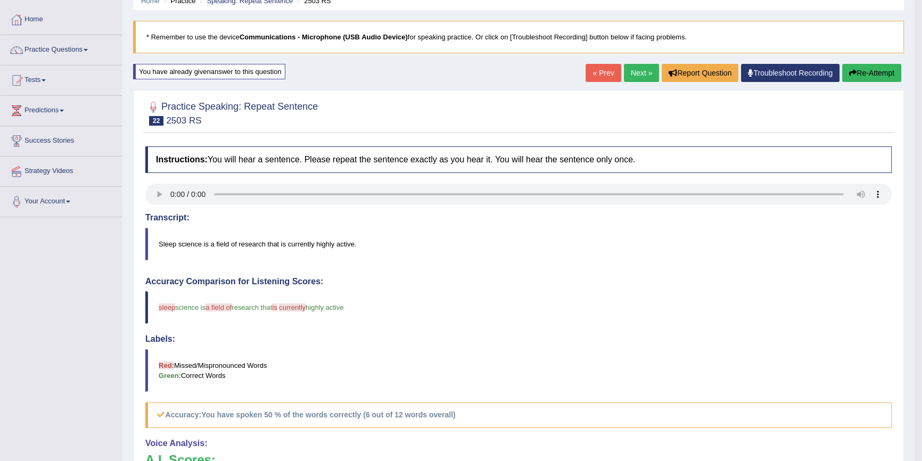
click at [856, 69] on button "Re-Attempt" at bounding box center [871, 73] width 59 height 18
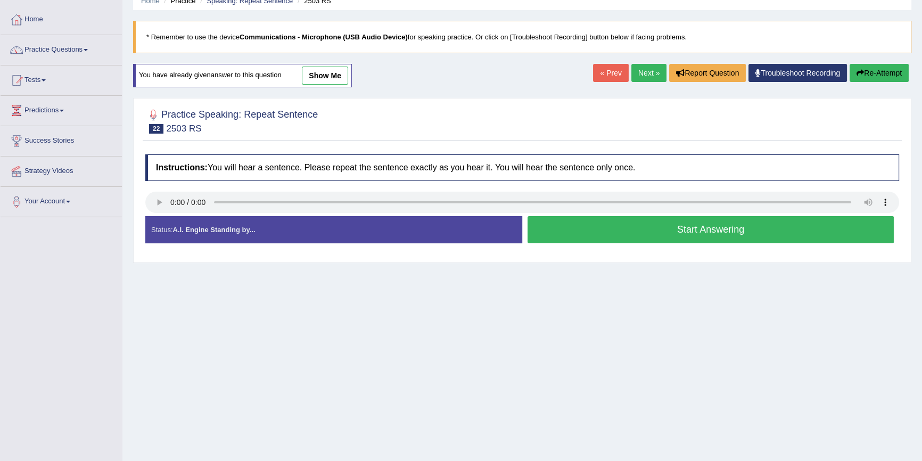
click at [593, 219] on button "Start Answering" at bounding box center [710, 229] width 366 height 27
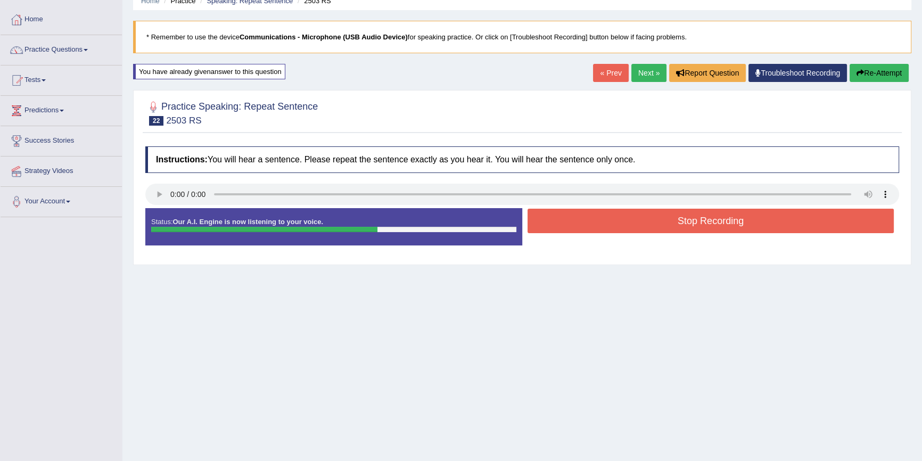
click at [593, 219] on button "Stop Recording" at bounding box center [710, 221] width 366 height 24
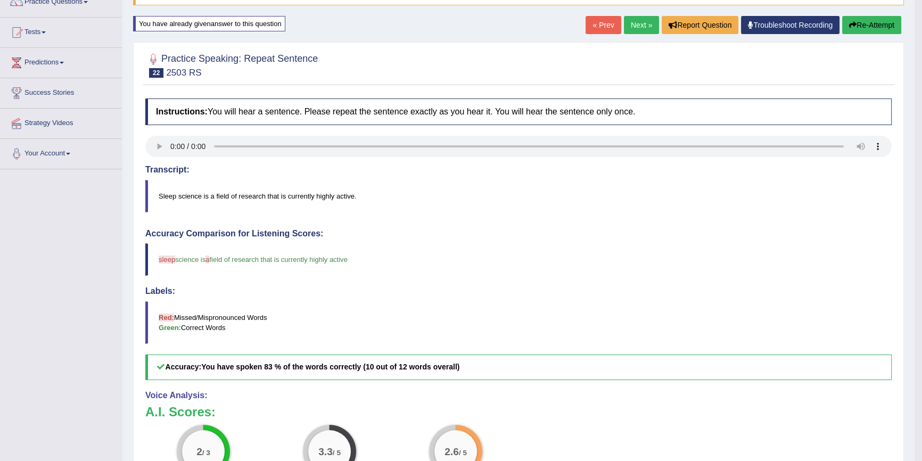
scroll to position [48, 0]
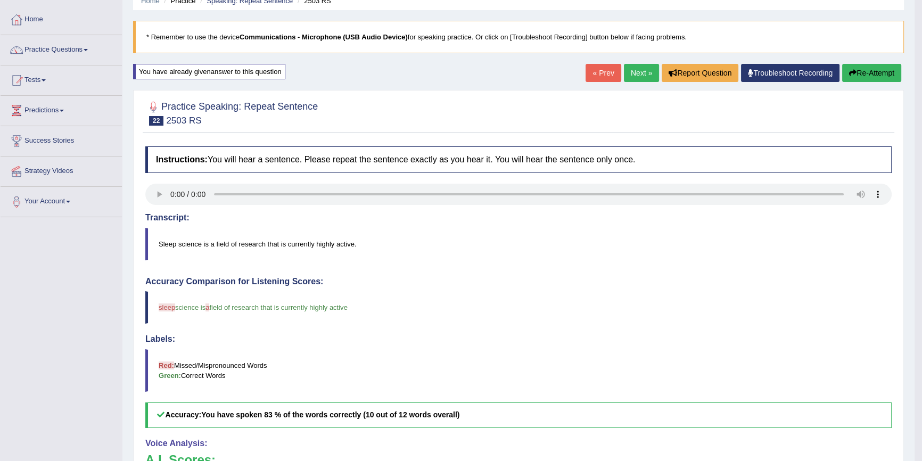
click at [878, 73] on button "Re-Attempt" at bounding box center [871, 73] width 59 height 18
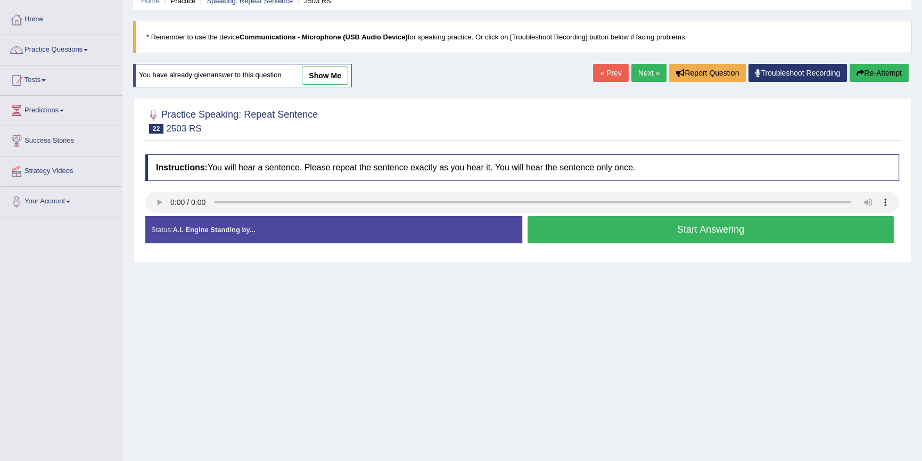
click at [599, 225] on button "Start Answering" at bounding box center [710, 229] width 366 height 27
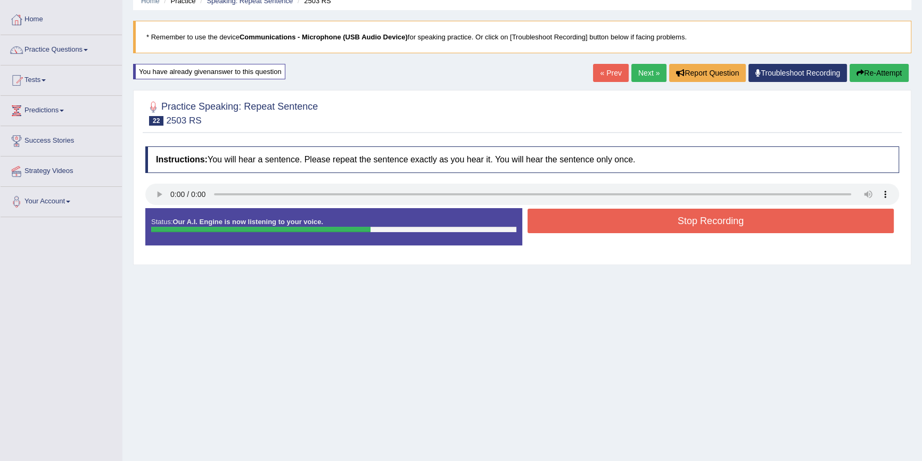
click at [599, 225] on button "Stop Recording" at bounding box center [710, 221] width 366 height 24
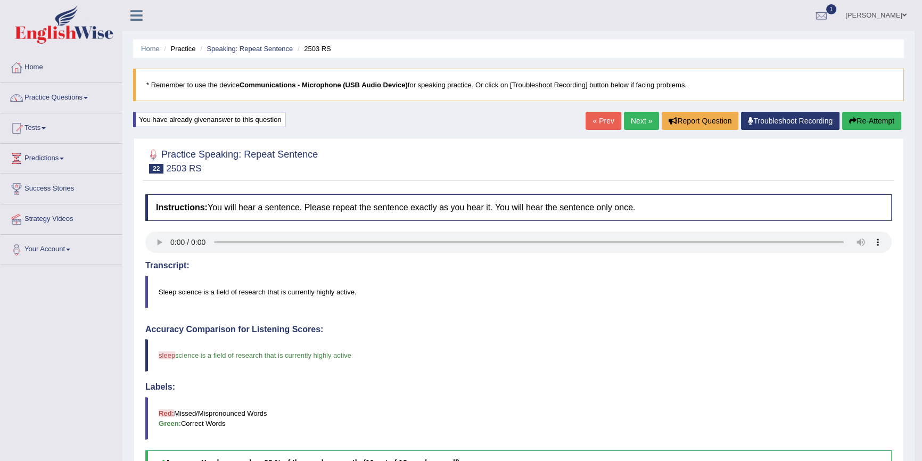
click at [628, 125] on link "Next »" at bounding box center [641, 121] width 35 height 18
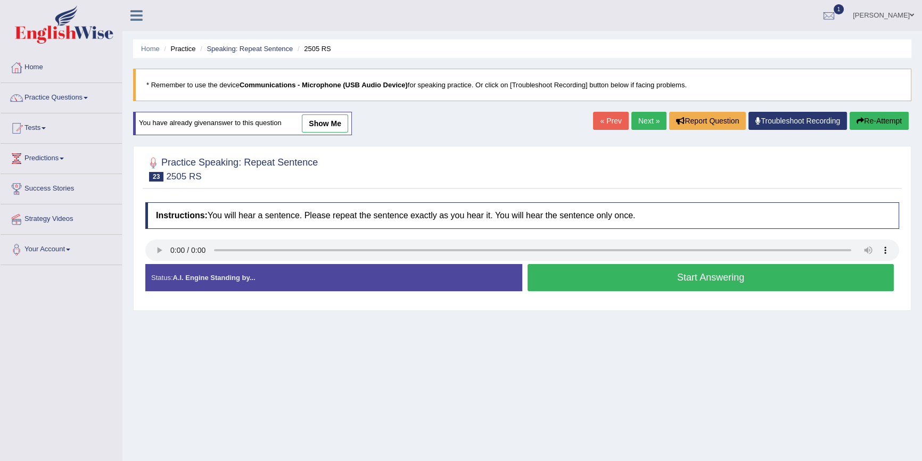
click at [650, 281] on button "Start Answering" at bounding box center [710, 277] width 366 height 27
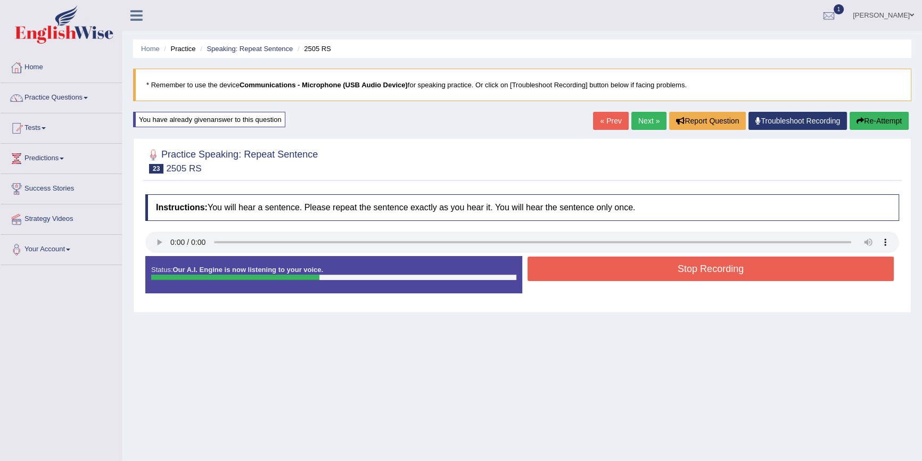
click at [659, 274] on button "Stop Recording" at bounding box center [710, 269] width 366 height 24
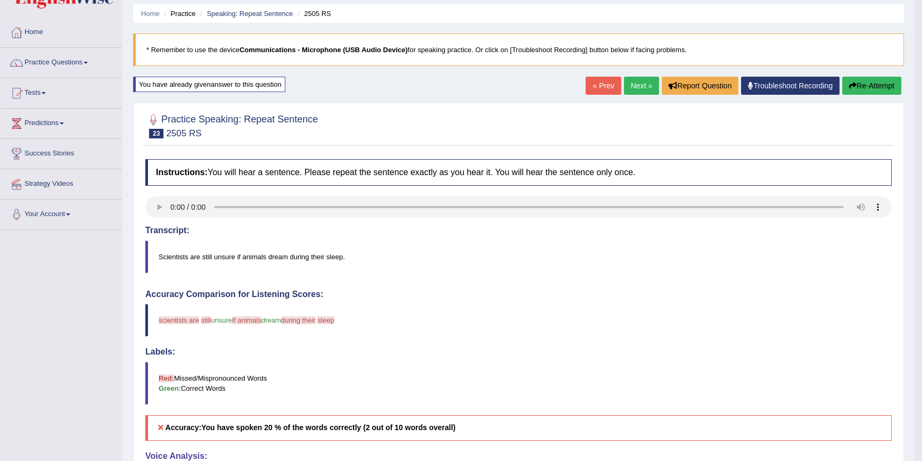
scroll to position [96, 0]
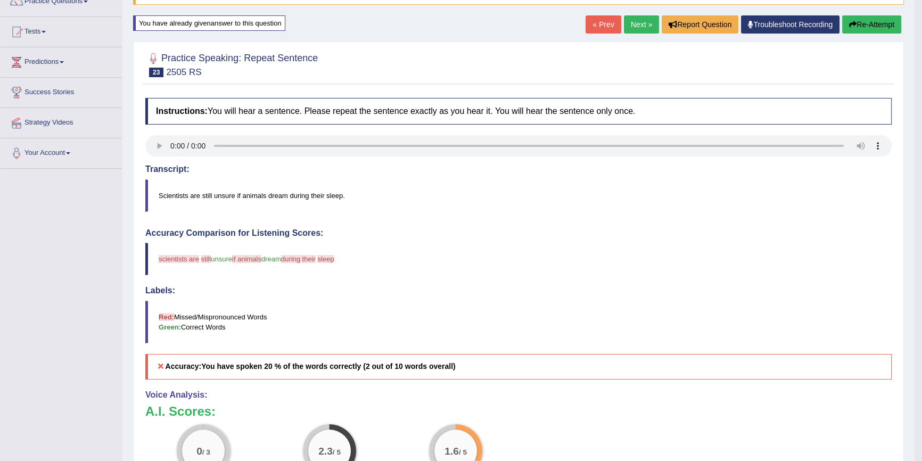
click at [884, 22] on button "Re-Attempt" at bounding box center [871, 24] width 59 height 18
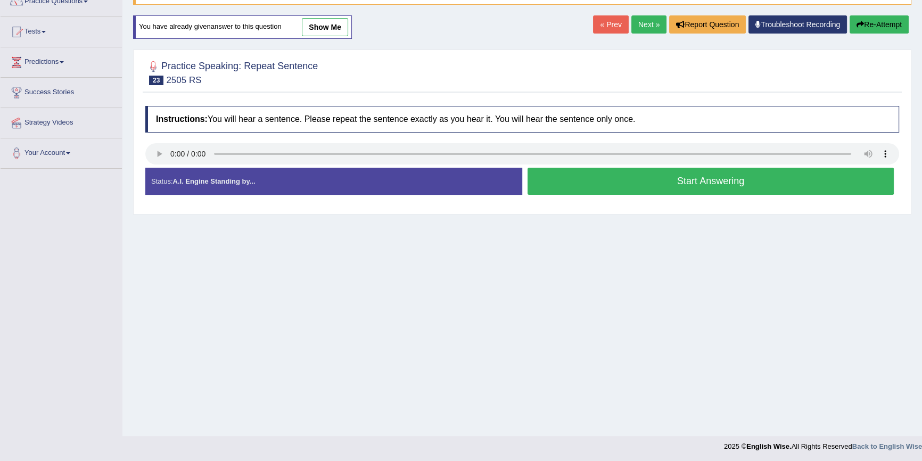
click at [628, 178] on button "Start Answering" at bounding box center [710, 181] width 366 height 27
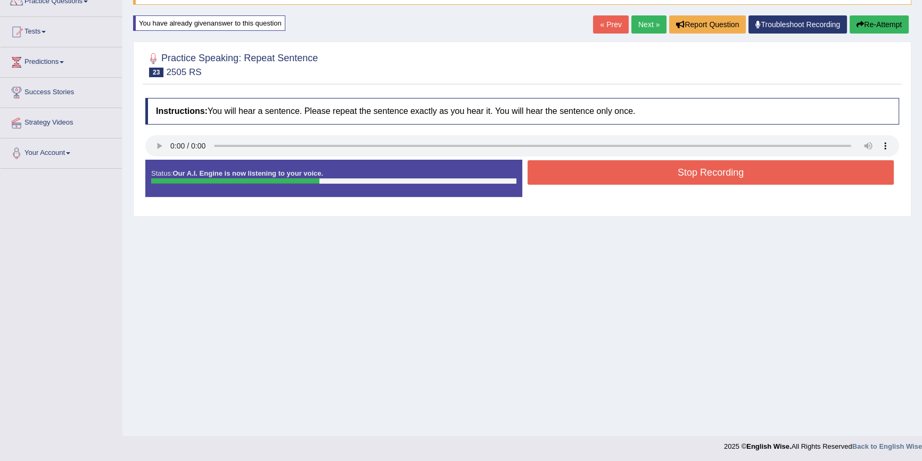
click at [628, 178] on button "Stop Recording" at bounding box center [710, 172] width 366 height 24
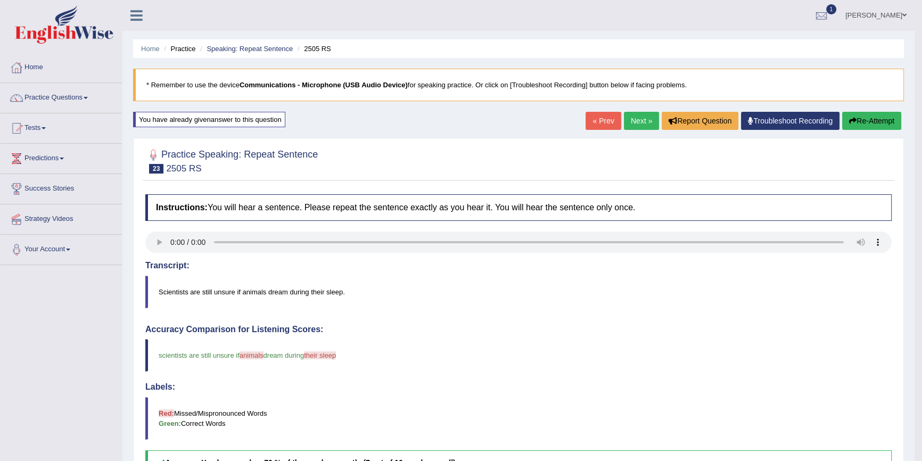
click at [629, 120] on link "Next »" at bounding box center [641, 121] width 35 height 18
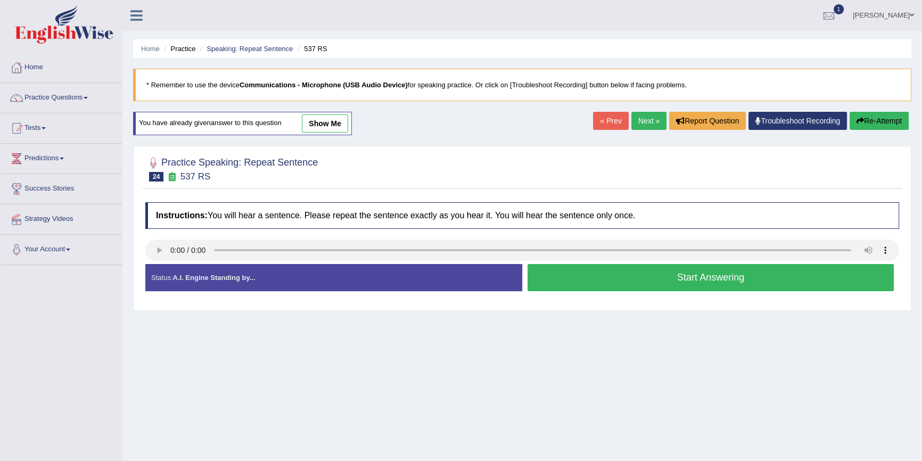
click at [594, 278] on button "Start Answering" at bounding box center [710, 277] width 366 height 27
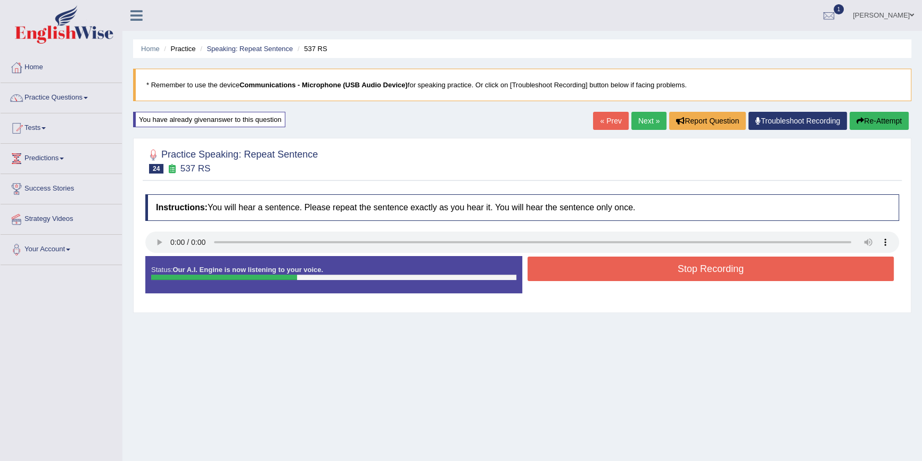
click at [593, 271] on button "Stop Recording" at bounding box center [710, 269] width 366 height 24
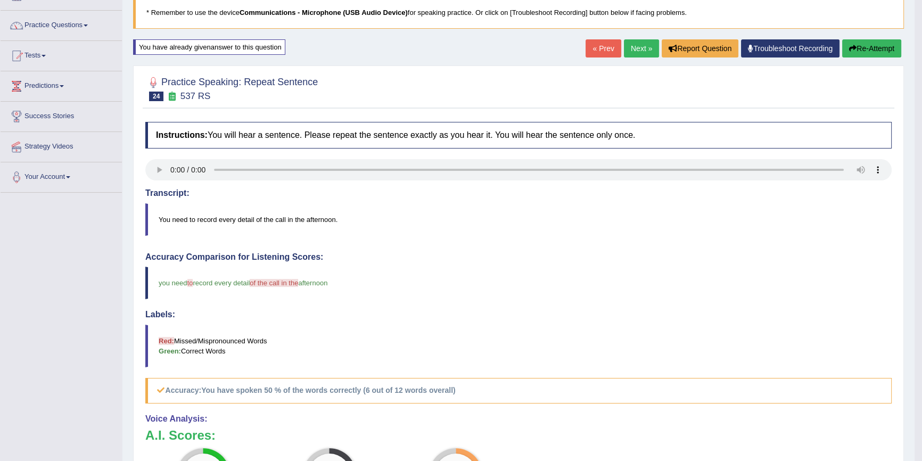
scroll to position [21, 0]
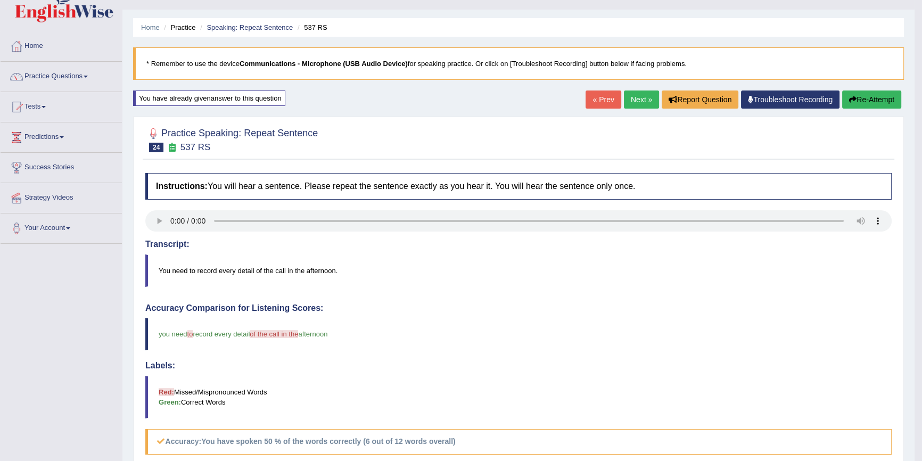
click at [879, 101] on button "Re-Attempt" at bounding box center [871, 99] width 59 height 18
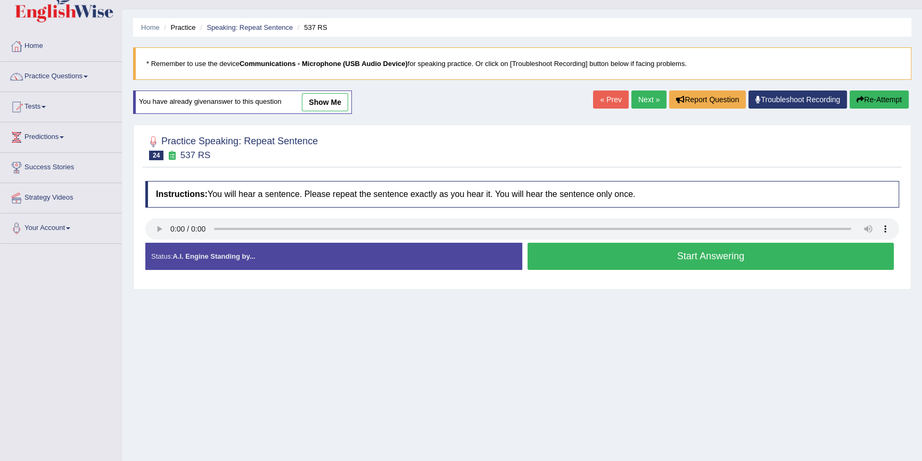
click at [603, 260] on button "Start Answering" at bounding box center [710, 256] width 366 height 27
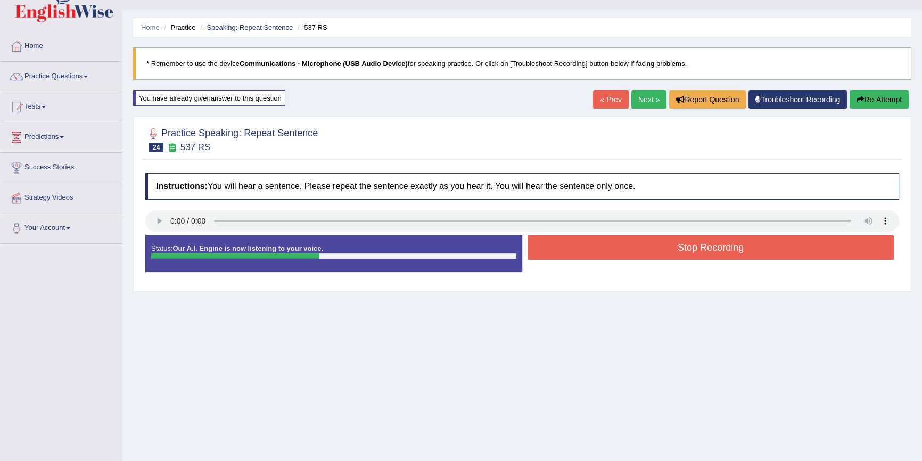
click at [626, 251] on button "Stop Recording" at bounding box center [710, 247] width 366 height 24
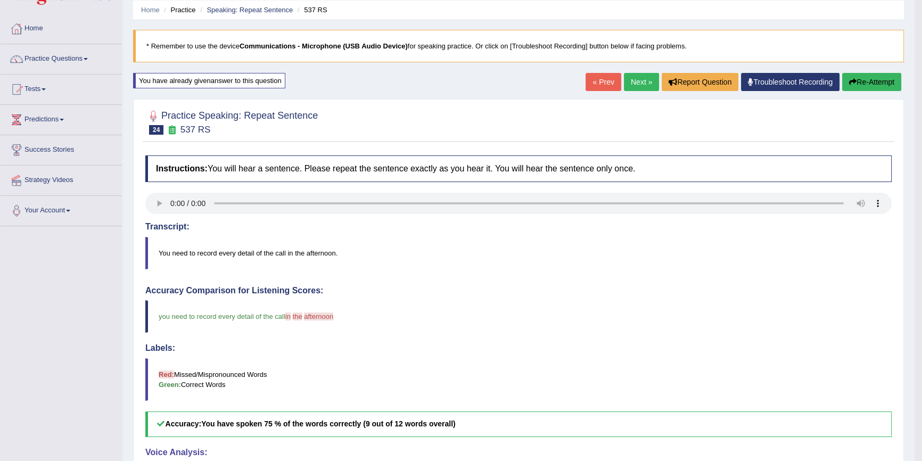
scroll to position [21, 0]
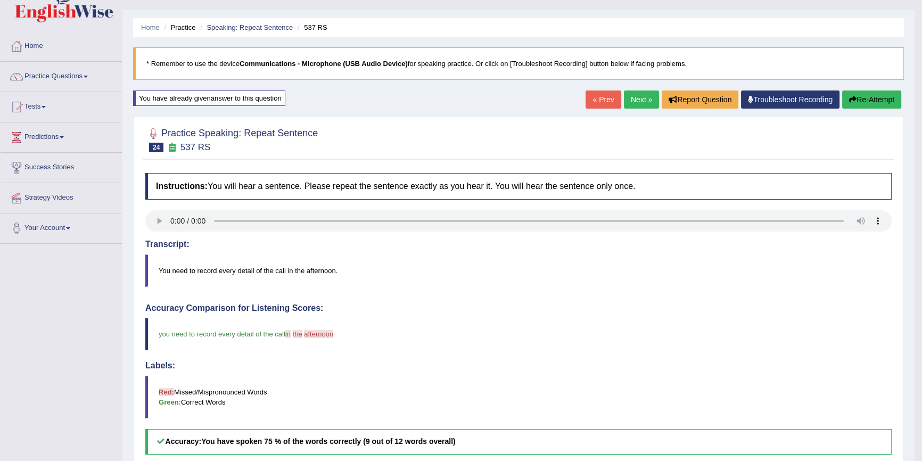
click at [868, 102] on button "Re-Attempt" at bounding box center [871, 99] width 59 height 18
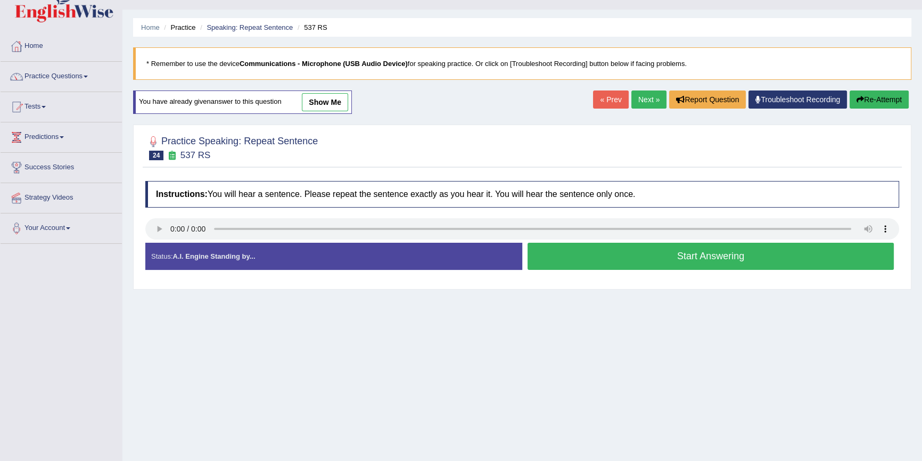
click at [589, 249] on button "Start Answering" at bounding box center [710, 256] width 366 height 27
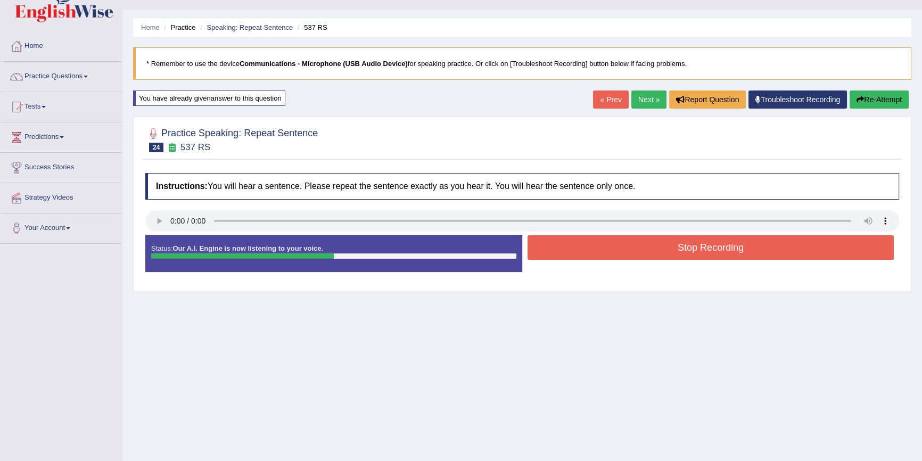
click at [590, 249] on button "Stop Recording" at bounding box center [710, 247] width 366 height 24
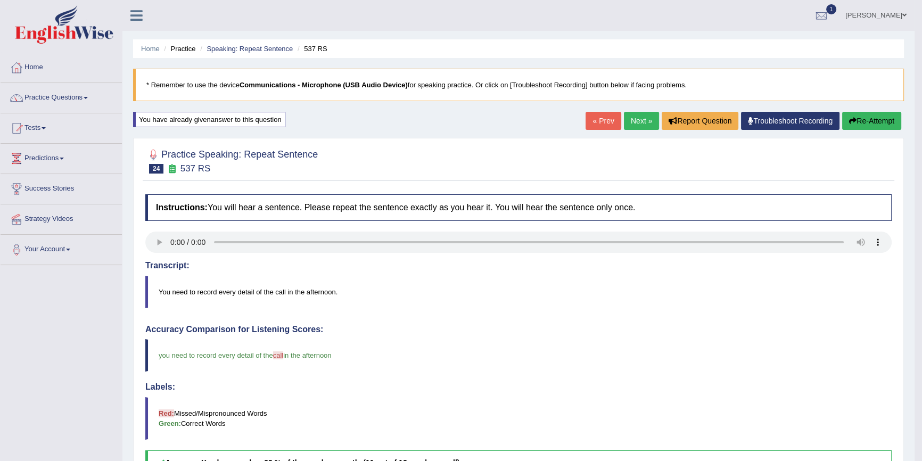
click at [630, 122] on link "Next »" at bounding box center [641, 121] width 35 height 18
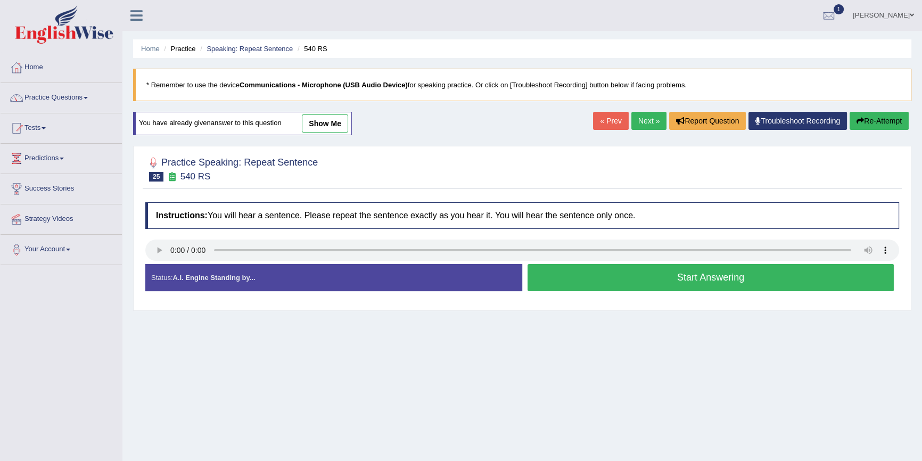
click at [651, 282] on button "Start Answering" at bounding box center [710, 277] width 366 height 27
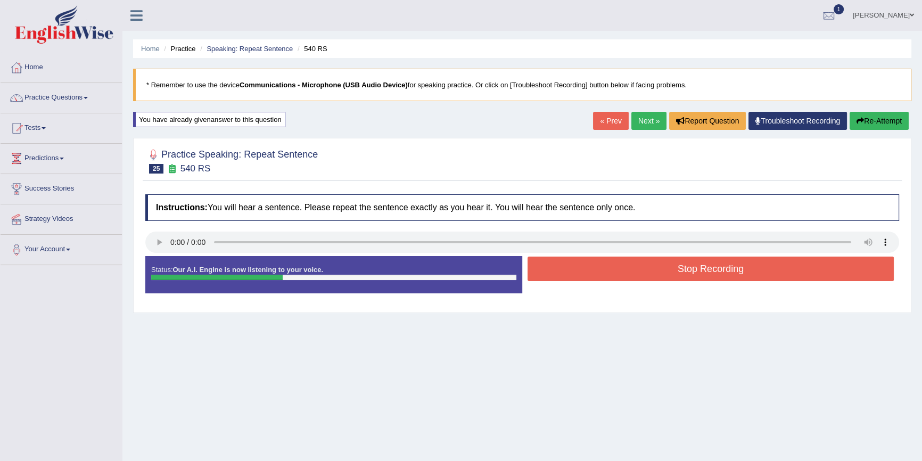
click at [658, 282] on div "Stop Recording" at bounding box center [710, 270] width 377 height 27
click at [673, 270] on button "Stop Recording" at bounding box center [710, 269] width 366 height 24
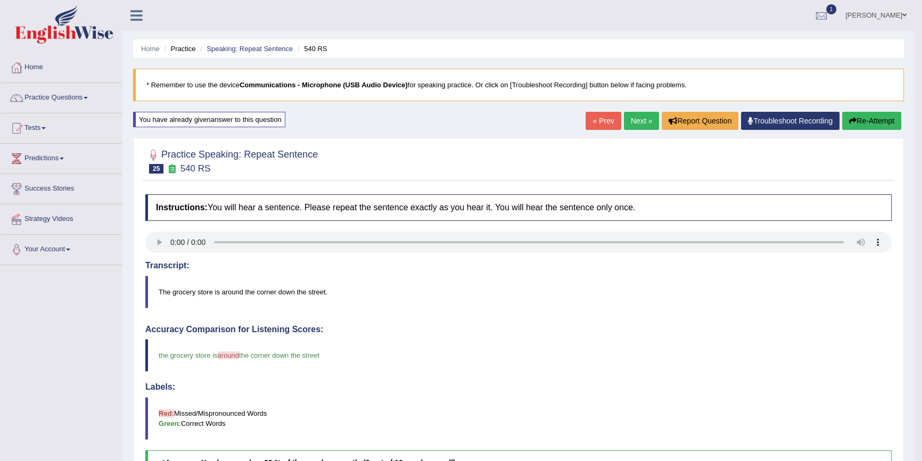
click at [884, 121] on button "Re-Attempt" at bounding box center [871, 121] width 59 height 18
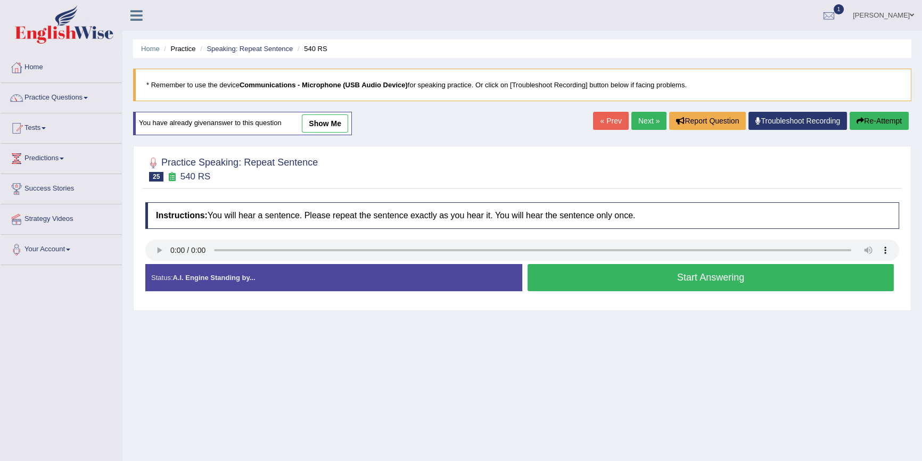
click at [752, 284] on button "Start Answering" at bounding box center [710, 277] width 366 height 27
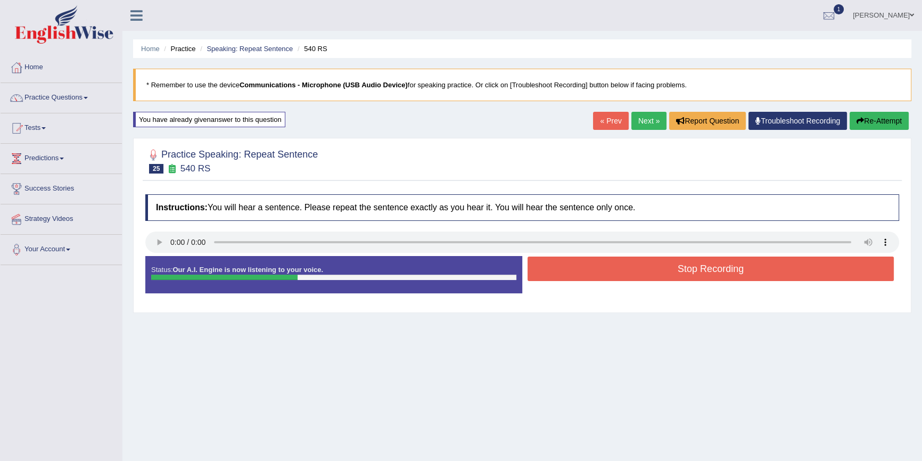
click at [797, 267] on button "Stop Recording" at bounding box center [710, 269] width 366 height 24
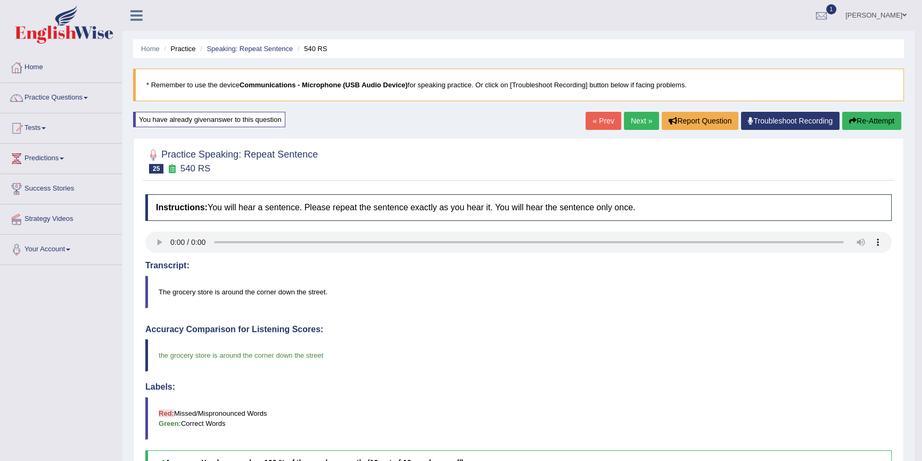
click at [648, 117] on link "Next »" at bounding box center [641, 121] width 35 height 18
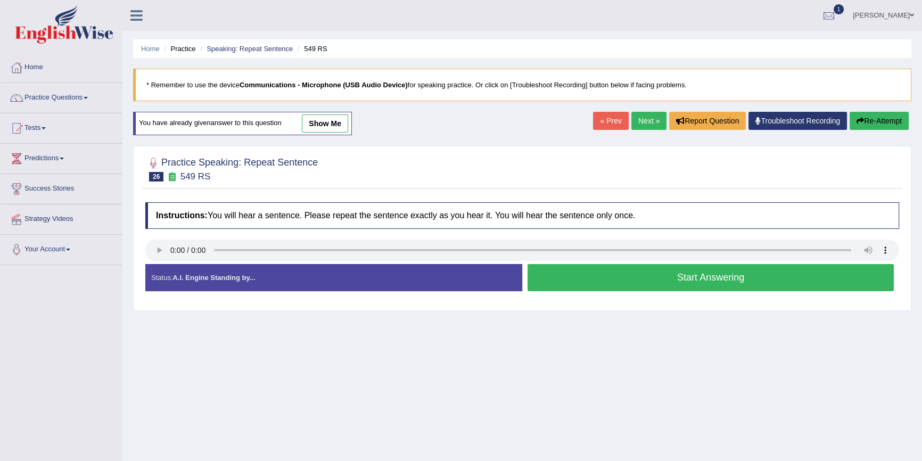
click at [603, 282] on button "Start Answering" at bounding box center [710, 277] width 366 height 27
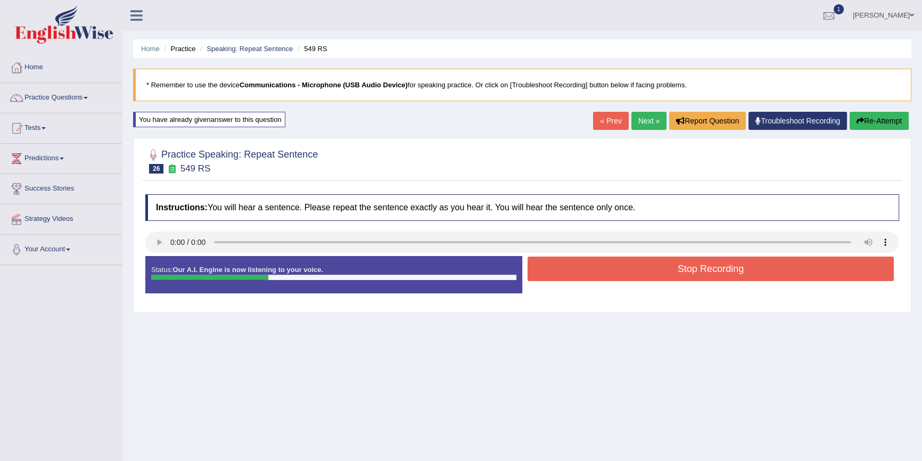
click at [609, 273] on button "Stop Recording" at bounding box center [710, 269] width 366 height 24
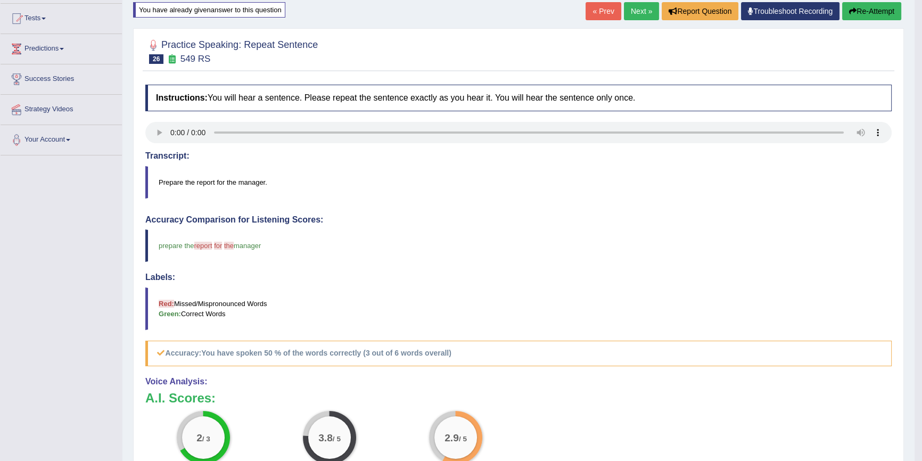
scroll to position [96, 0]
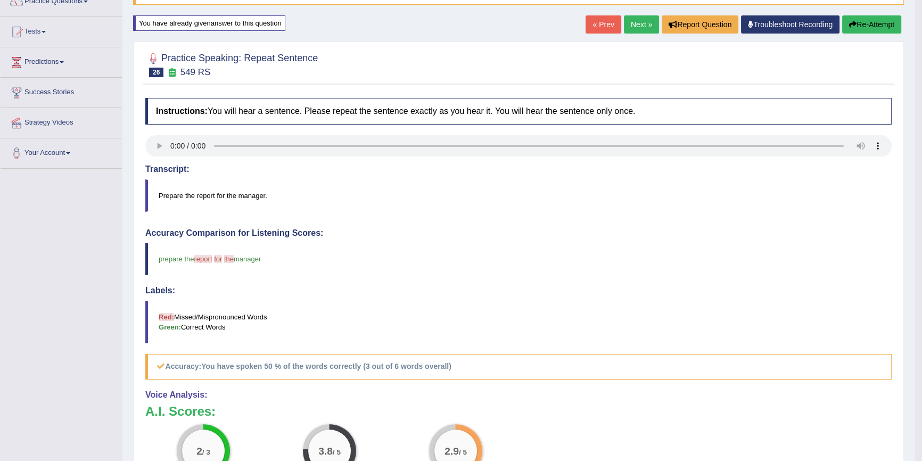
click at [856, 24] on button "Re-Attempt" at bounding box center [871, 24] width 59 height 18
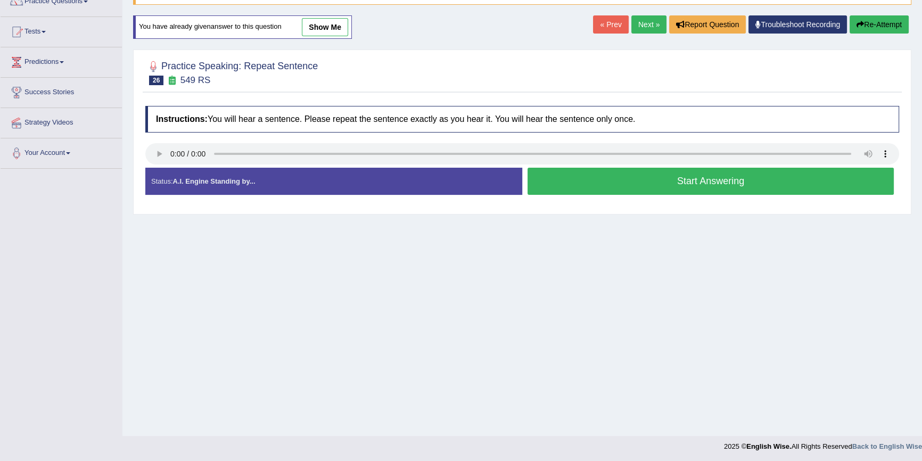
click at [643, 184] on button "Start Answering" at bounding box center [710, 181] width 366 height 27
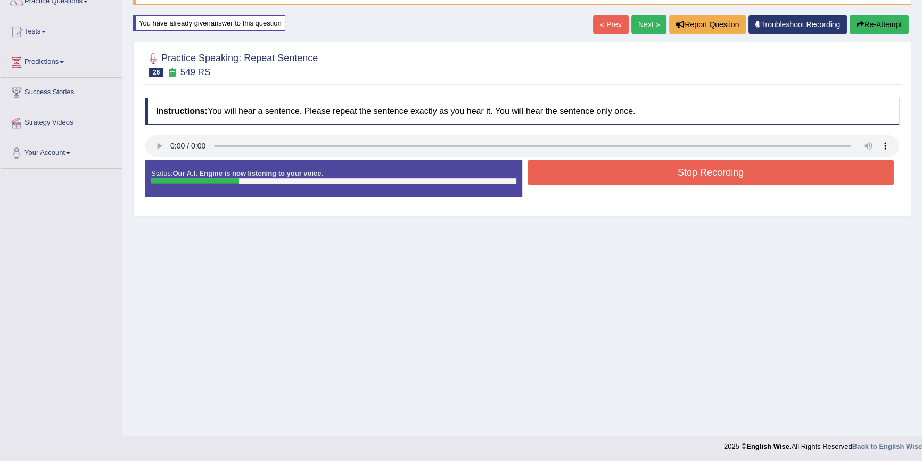
click at [645, 175] on button "Stop Recording" at bounding box center [710, 172] width 366 height 24
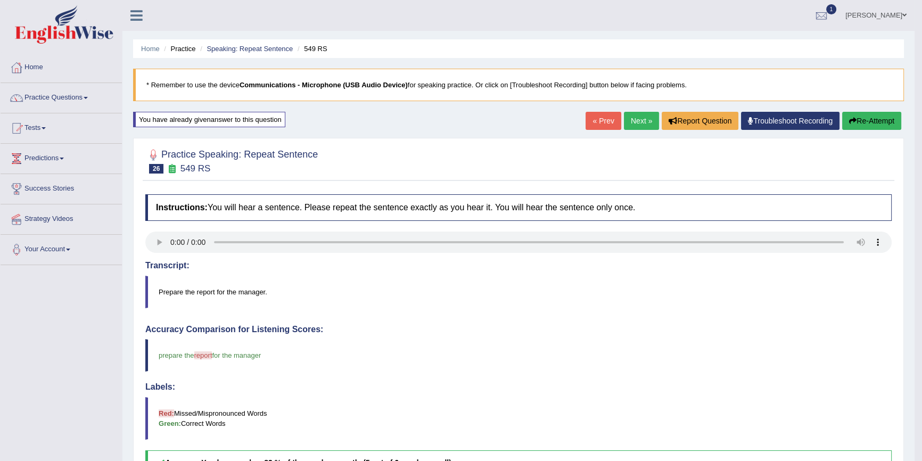
click at [638, 114] on link "Next »" at bounding box center [641, 121] width 35 height 18
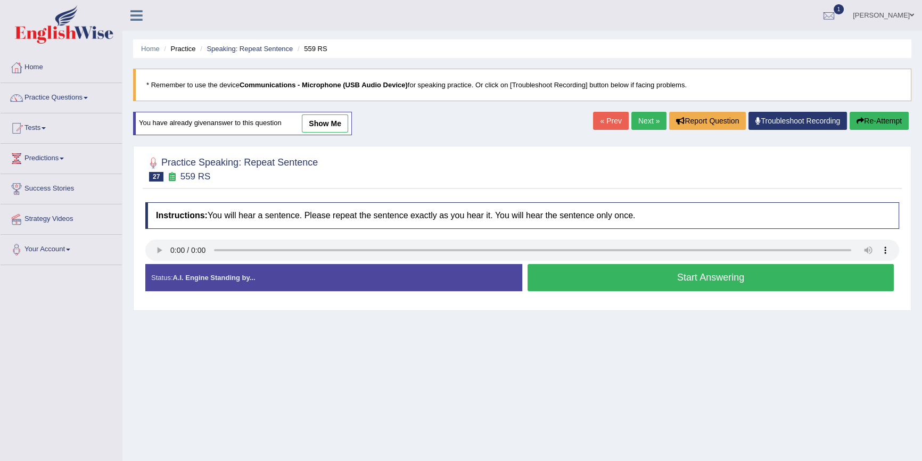
click at [593, 277] on button "Start Answering" at bounding box center [710, 277] width 366 height 27
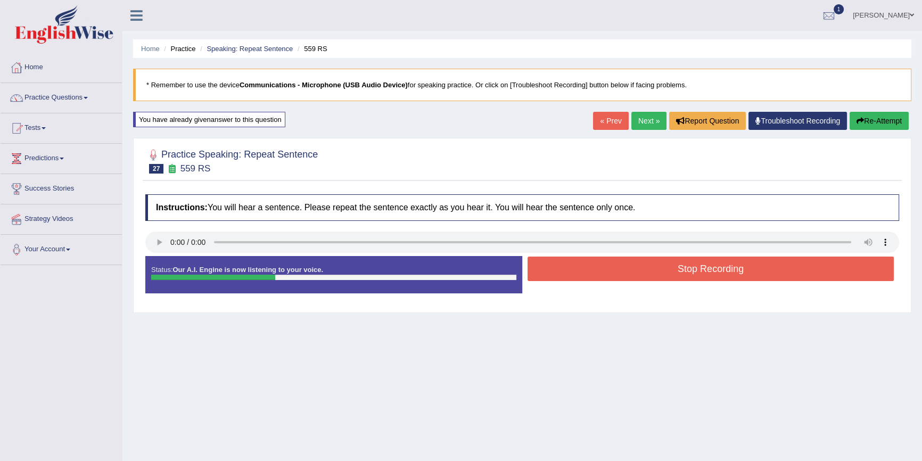
click at [593, 277] on button "Stop Recording" at bounding box center [710, 269] width 366 height 24
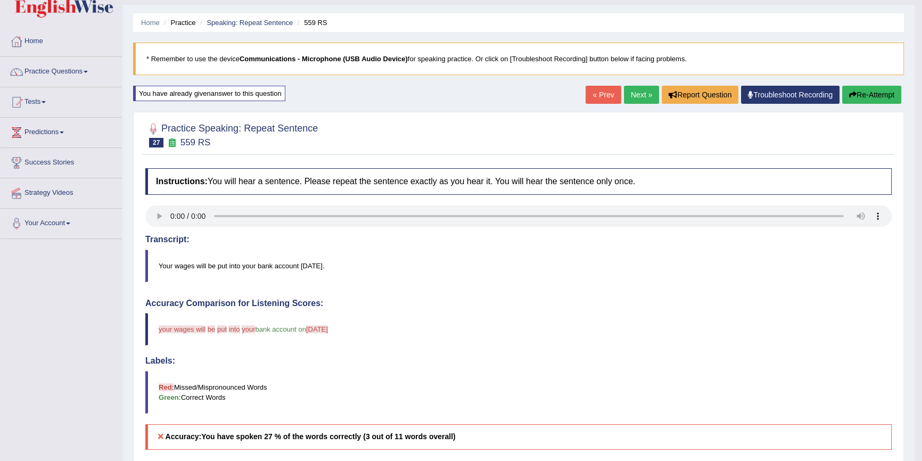
scroll to position [21, 0]
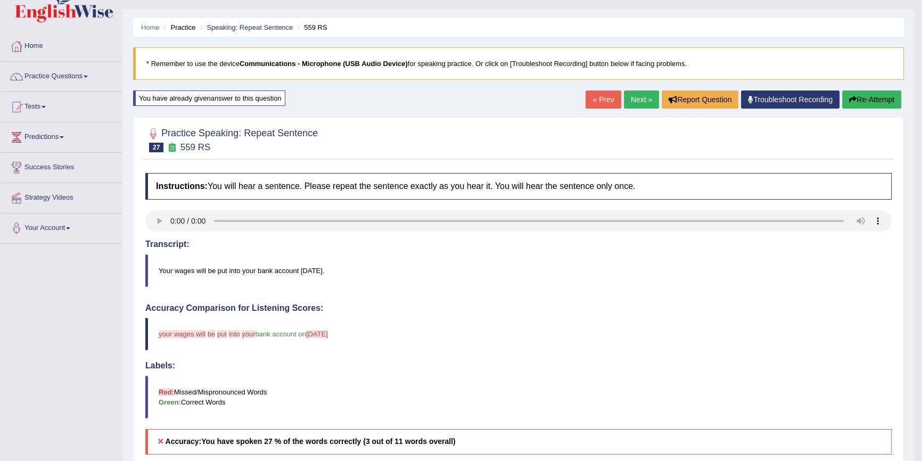
click at [869, 100] on button "Re-Attempt" at bounding box center [871, 99] width 59 height 18
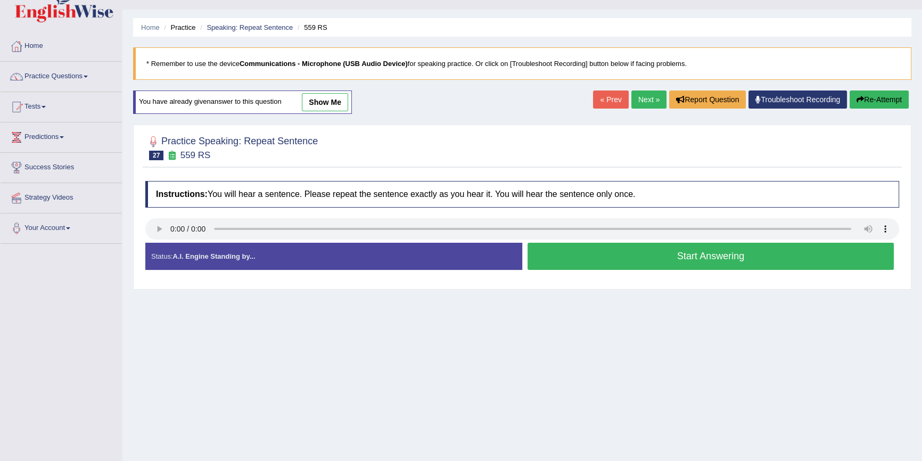
click at [600, 255] on button "Start Answering" at bounding box center [710, 256] width 366 height 27
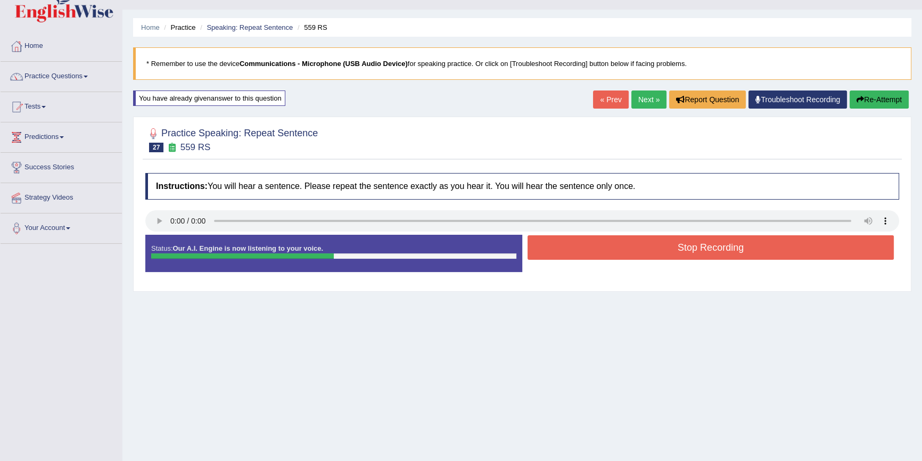
click at [629, 239] on button "Stop Recording" at bounding box center [710, 247] width 366 height 24
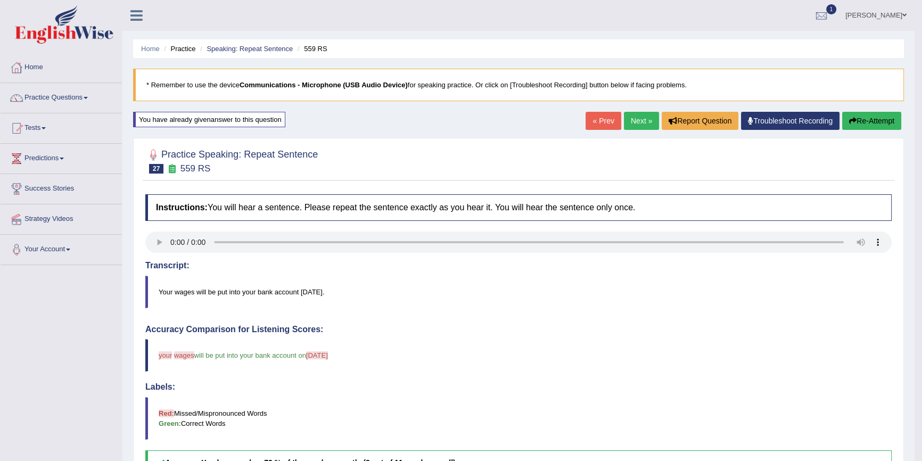
click at [626, 116] on link "Next »" at bounding box center [641, 121] width 35 height 18
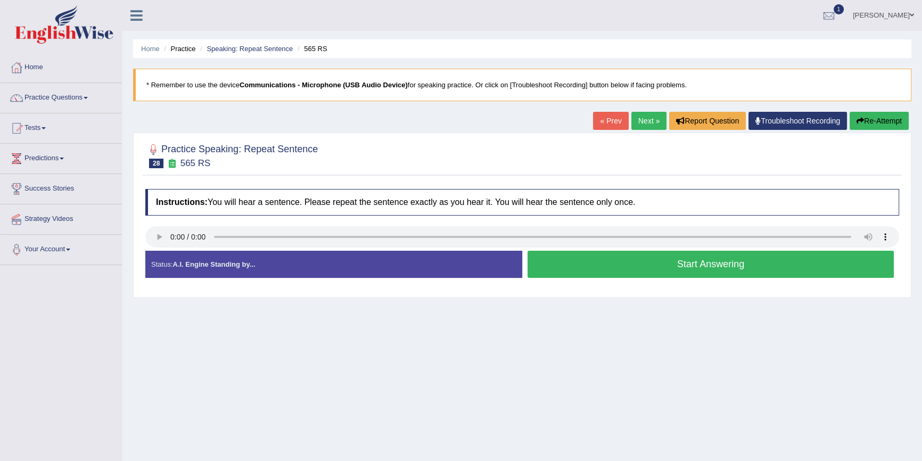
click at [114, 226] on div "Toggle navigation Home Practice Questions Speaking Practice Read Aloud Repeat S…" at bounding box center [461, 277] width 922 height 554
